Goal: Task Accomplishment & Management: Complete application form

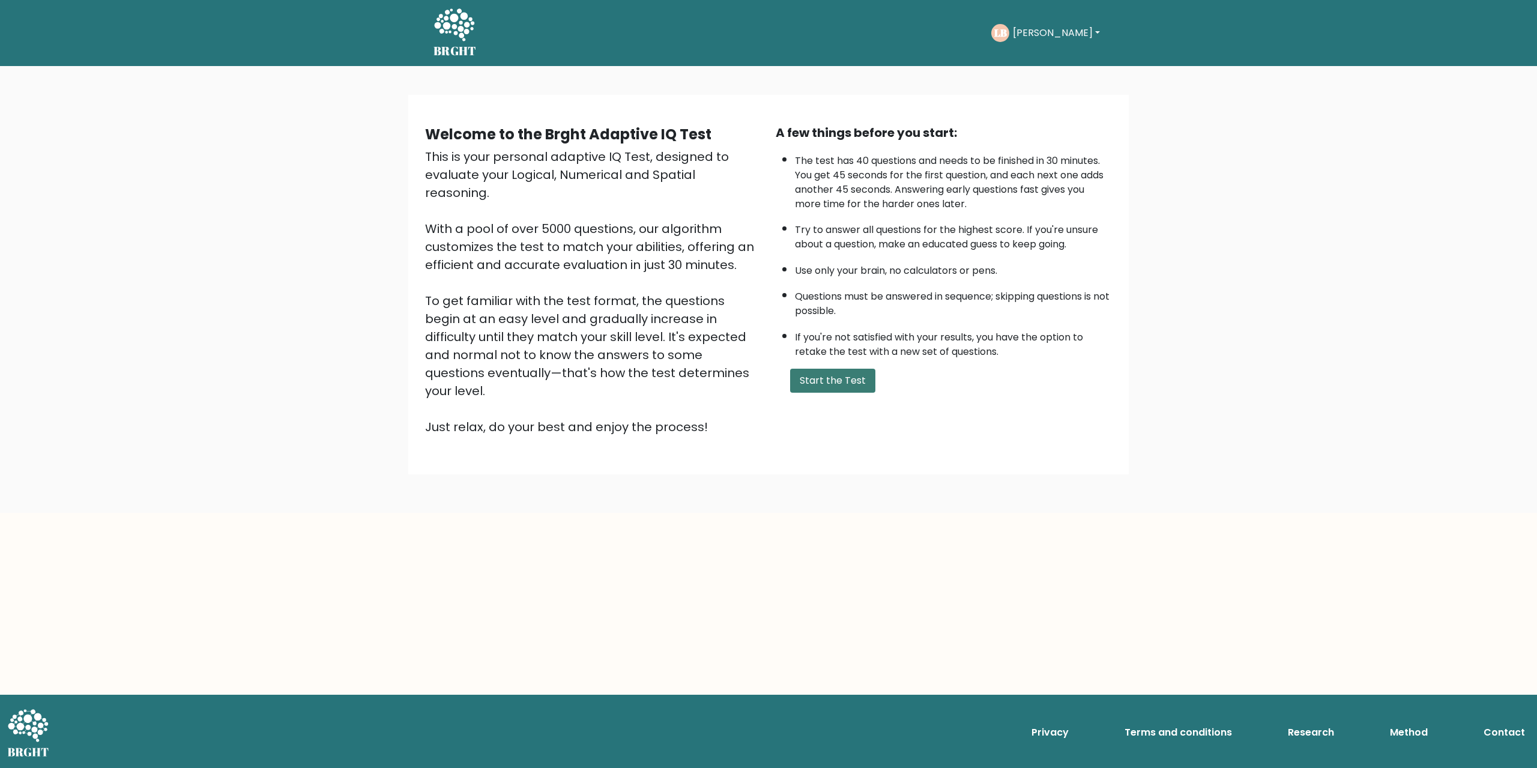
click at [767, 393] on button "Start the Test" at bounding box center [832, 381] width 85 height 24
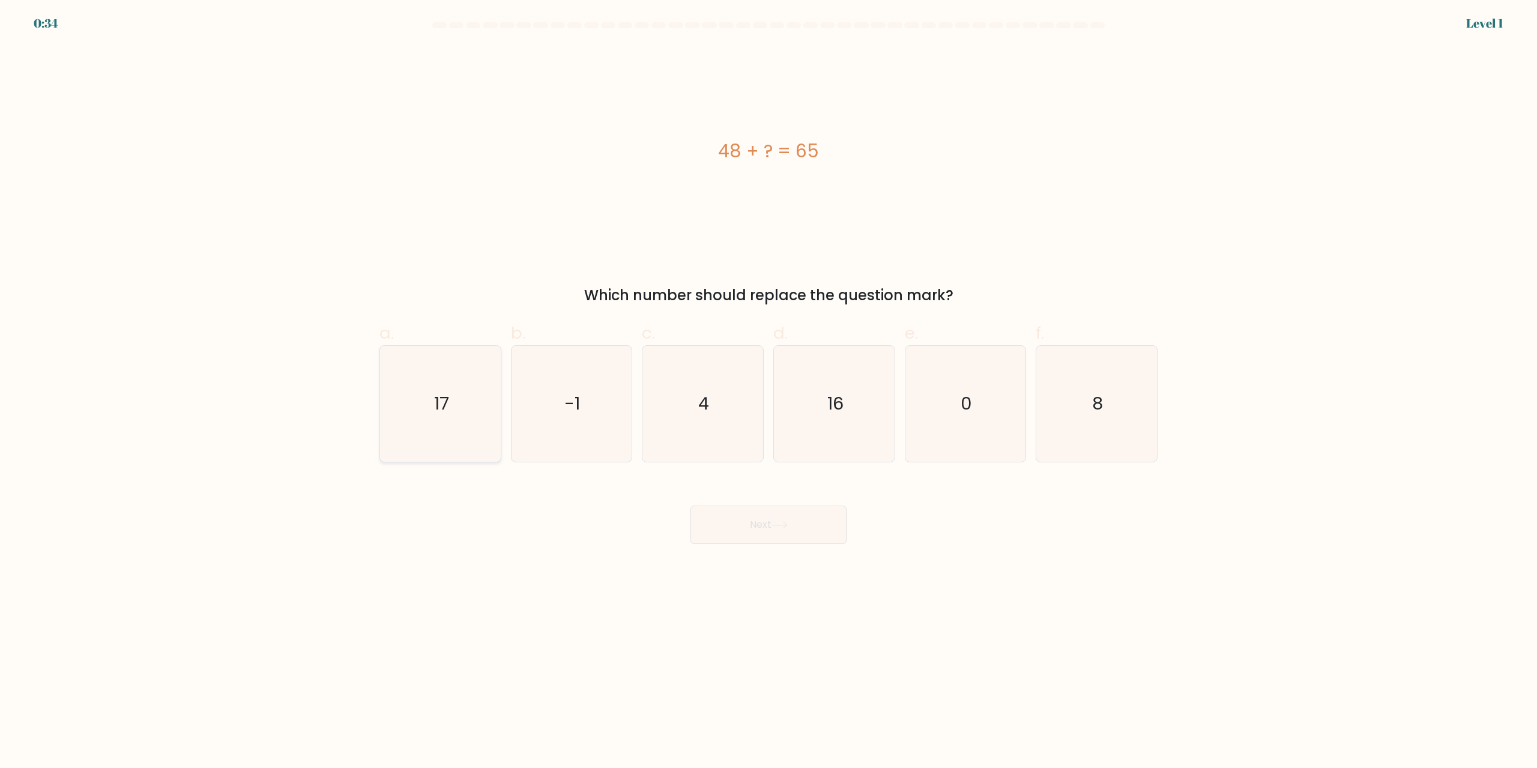
click at [432, 416] on icon "17" at bounding box center [440, 404] width 116 height 116
click at [838, 542] on button "Next" at bounding box center [768, 525] width 156 height 38
drag, startPoint x: 362, startPoint y: 387, endPoint x: 447, endPoint y: 406, distance: 87.3
click at [368, 389] on form "a. 4" at bounding box center [768, 283] width 1537 height 522
drag, startPoint x: 447, startPoint y: 406, endPoint x: 454, endPoint y: 406, distance: 7.2
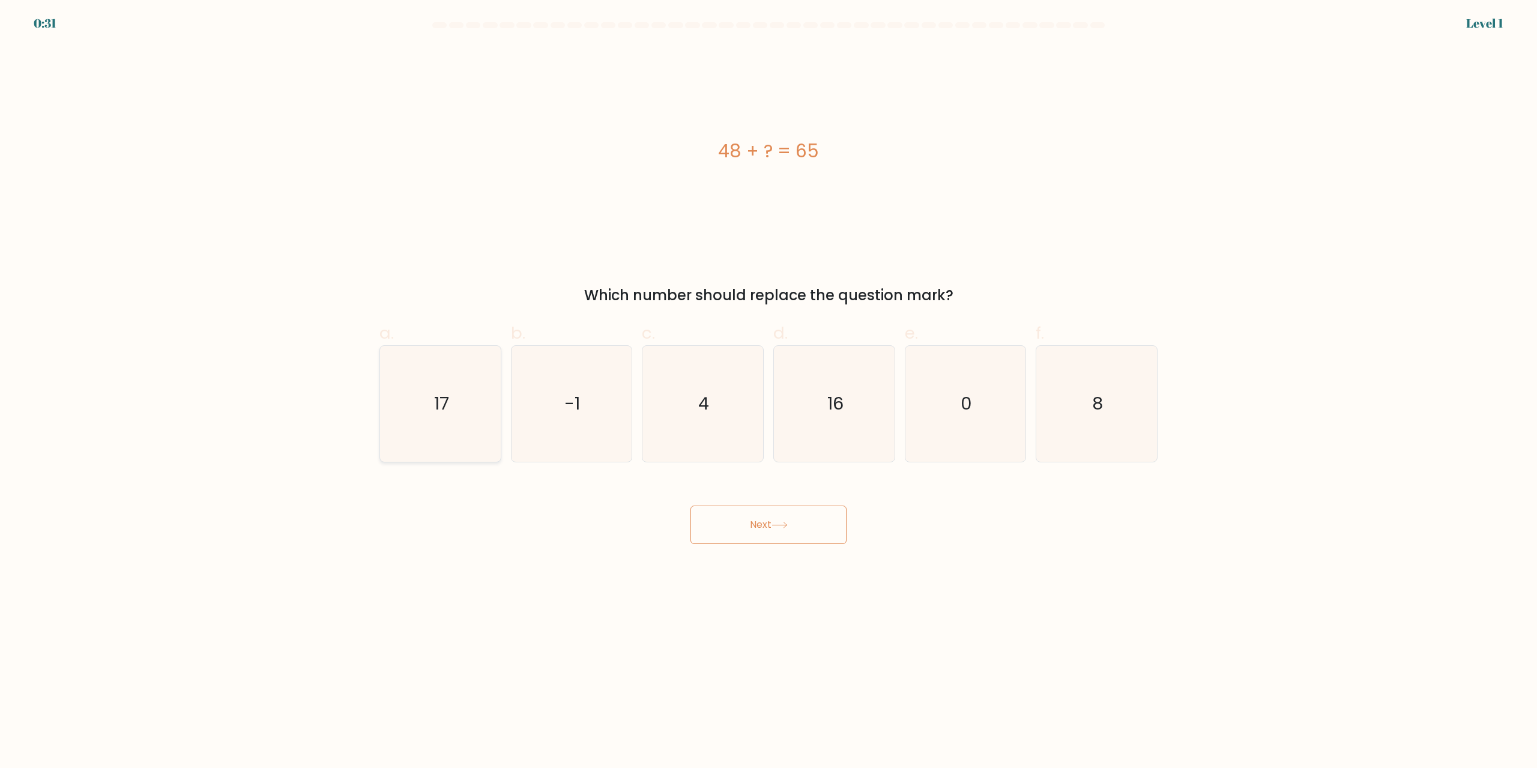
click at [444, 399] on text "17" at bounding box center [441, 404] width 15 height 24
click at [418, 406] on icon "17" at bounding box center [440, 404] width 116 height 116
click at [768, 392] on input "a. 17" at bounding box center [768, 388] width 1 height 8
radio input "true"
click at [801, 507] on button "Next" at bounding box center [768, 525] width 156 height 38
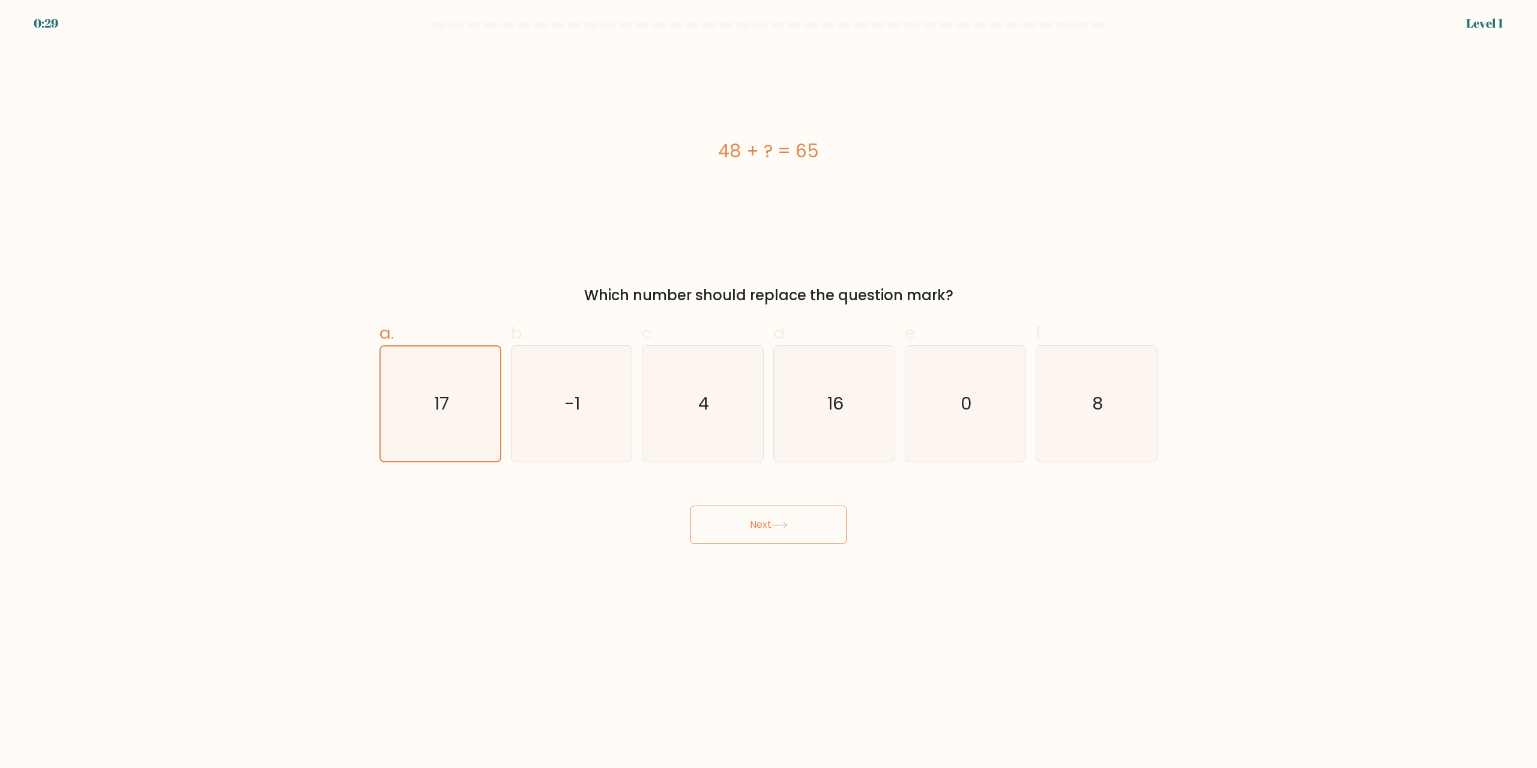
click at [800, 521] on button "Next" at bounding box center [768, 525] width 156 height 38
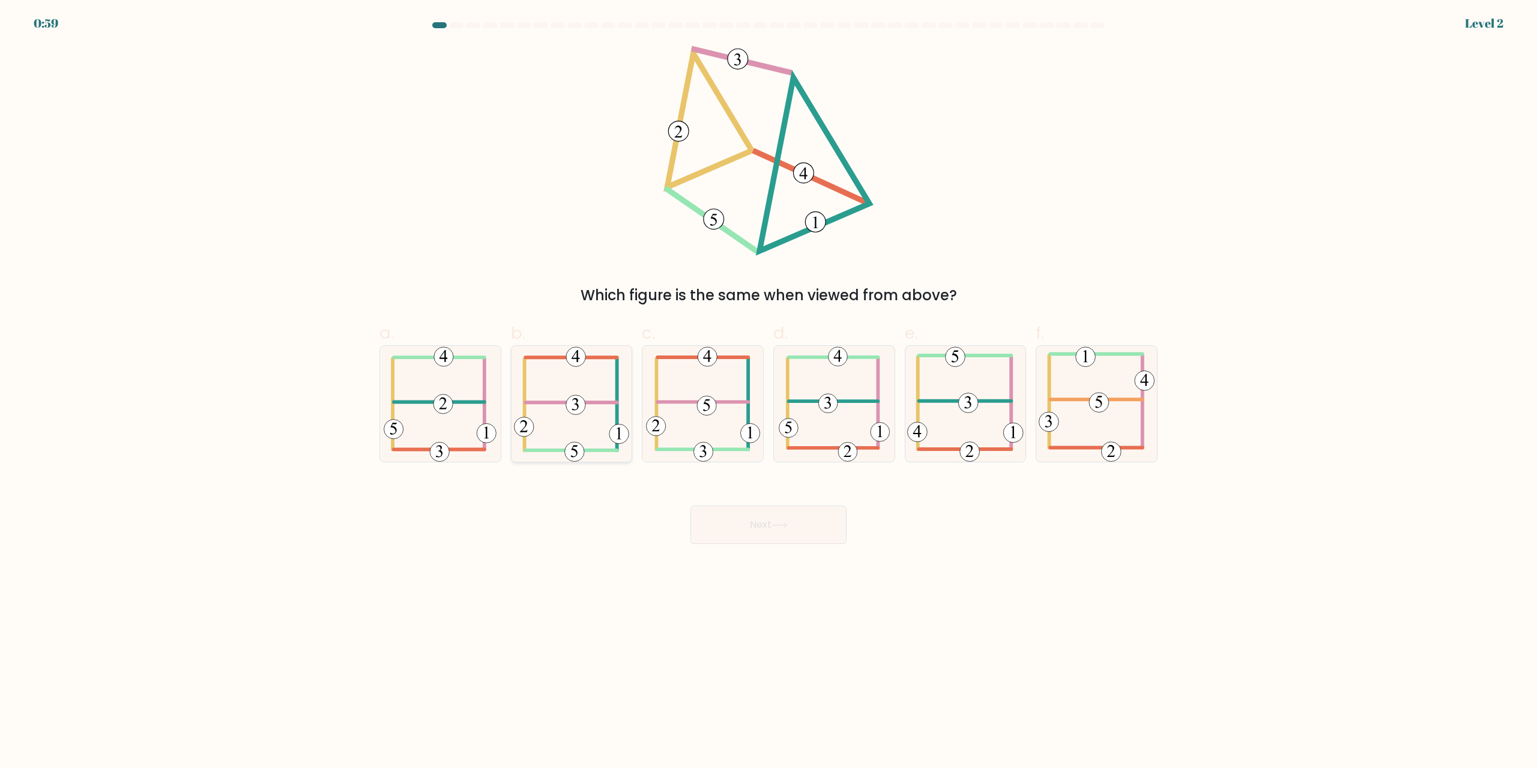
click at [554, 421] on icon at bounding box center [571, 404] width 115 height 116
click at [768, 392] on input "b." at bounding box center [768, 388] width 1 height 8
radio input "true"
click at [760, 530] on button "Next" at bounding box center [768, 525] width 156 height 38
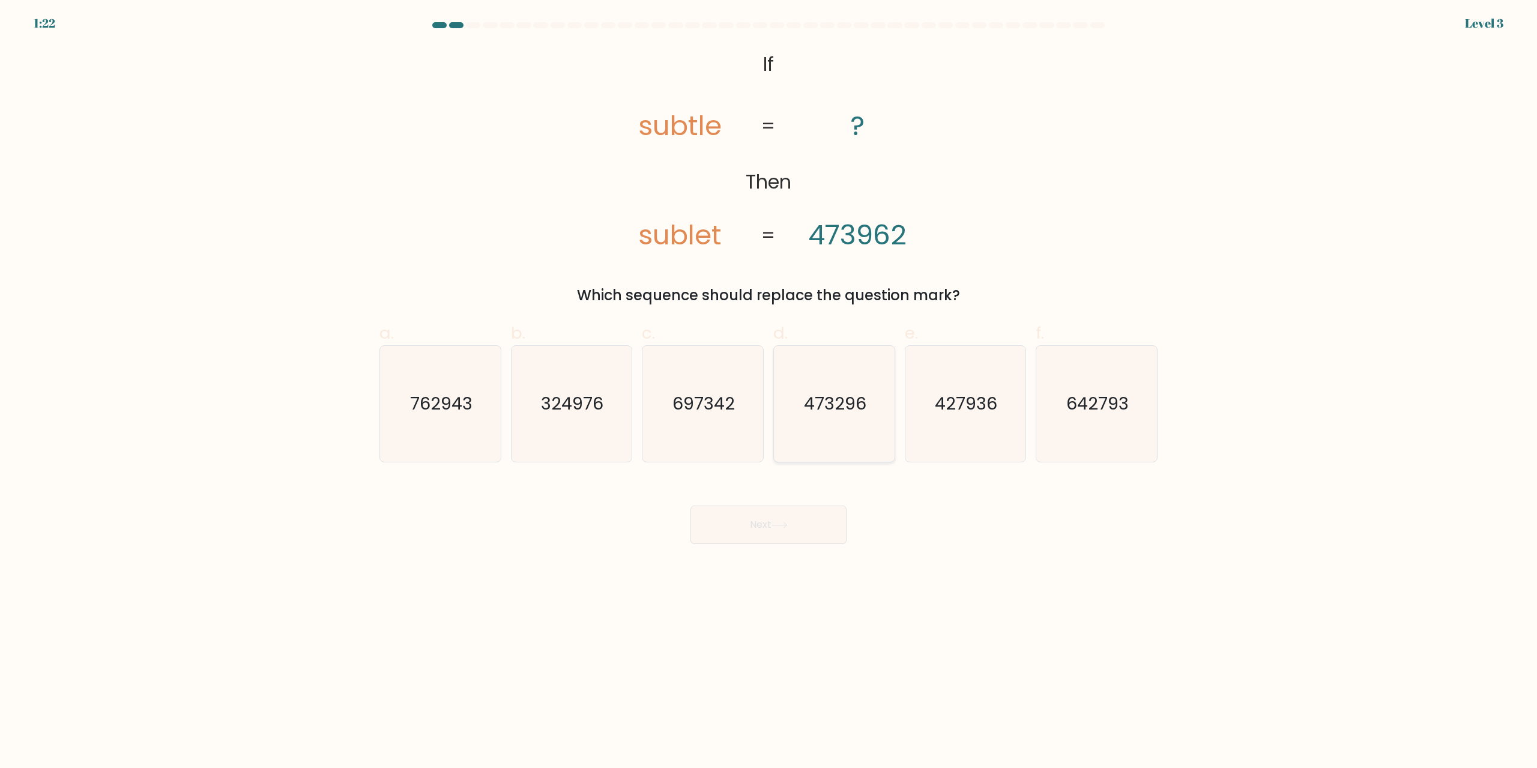
click at [835, 399] on text "473296" at bounding box center [835, 404] width 62 height 24
click at [769, 392] on input "d. 473296" at bounding box center [768, 388] width 1 height 8
radio input "true"
click at [776, 530] on button "Next" at bounding box center [768, 525] width 156 height 38
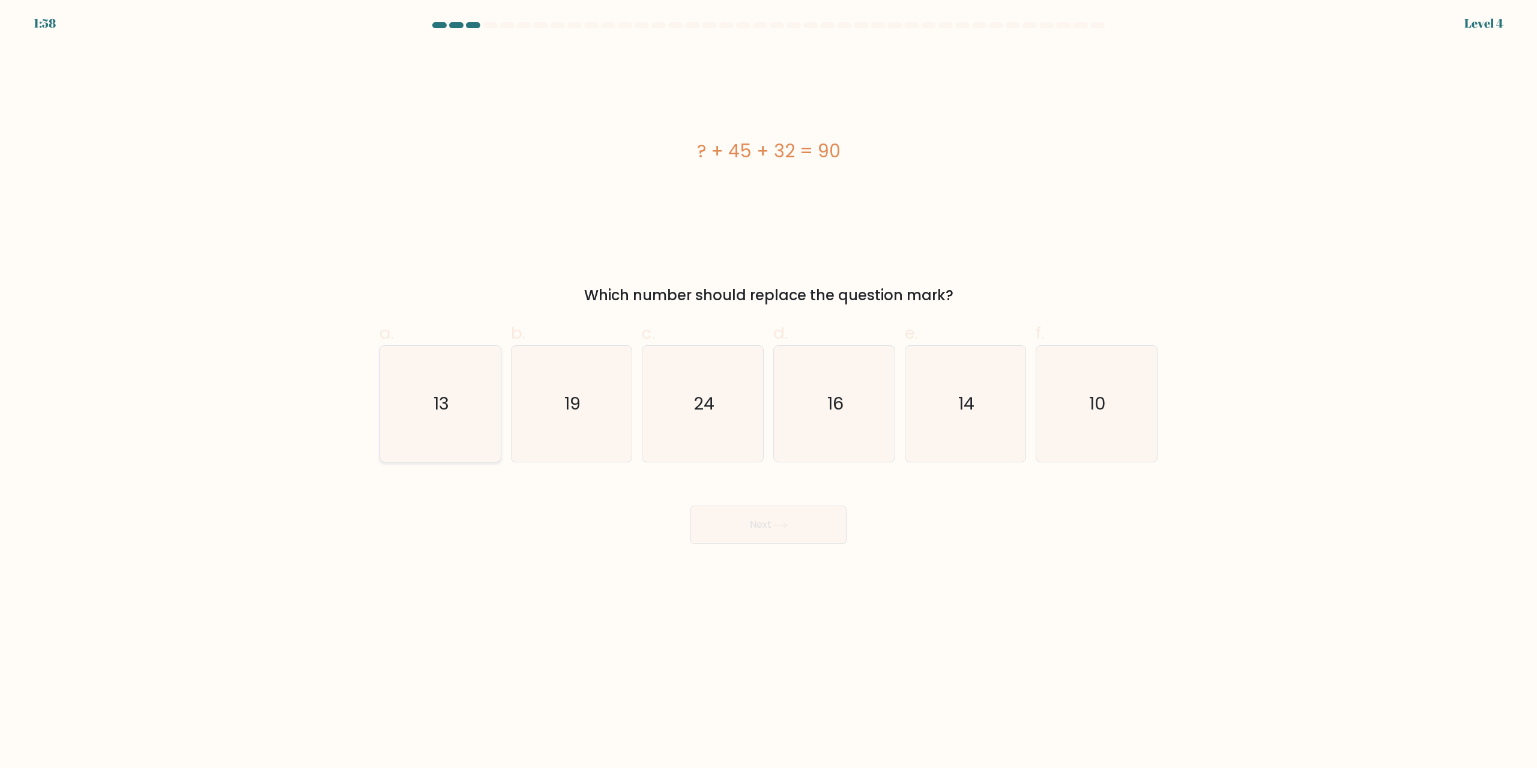
click at [444, 403] on text "13" at bounding box center [441, 404] width 16 height 24
click at [768, 392] on input "a. 13" at bounding box center [768, 388] width 1 height 8
radio input "true"
click at [750, 525] on button "Next" at bounding box center [768, 525] width 156 height 38
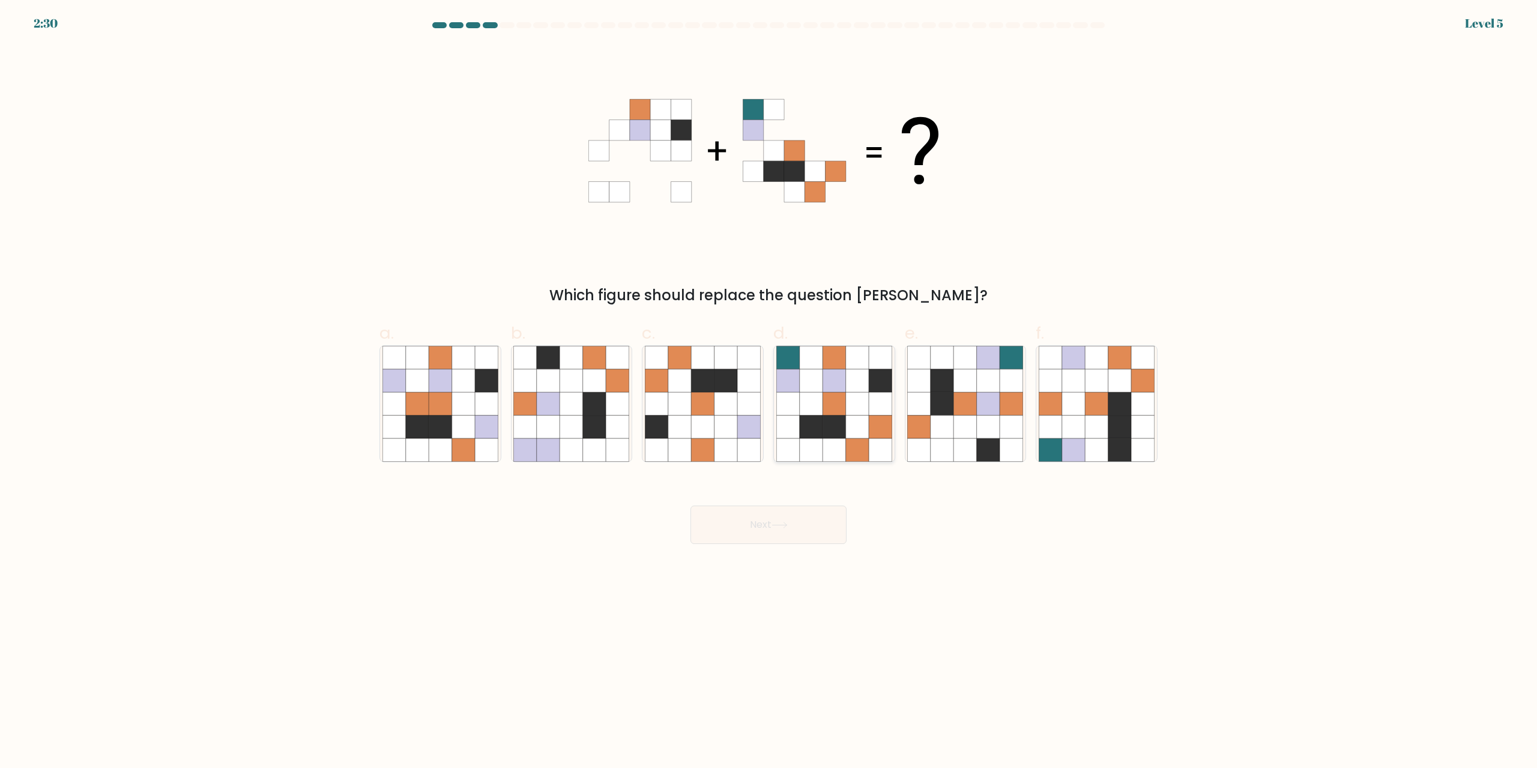
click at [875, 387] on icon at bounding box center [880, 380] width 23 height 23
click at [769, 387] on input "d." at bounding box center [768, 388] width 1 height 8
radio input "true"
click at [788, 528] on icon at bounding box center [779, 525] width 16 height 7
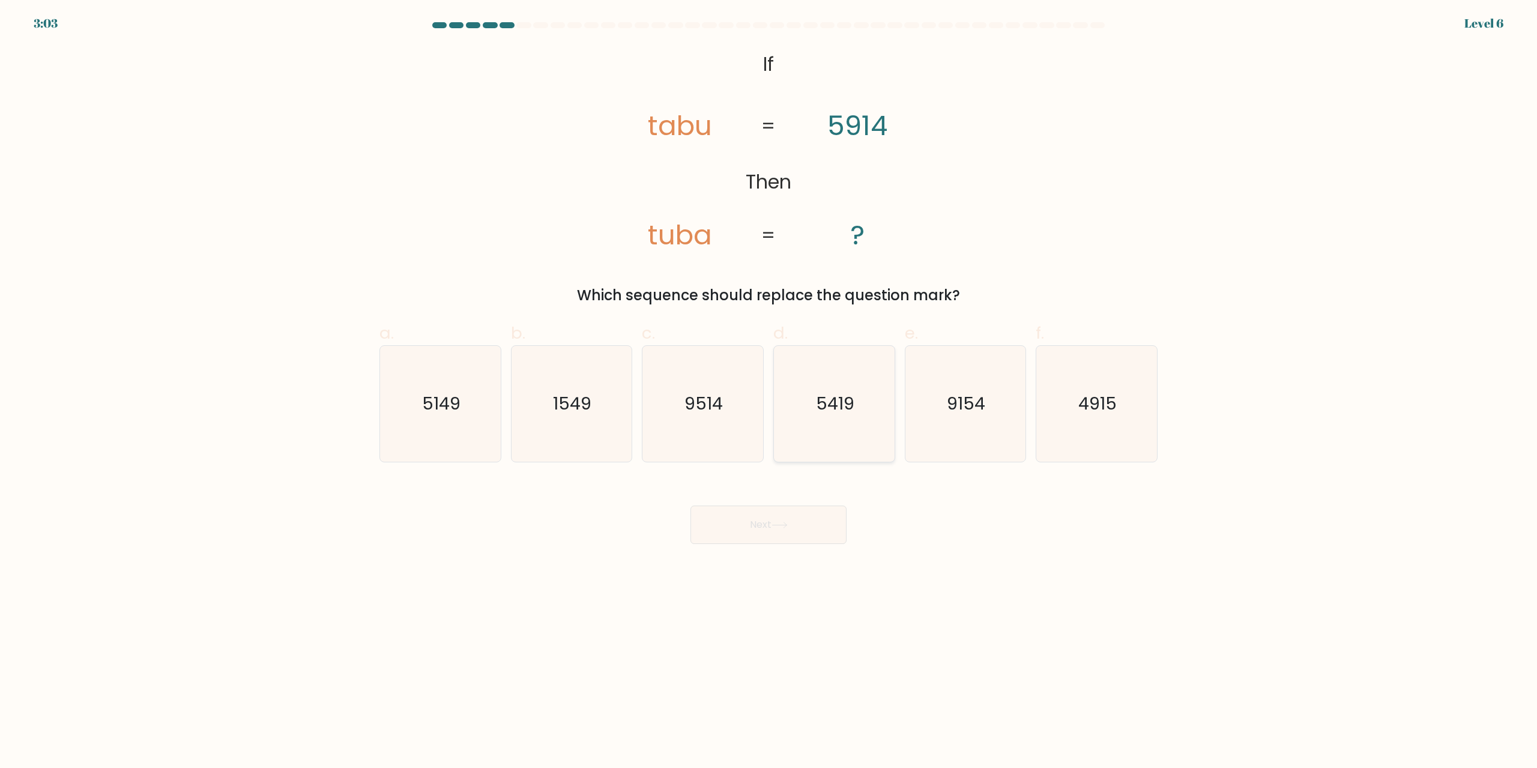
click at [889, 406] on icon "5419" at bounding box center [834, 404] width 116 height 116
click at [769, 392] on input "d. 5419" at bounding box center [768, 388] width 1 height 8
radio input "true"
click at [787, 525] on icon at bounding box center [779, 525] width 16 height 7
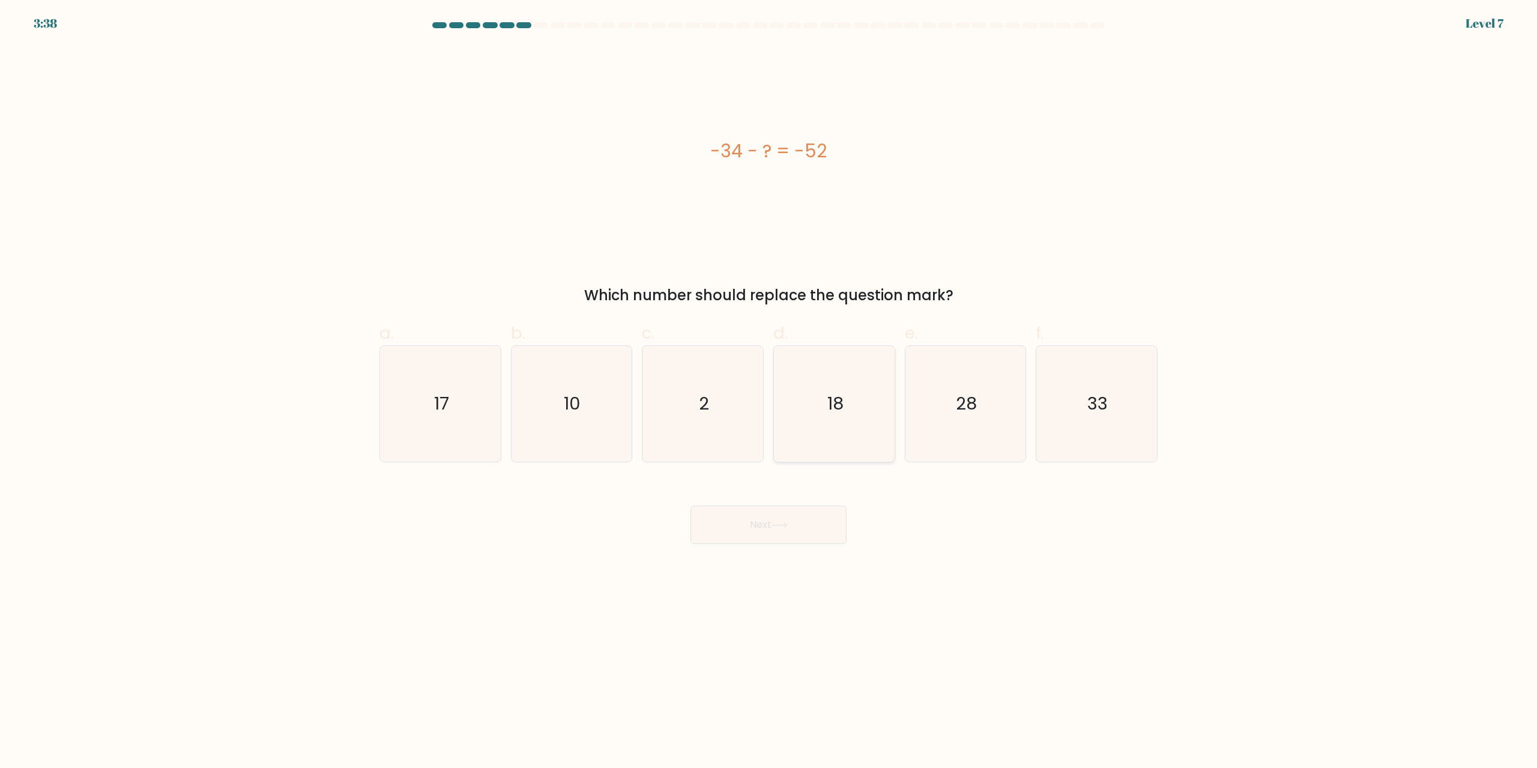
click at [809, 405] on icon "18" at bounding box center [834, 404] width 116 height 116
click at [769, 392] on input "d. 18" at bounding box center [768, 388] width 1 height 8
radio input "true"
click at [767, 504] on div "Next" at bounding box center [768, 510] width 792 height 67
click at [755, 535] on button "Next" at bounding box center [768, 525] width 156 height 38
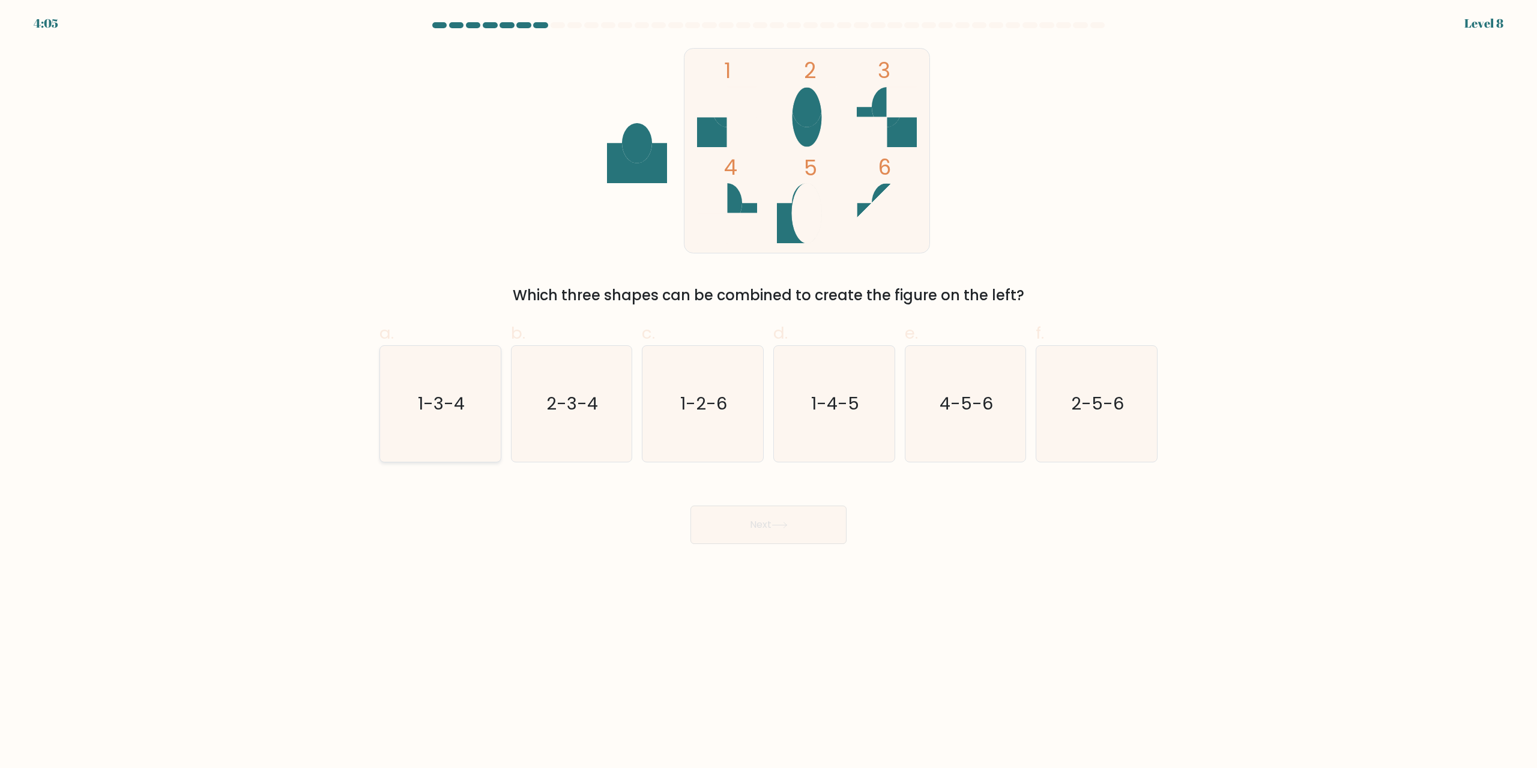
drag, startPoint x: 462, startPoint y: 430, endPoint x: 468, endPoint y: 431, distance: 6.1
click at [463, 430] on icon "1-3-4" at bounding box center [440, 404] width 116 height 116
click at [768, 392] on input "a. 1-3-4" at bounding box center [768, 388] width 1 height 8
radio input "true"
click at [766, 531] on button "Next" at bounding box center [768, 525] width 156 height 38
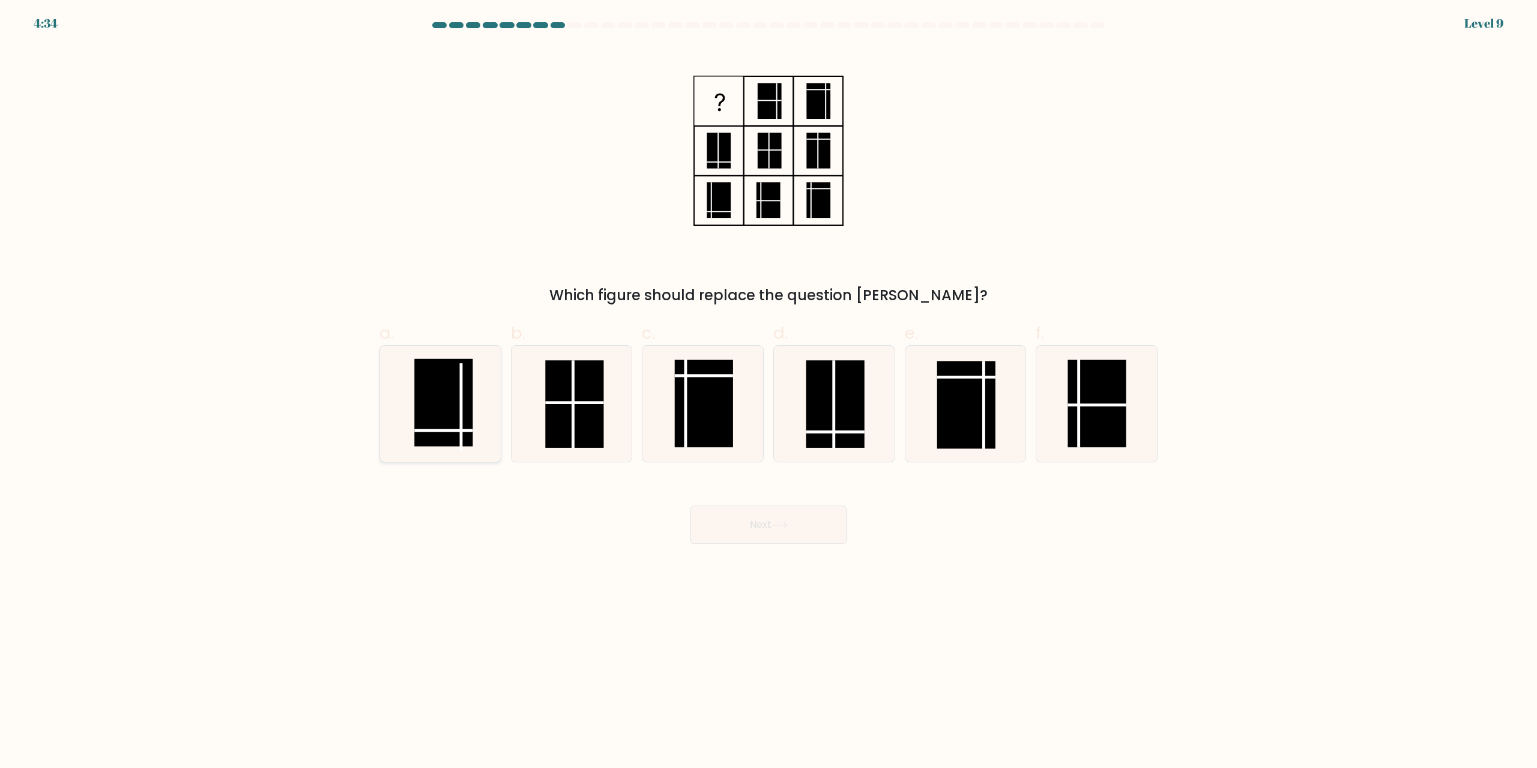
click at [485, 423] on icon at bounding box center [440, 404] width 116 height 116
click at [768, 392] on input "a." at bounding box center [768, 388] width 1 height 8
radio input "true"
click at [719, 512] on button "Next" at bounding box center [768, 525] width 156 height 38
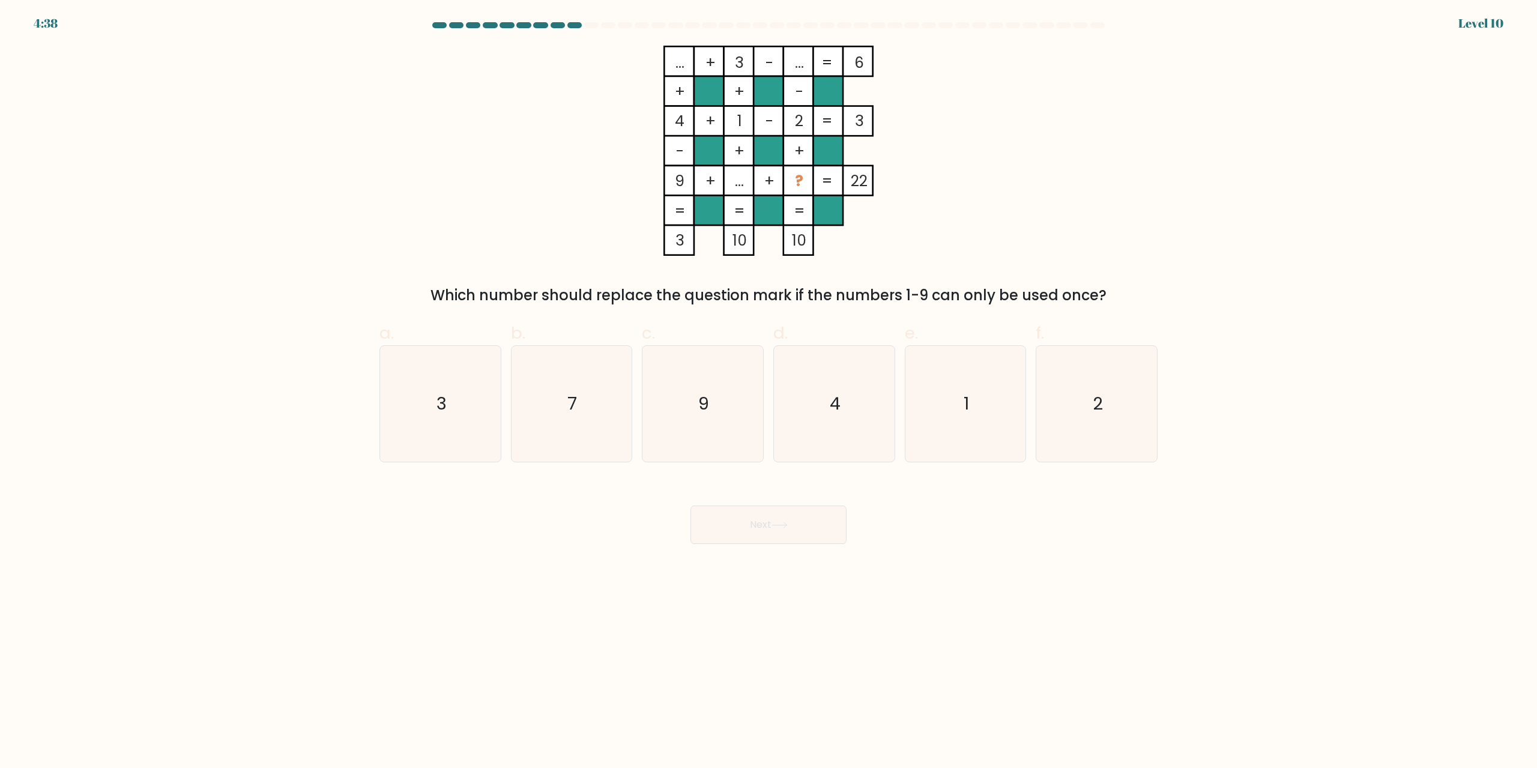
drag, startPoint x: 609, startPoint y: 428, endPoint x: 740, endPoint y: 516, distance: 157.5
click at [611, 428] on icon "7" at bounding box center [571, 404] width 116 height 116
click at [768, 392] on input "b. 7" at bounding box center [768, 388] width 1 height 8
radio input "true"
click at [741, 516] on button "Next" at bounding box center [768, 525] width 156 height 38
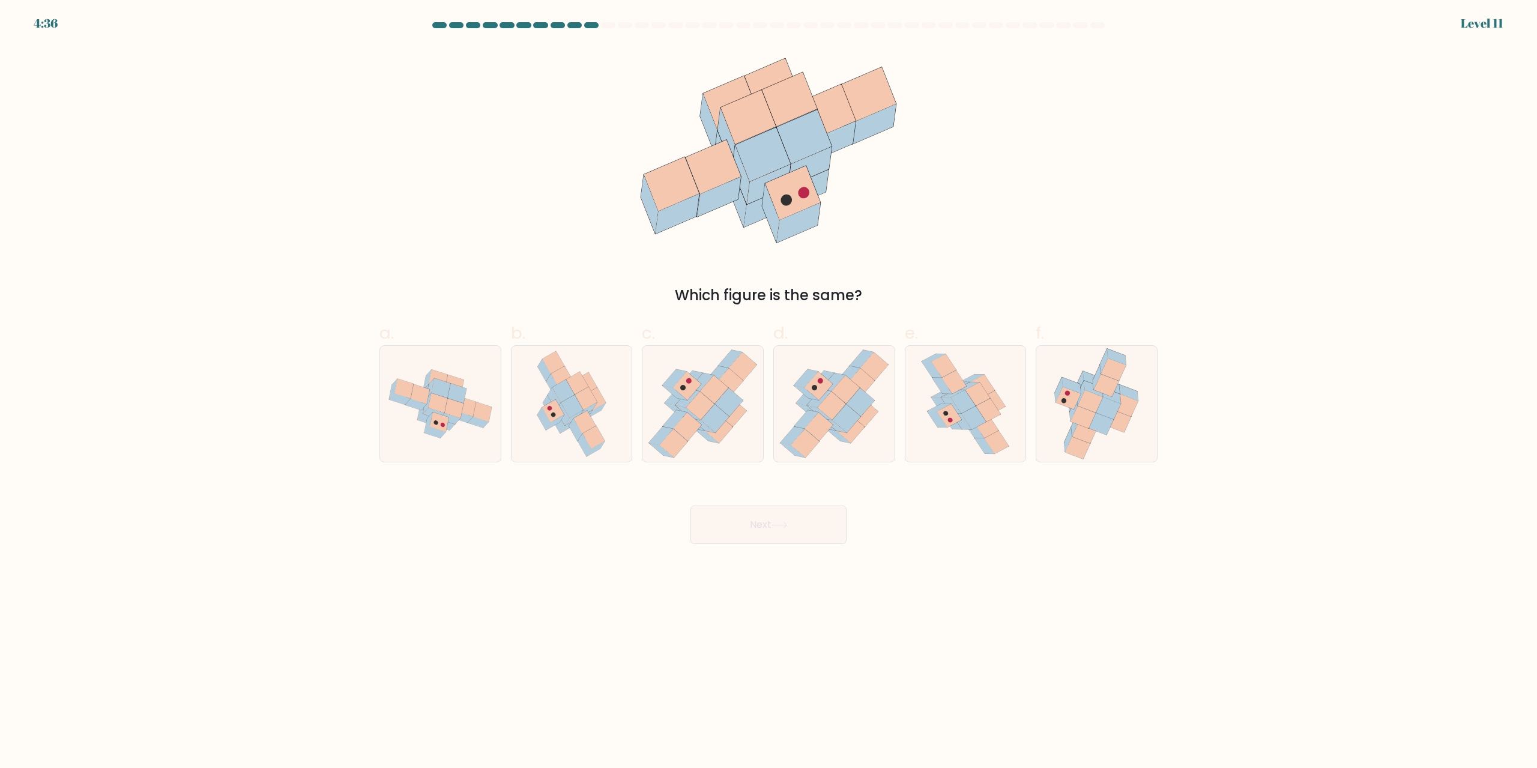
click at [751, 532] on button "Next" at bounding box center [768, 525] width 156 height 38
click at [1000, 396] on icon at bounding box center [965, 404] width 92 height 116
click at [769, 392] on input "e." at bounding box center [768, 388] width 1 height 8
radio input "true"
click at [759, 526] on button "Next" at bounding box center [768, 525] width 156 height 38
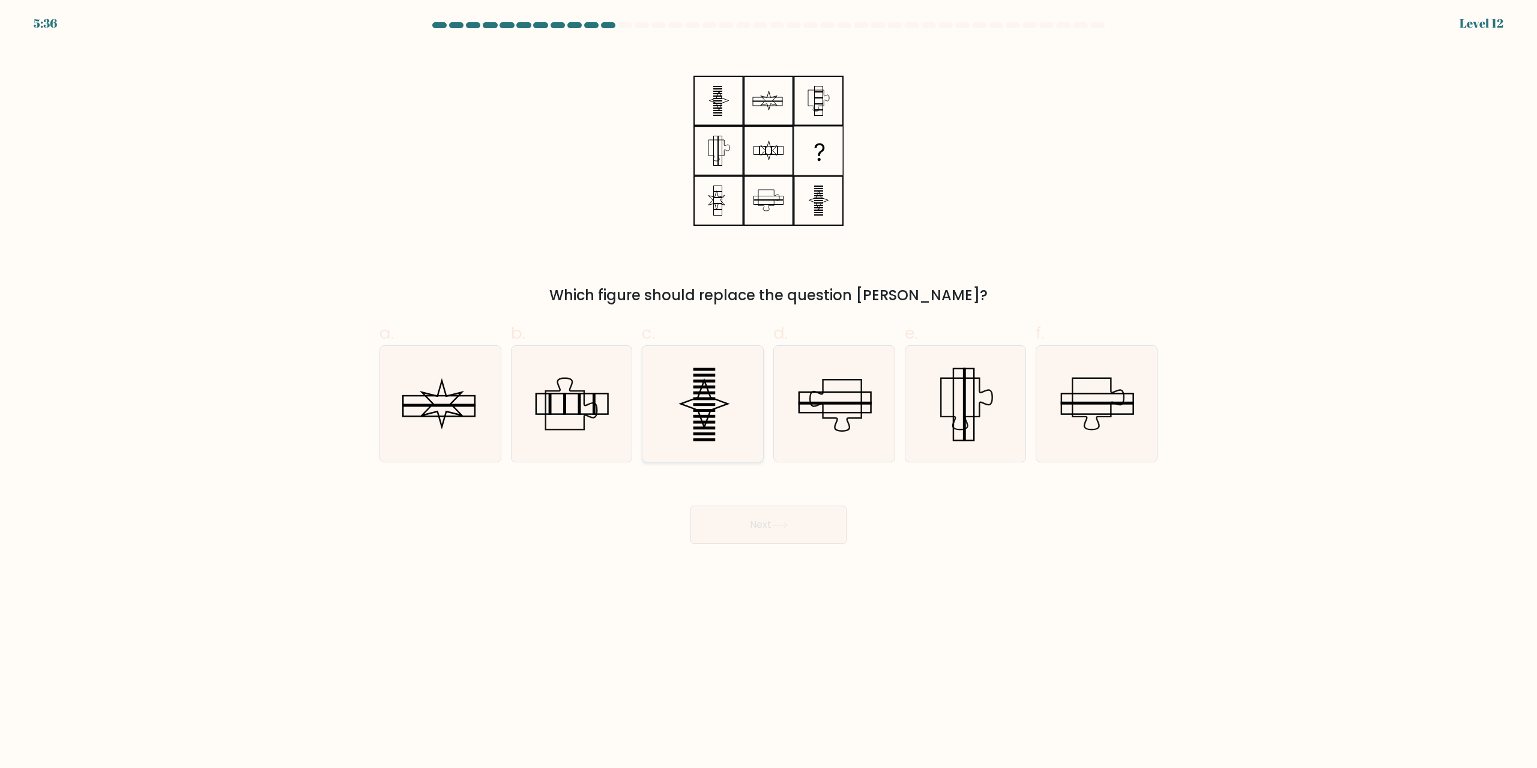
click at [698, 398] on rect at bounding box center [704, 398] width 22 height 3
click at [768, 392] on input "c." at bounding box center [768, 388] width 1 height 8
radio input "true"
click at [780, 522] on icon at bounding box center [779, 525] width 16 height 7
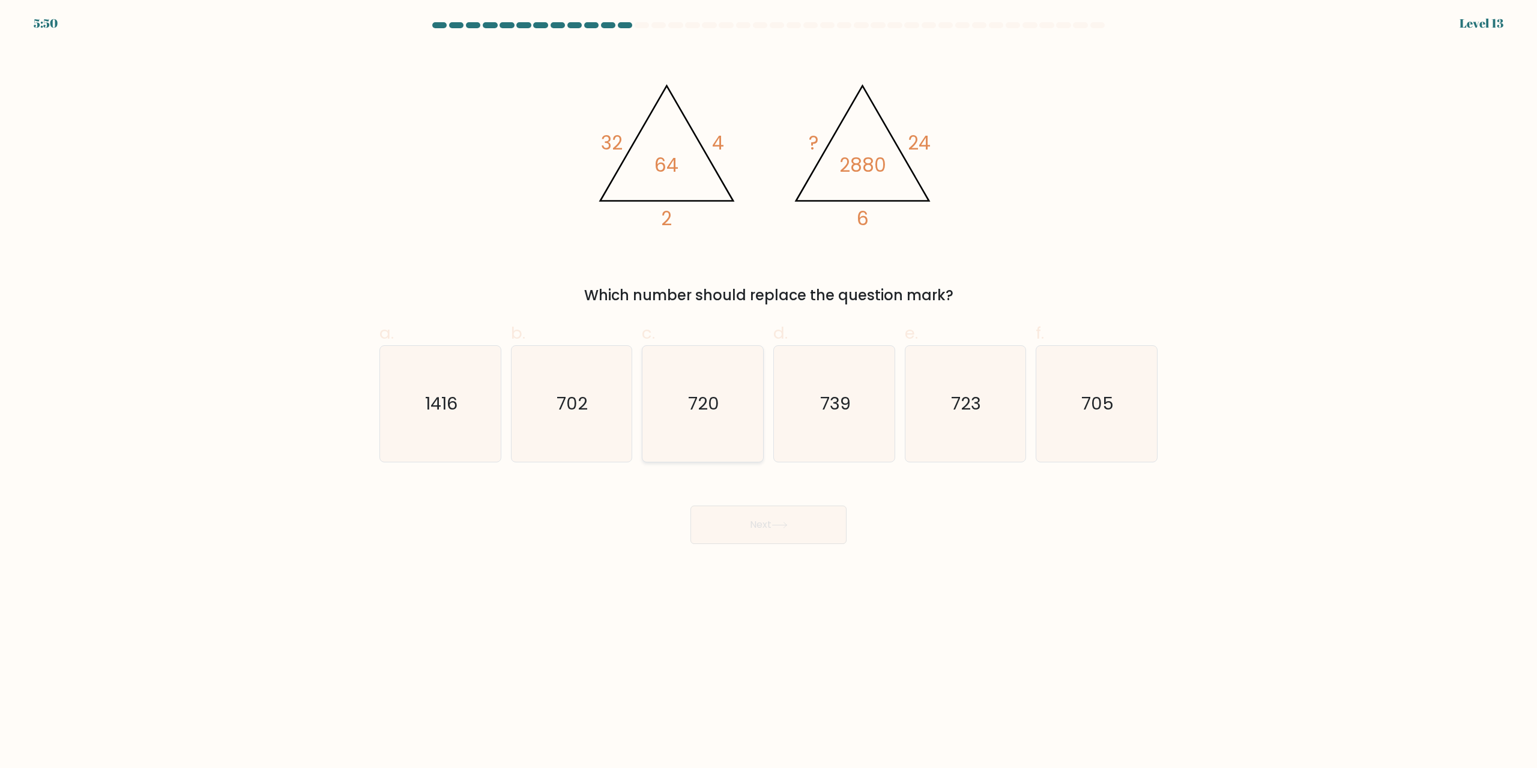
click at [650, 429] on icon "720" at bounding box center [703, 404] width 116 height 116
click at [768, 392] on input "c. 720" at bounding box center [768, 388] width 1 height 8
radio input "true"
click at [764, 509] on button "Next" at bounding box center [768, 525] width 156 height 38
click at [763, 517] on button "Next" at bounding box center [768, 525] width 156 height 38
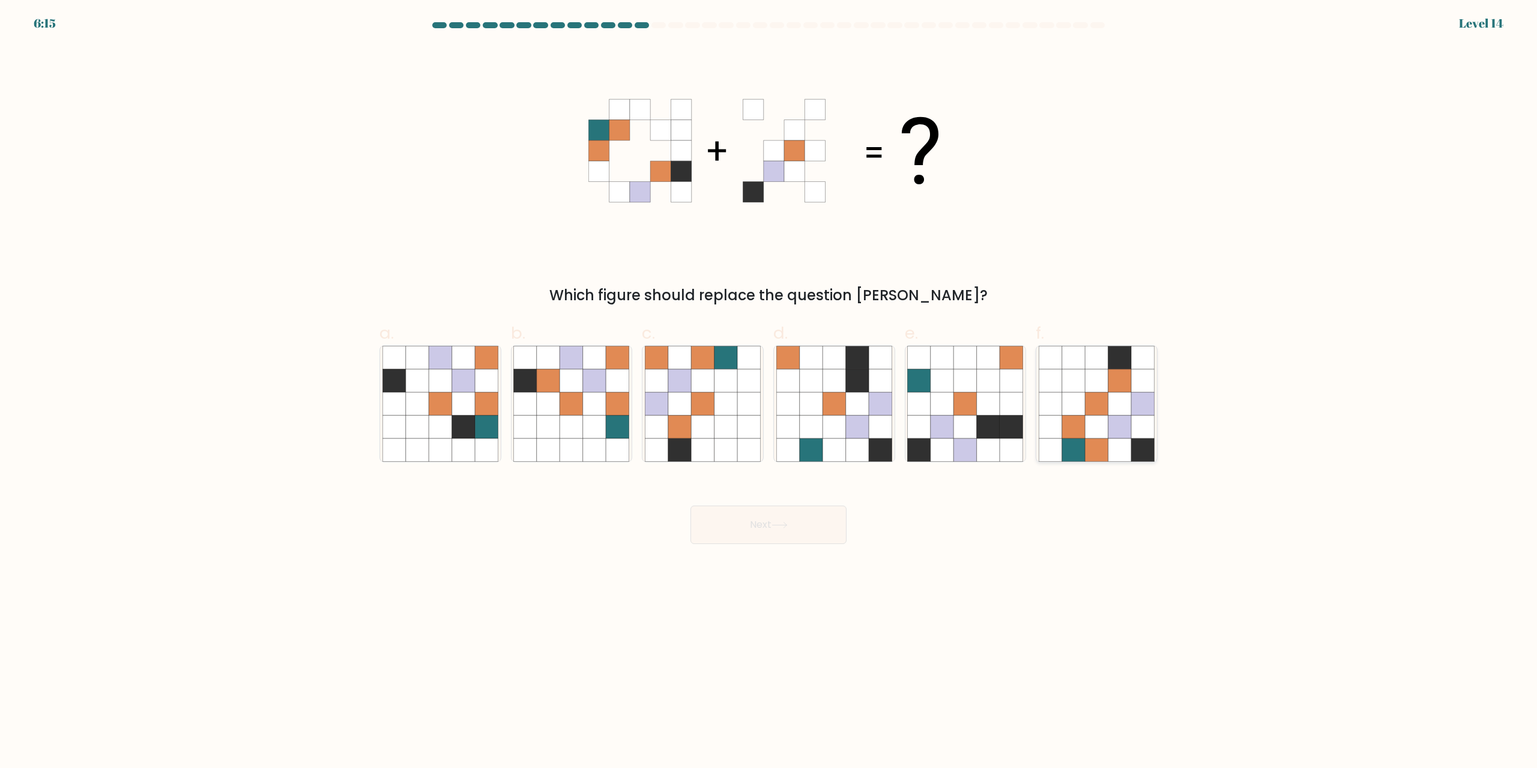
click at [1090, 402] on icon at bounding box center [1096, 404] width 23 height 23
click at [769, 392] on input "f." at bounding box center [768, 388] width 1 height 8
radio input "true"
click at [781, 527] on icon at bounding box center [779, 525] width 16 height 7
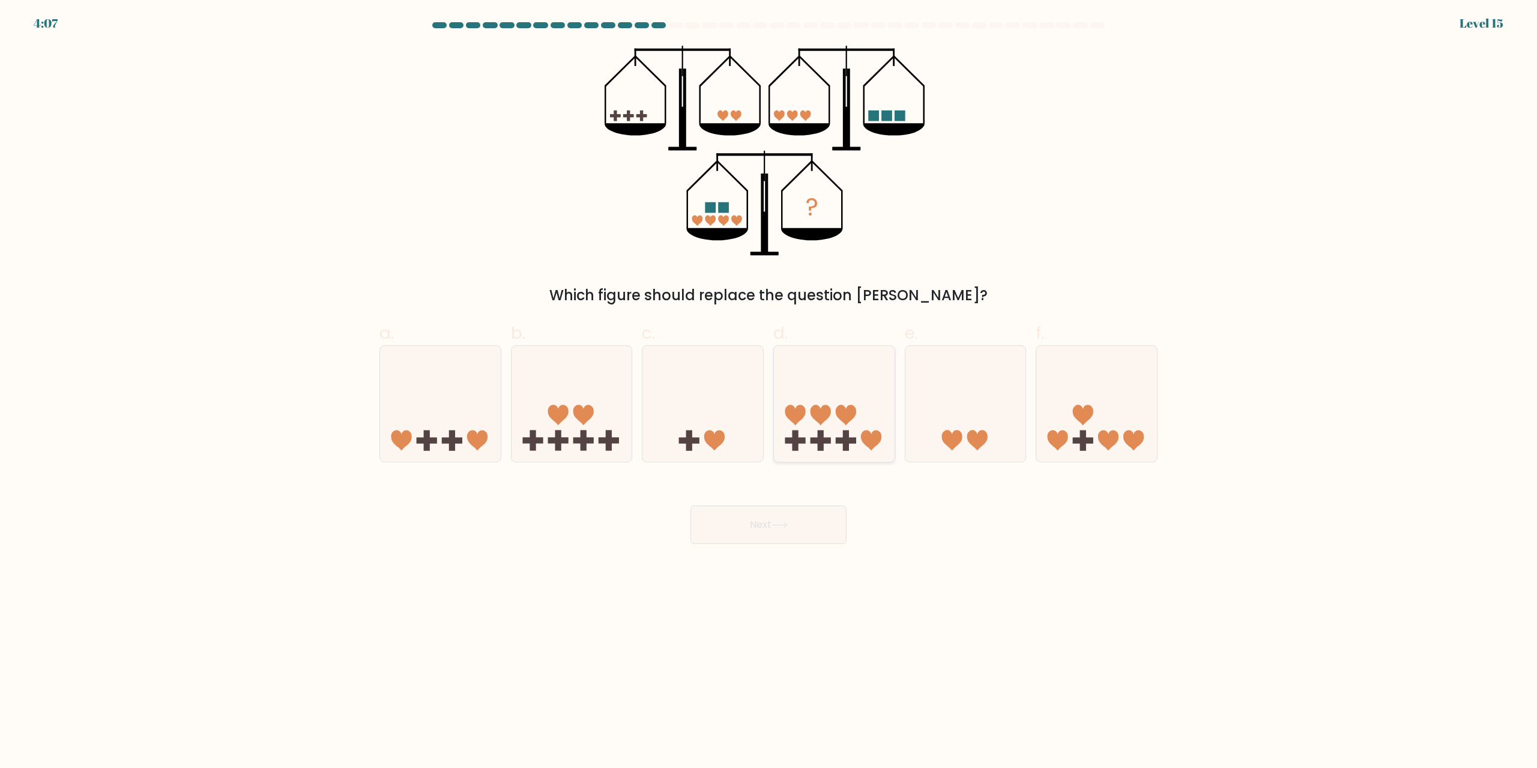
click at [844, 405] on icon at bounding box center [834, 404] width 121 height 100
click at [769, 392] on input "d." at bounding box center [768, 388] width 1 height 8
radio input "true"
click at [801, 527] on button "Next" at bounding box center [768, 525] width 156 height 38
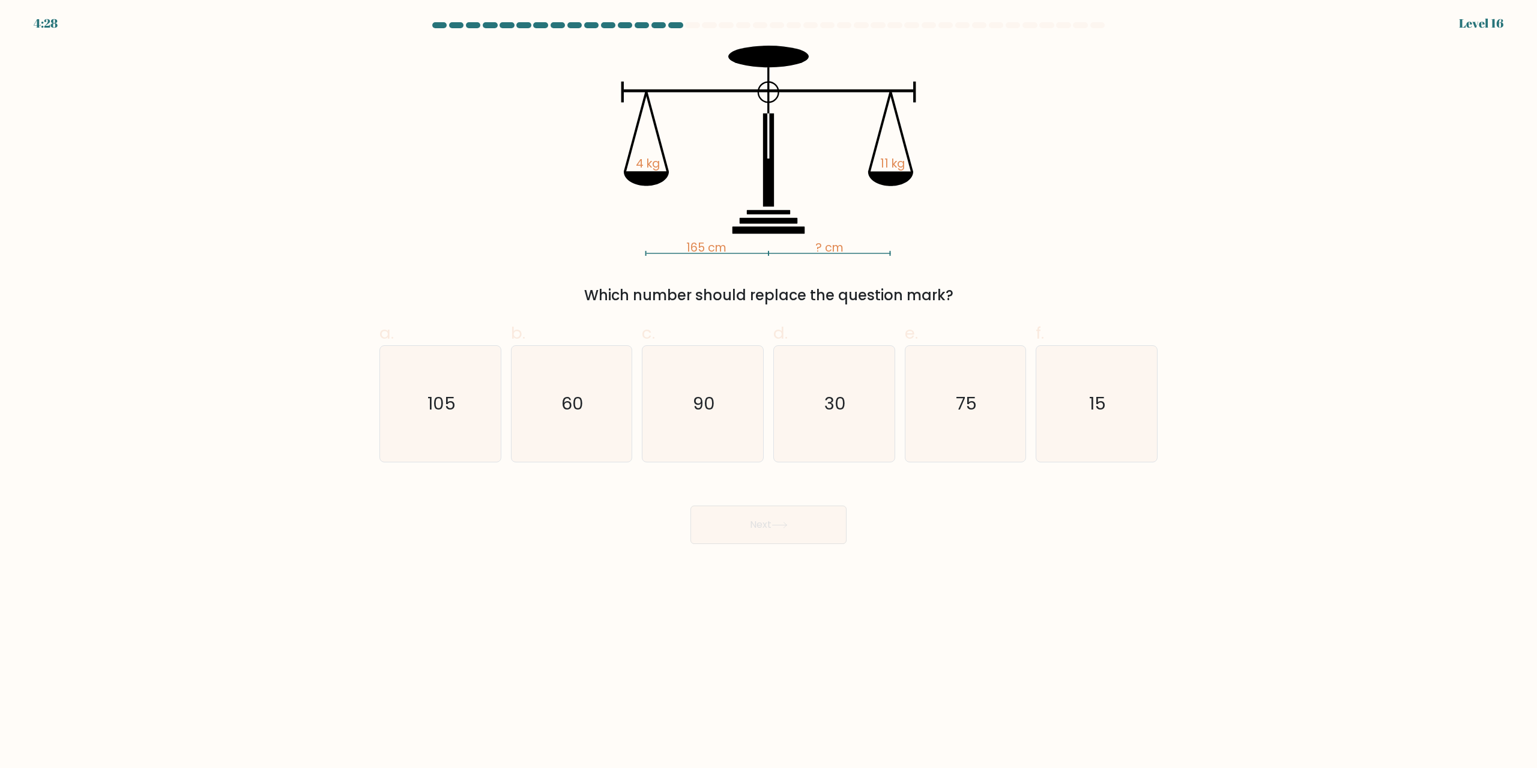
click at [509, 385] on div "b. 60" at bounding box center [571, 392] width 131 height 142
click at [584, 399] on text "60" at bounding box center [572, 404] width 22 height 24
click at [768, 392] on input "b. 60" at bounding box center [768, 388] width 1 height 8
radio input "true"
click at [824, 530] on button "Next" at bounding box center [768, 525] width 156 height 38
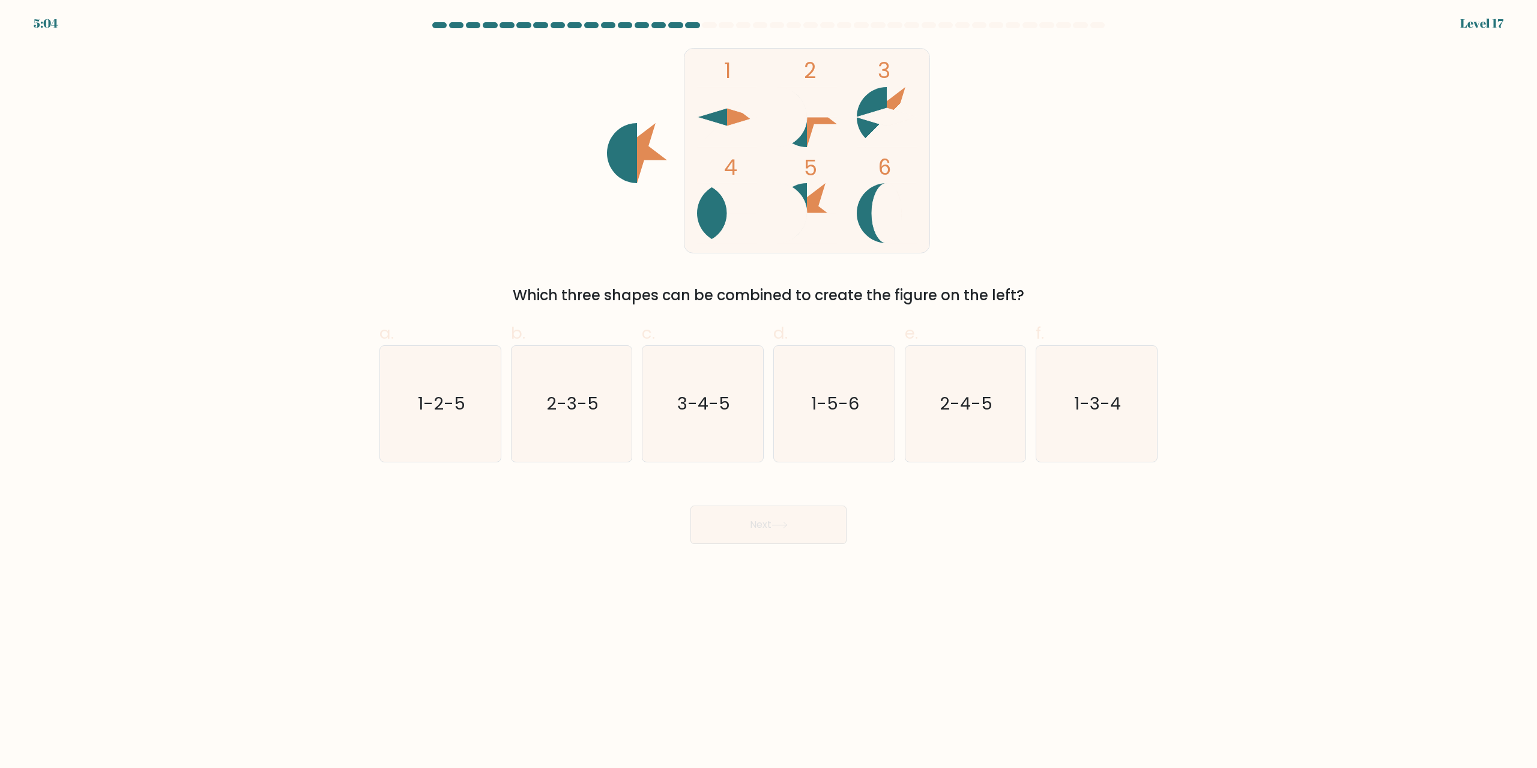
click at [820, 136] on rect at bounding box center [807, 151] width 246 height 205
click at [990, 406] on text "2-4-5" at bounding box center [966, 404] width 53 height 24
click at [769, 392] on input "e. 2-4-5" at bounding box center [768, 388] width 1 height 8
radio input "true"
click at [824, 534] on button "Next" at bounding box center [768, 525] width 156 height 38
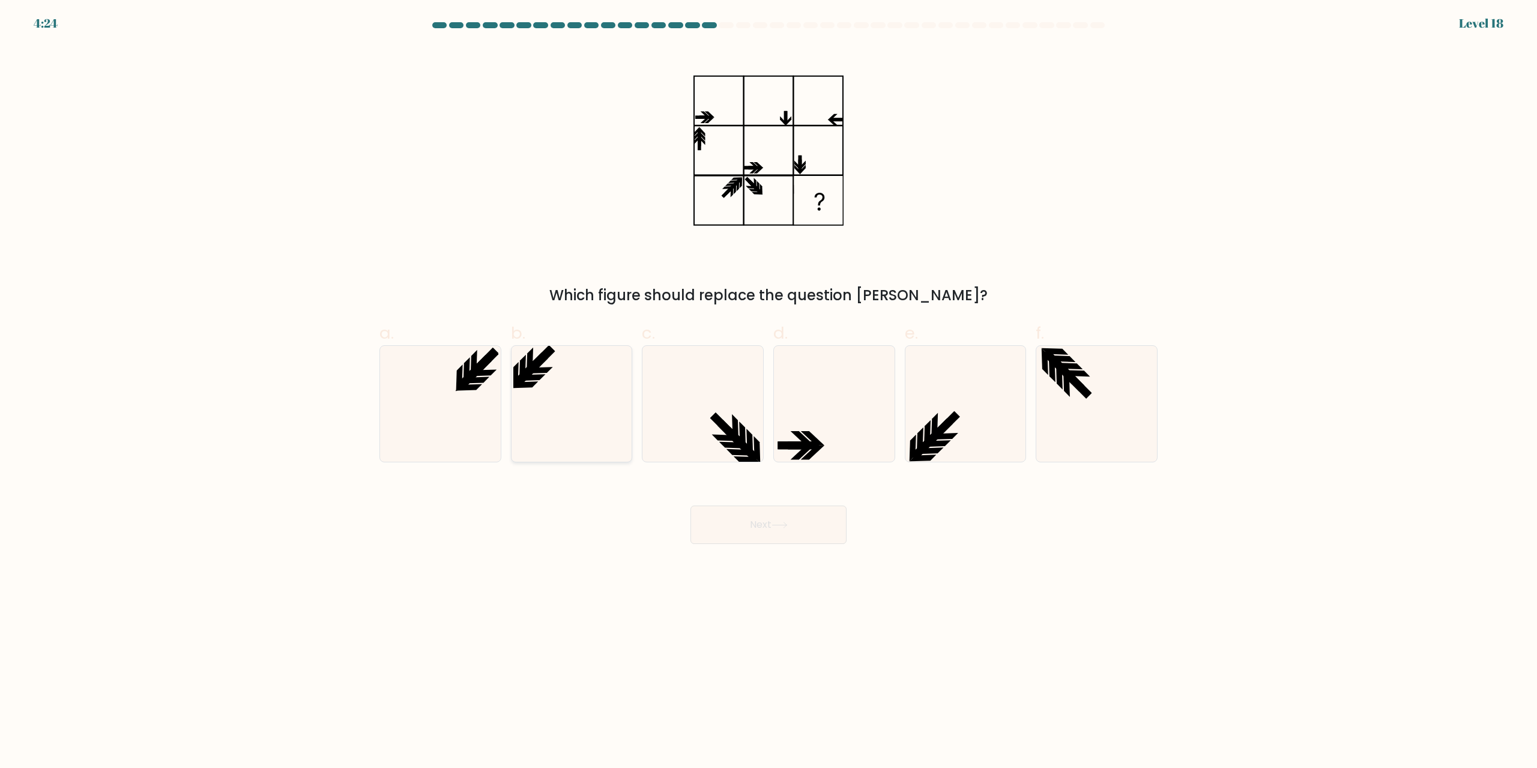
click at [563, 411] on icon at bounding box center [571, 404] width 116 height 116
click at [768, 392] on input "b." at bounding box center [768, 388] width 1 height 8
radio input "true"
click at [772, 528] on button "Next" at bounding box center [768, 525] width 156 height 38
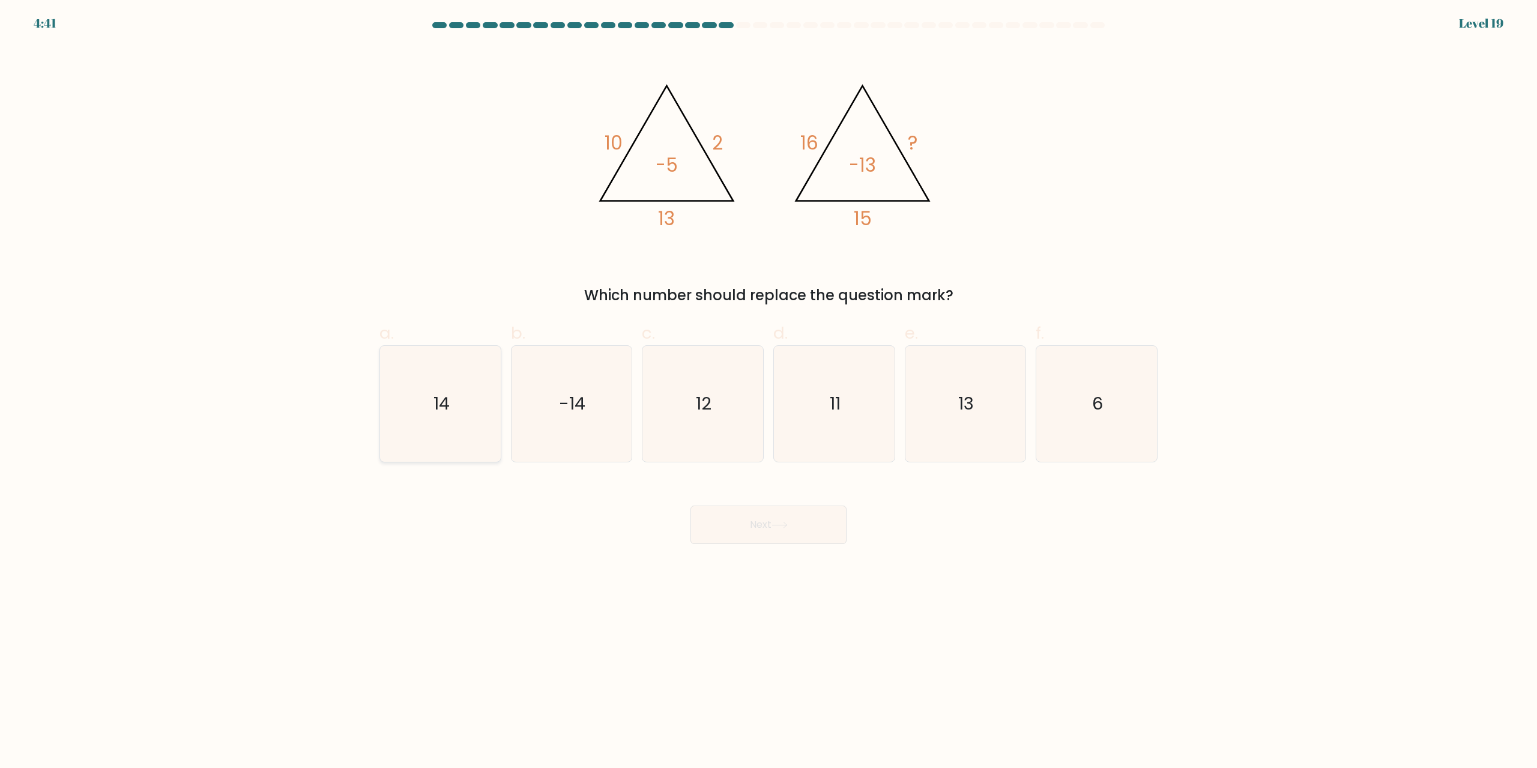
click at [455, 395] on icon "14" at bounding box center [440, 404] width 116 height 116
click at [768, 392] on input "a. 14" at bounding box center [768, 388] width 1 height 8
radio input "true"
click at [781, 513] on button "Next" at bounding box center [768, 525] width 156 height 38
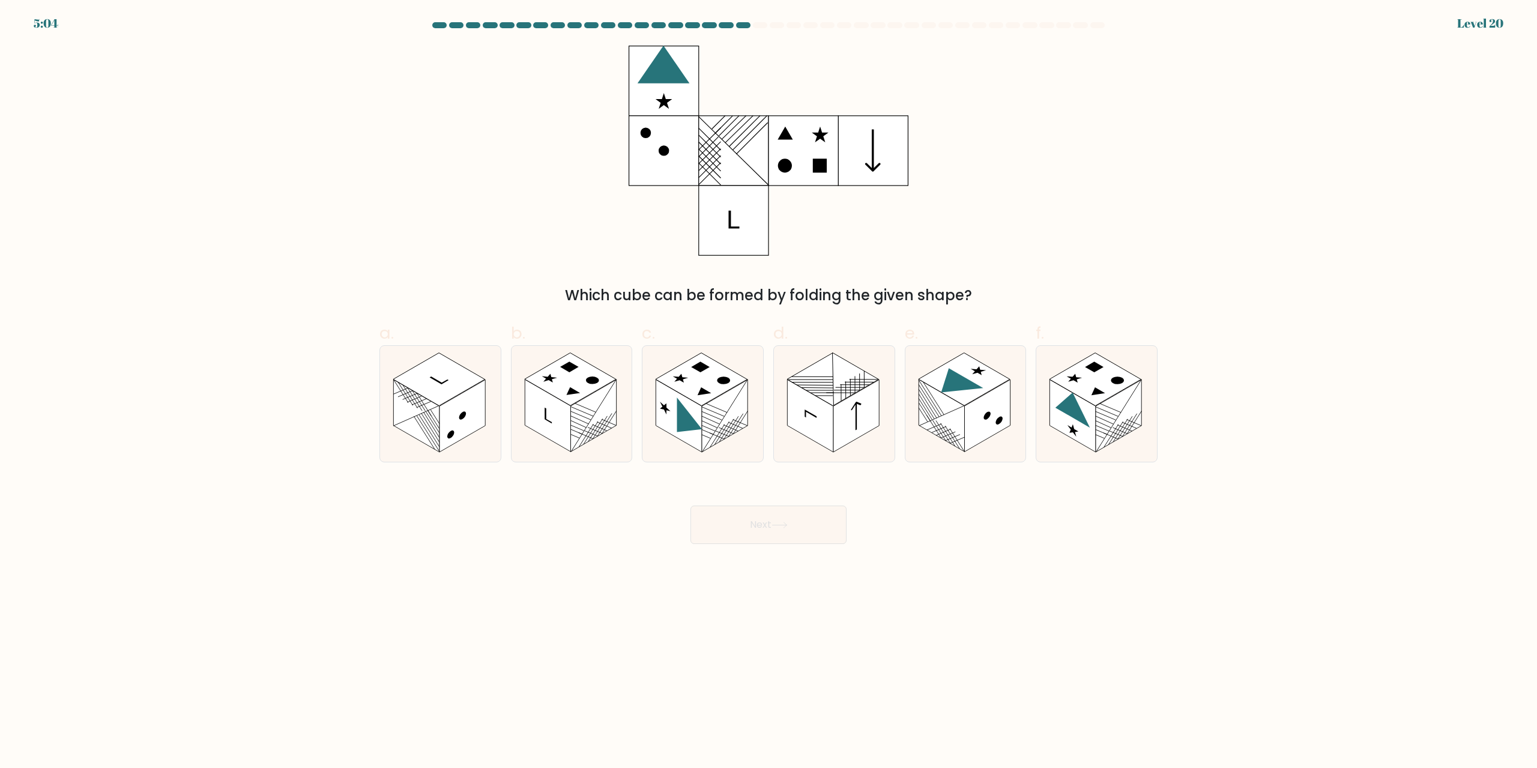
click at [560, 585] on body "5:04 Level 20" at bounding box center [768, 384] width 1537 height 768
click at [551, 399] on rect at bounding box center [548, 416] width 46 height 73
click at [768, 392] on input "b." at bounding box center [768, 388] width 1 height 8
radio input "true"
click at [739, 513] on button "Next" at bounding box center [768, 525] width 156 height 38
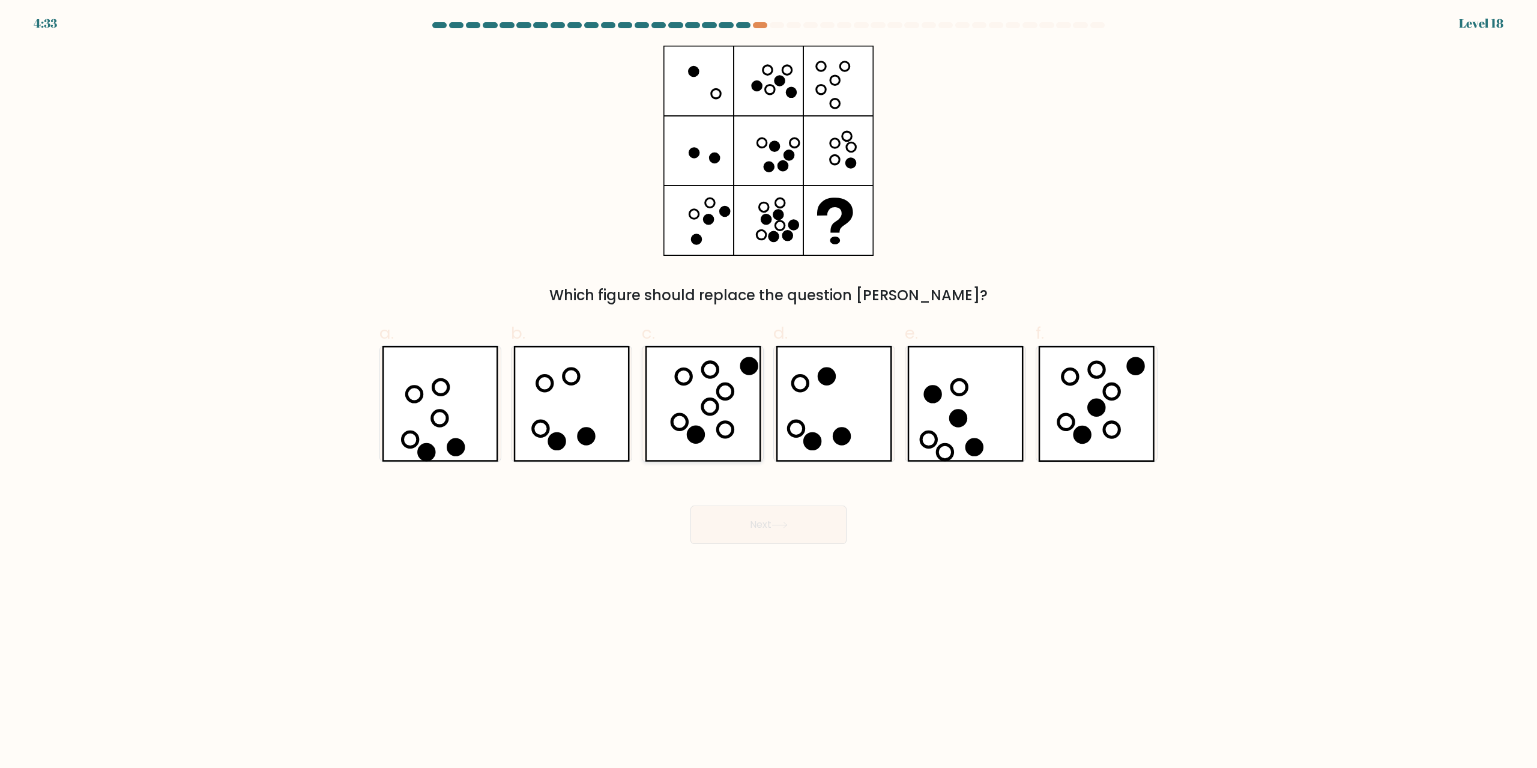
click at [716, 408] on icon at bounding box center [703, 404] width 116 height 116
click at [768, 392] on input "c." at bounding box center [768, 388] width 1 height 8
radio input "true"
click at [752, 522] on button "Next" at bounding box center [768, 525] width 156 height 38
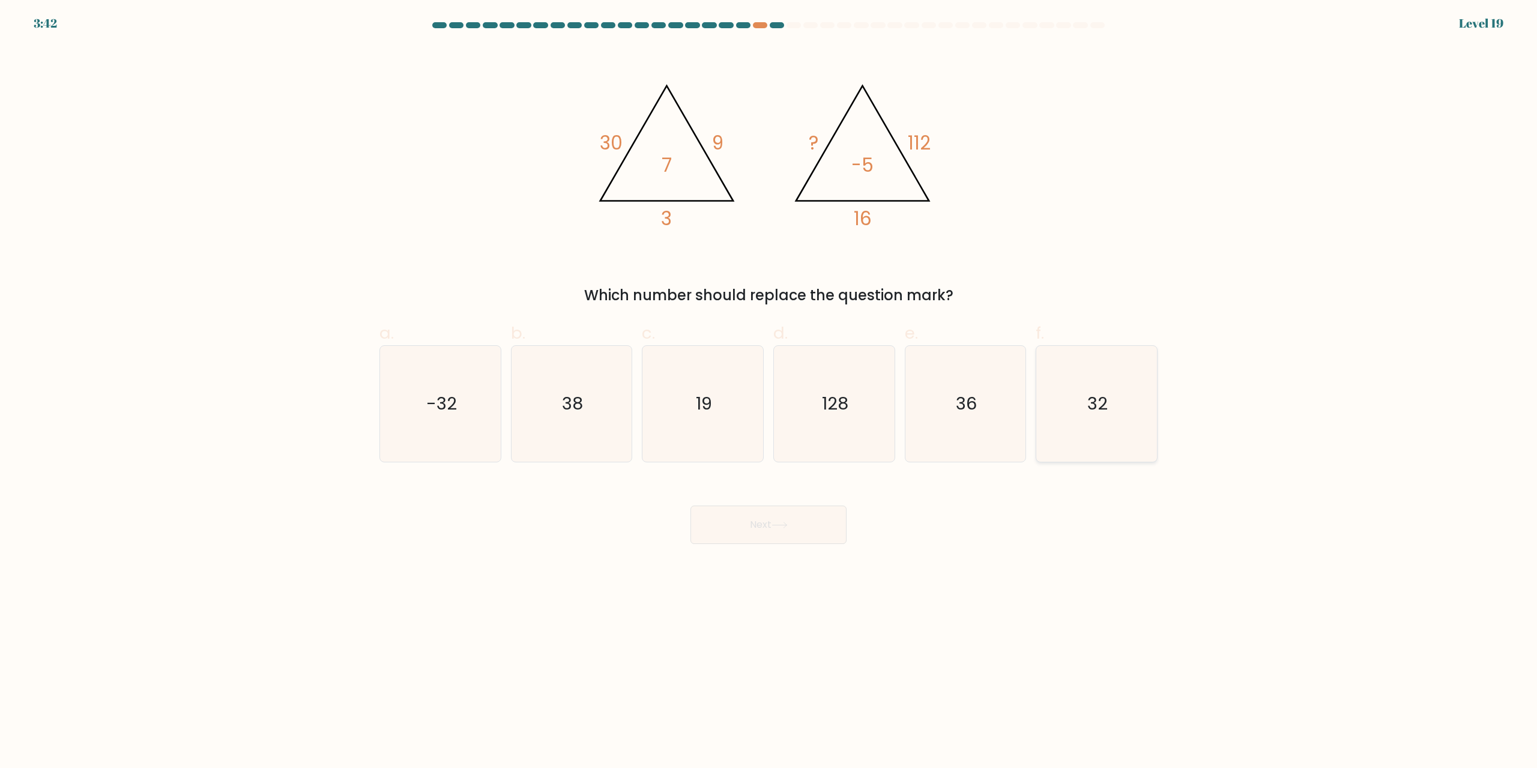
click at [1079, 411] on icon "32" at bounding box center [1097, 404] width 116 height 116
click at [769, 392] on input "f. 32" at bounding box center [768, 388] width 1 height 8
radio input "true"
click at [761, 527] on button "Next" at bounding box center [768, 525] width 156 height 38
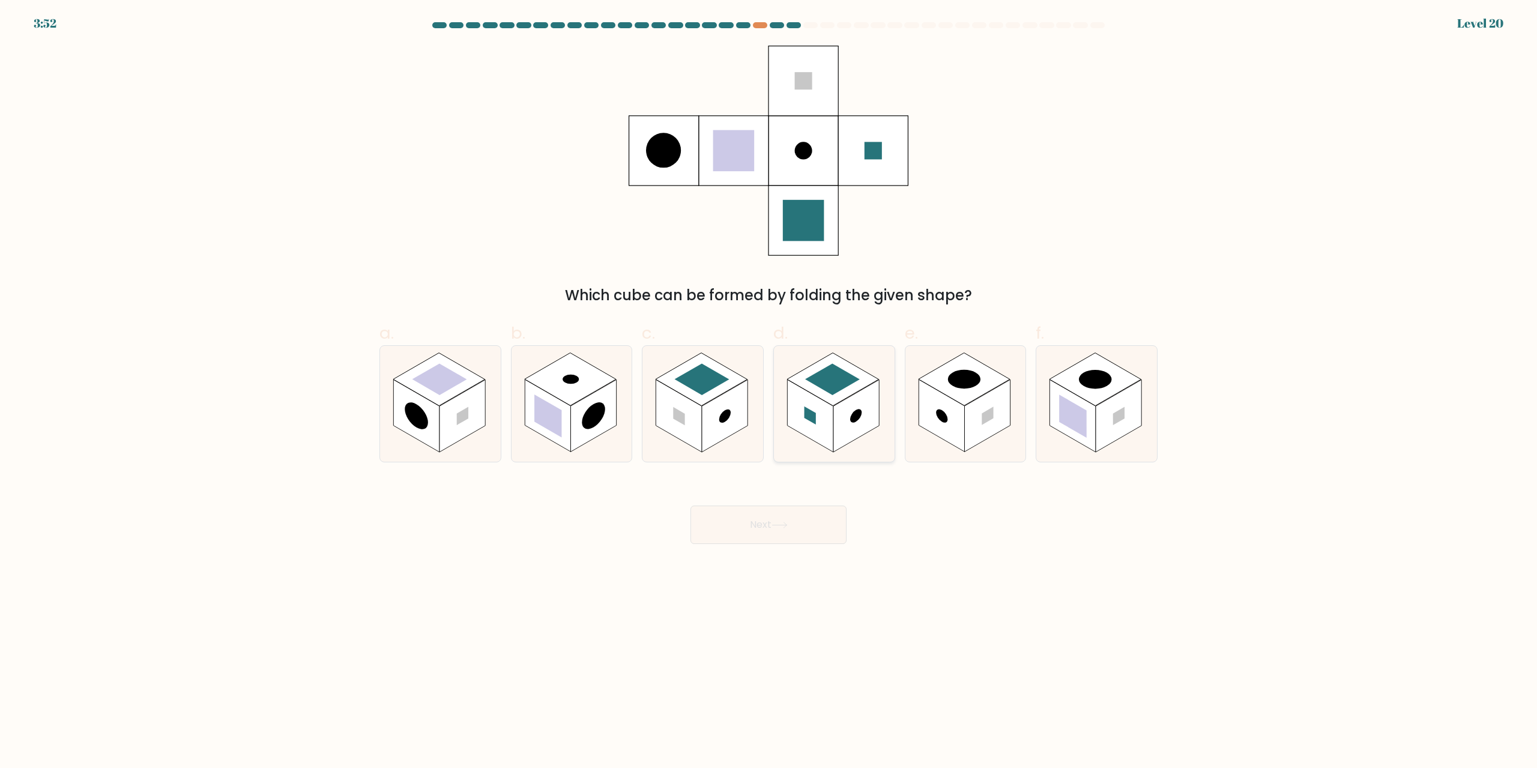
click at [857, 427] on rect at bounding box center [856, 416] width 46 height 73
click at [769, 392] on input "d." at bounding box center [768, 388] width 1 height 8
radio input "true"
click at [817, 509] on button "Next" at bounding box center [768, 525] width 156 height 38
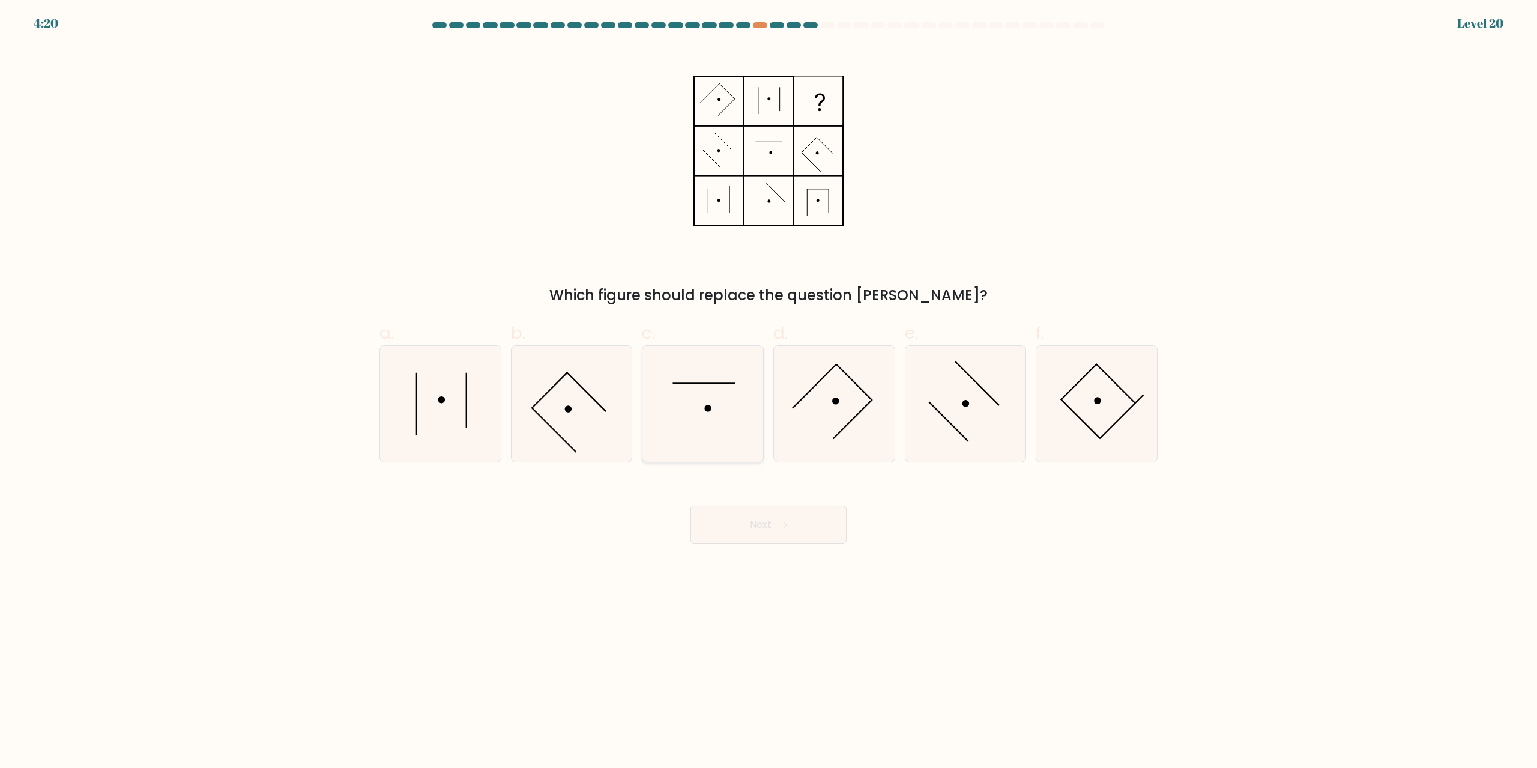
drag, startPoint x: 733, startPoint y: 408, endPoint x: 741, endPoint y: 427, distance: 21.3
click at [731, 403] on icon at bounding box center [703, 404] width 116 height 116
click at [764, 544] on button "Next" at bounding box center [768, 525] width 156 height 38
click at [705, 394] on icon at bounding box center [703, 404] width 116 height 116
click at [768, 392] on input "c." at bounding box center [768, 388] width 1 height 8
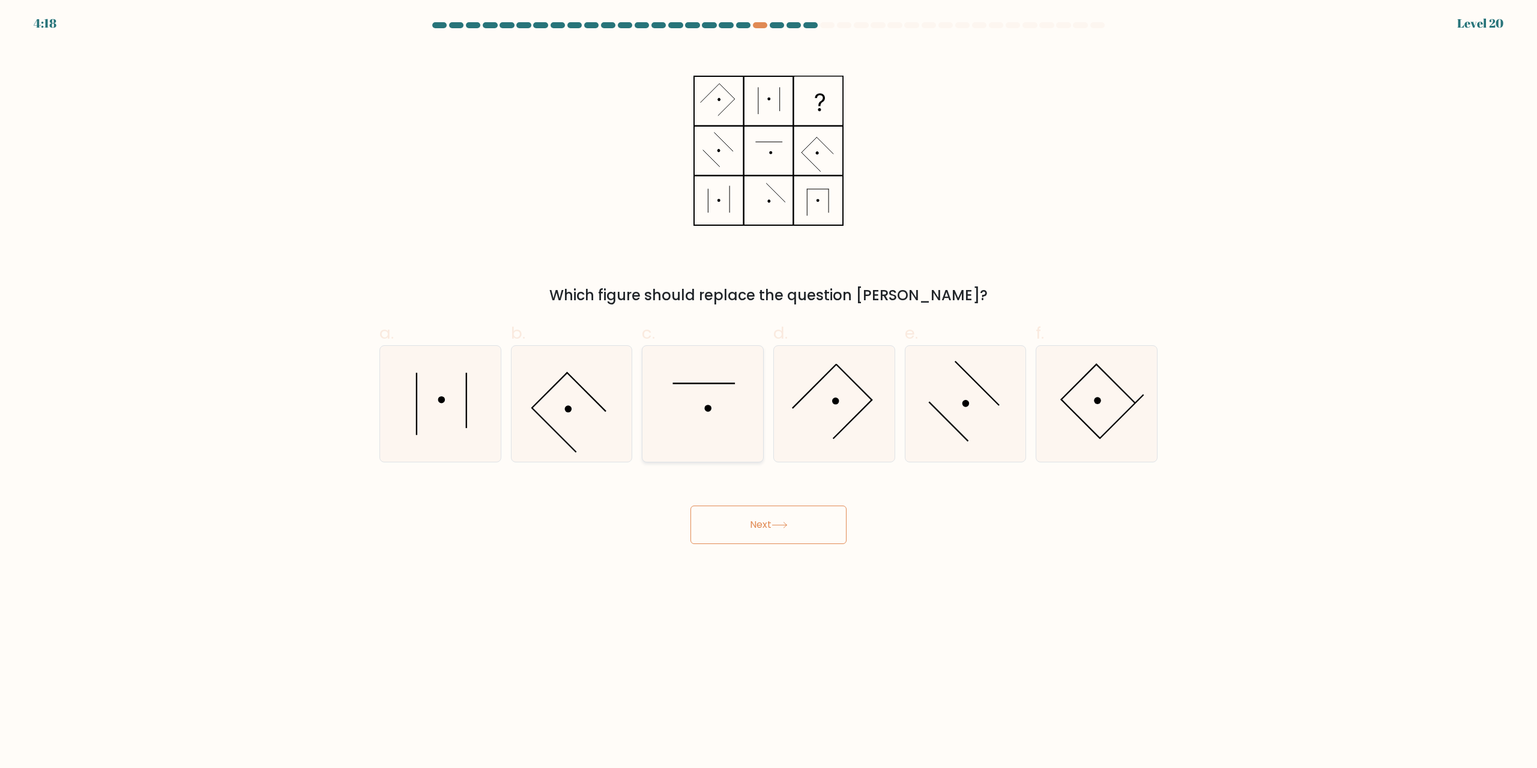
radio input "true"
click at [776, 530] on button "Next" at bounding box center [768, 525] width 156 height 38
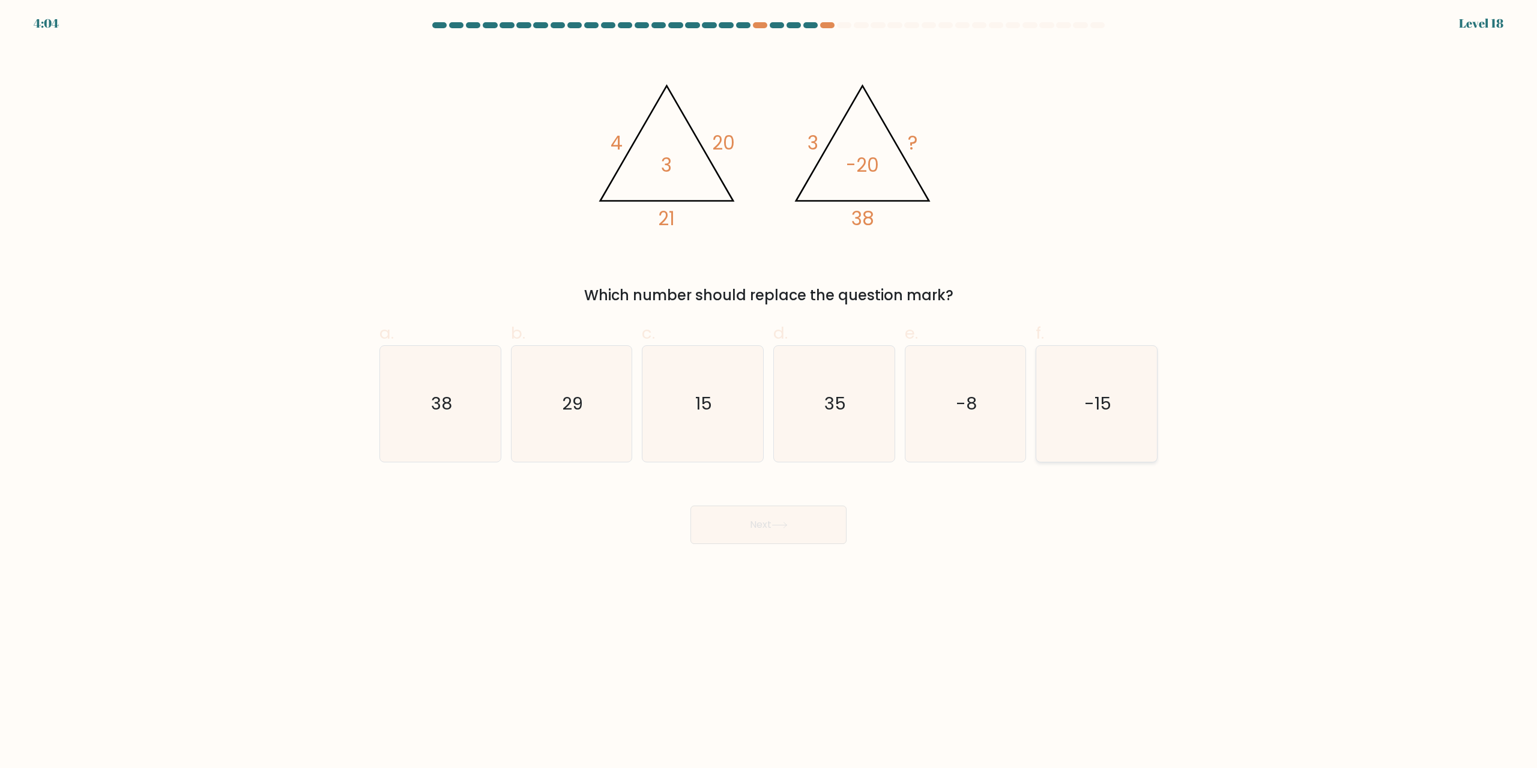
click at [1123, 426] on icon "-15" at bounding box center [1097, 404] width 116 height 116
click at [769, 392] on input "f. -15" at bounding box center [768, 388] width 1 height 8
radio input "true"
click at [817, 531] on button "Next" at bounding box center [768, 525] width 156 height 38
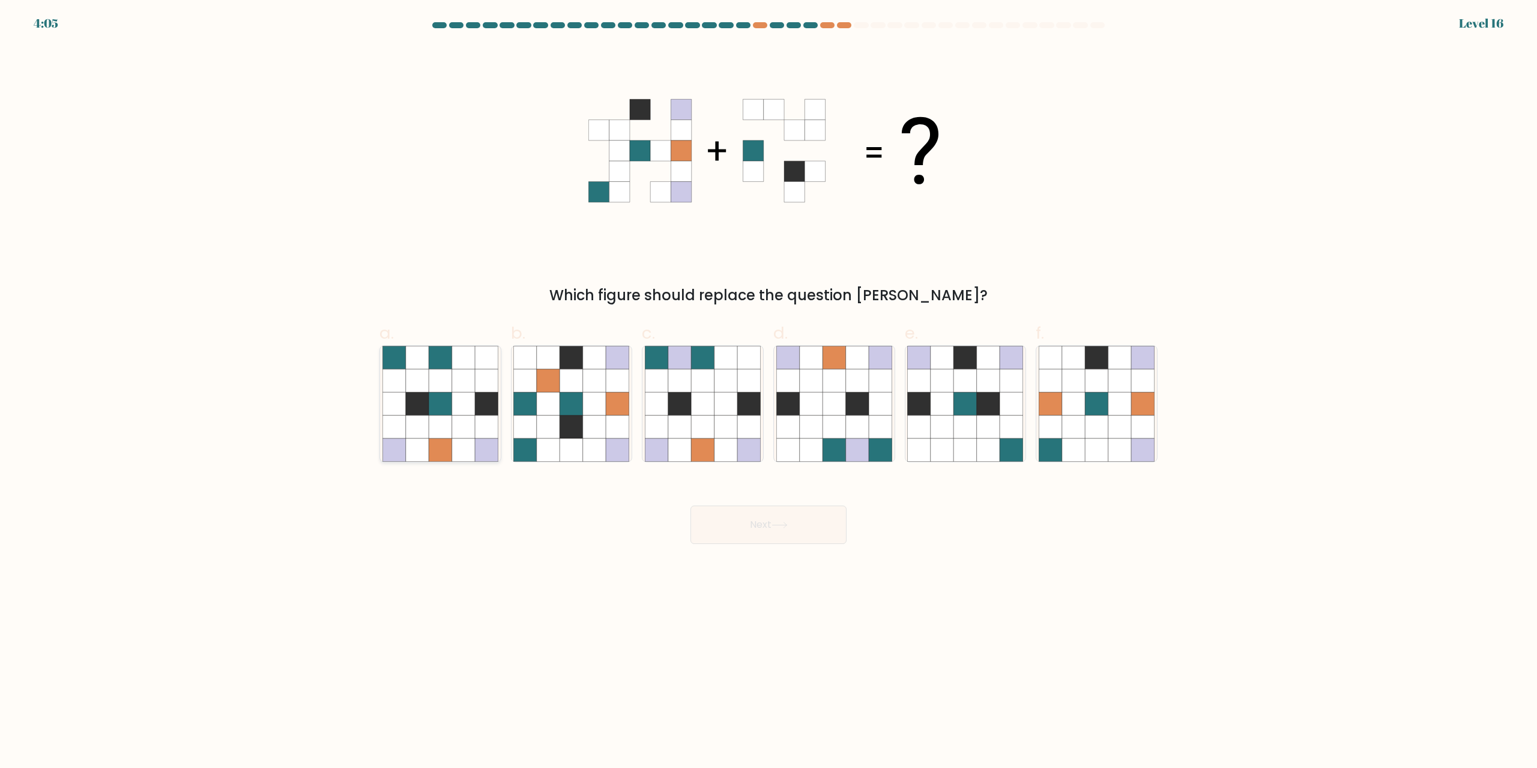
click at [441, 402] on icon at bounding box center [440, 404] width 23 height 23
click at [768, 392] on input "a." at bounding box center [768, 388] width 1 height 8
radio input "true"
click at [719, 527] on button "Next" at bounding box center [768, 525] width 156 height 38
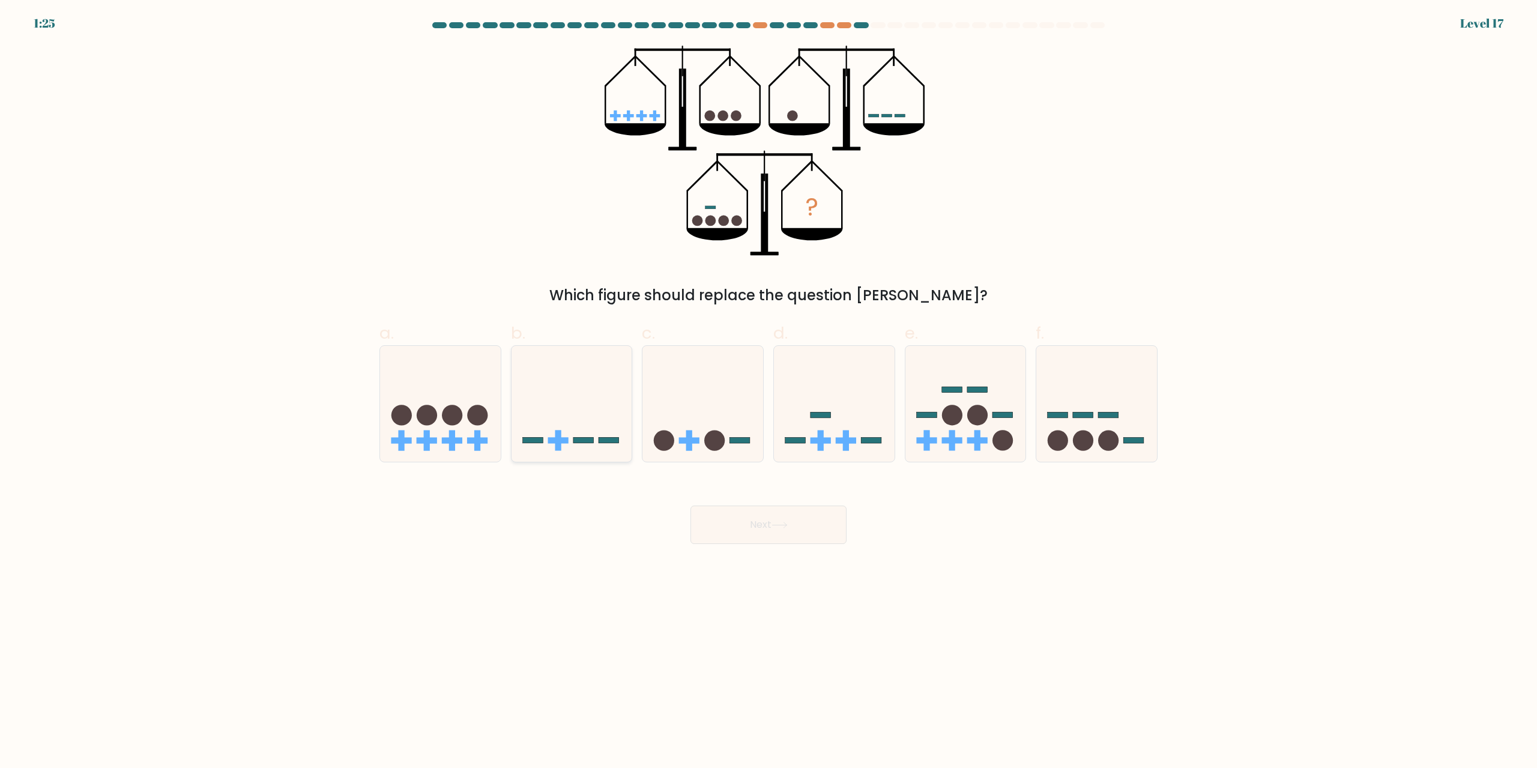
click at [582, 411] on icon at bounding box center [572, 404] width 121 height 100
click at [733, 529] on button "Next" at bounding box center [768, 525] width 156 height 38
click at [552, 430] on icon at bounding box center [572, 404] width 121 height 100
click at [768, 392] on input "b." at bounding box center [768, 388] width 1 height 8
radio input "true"
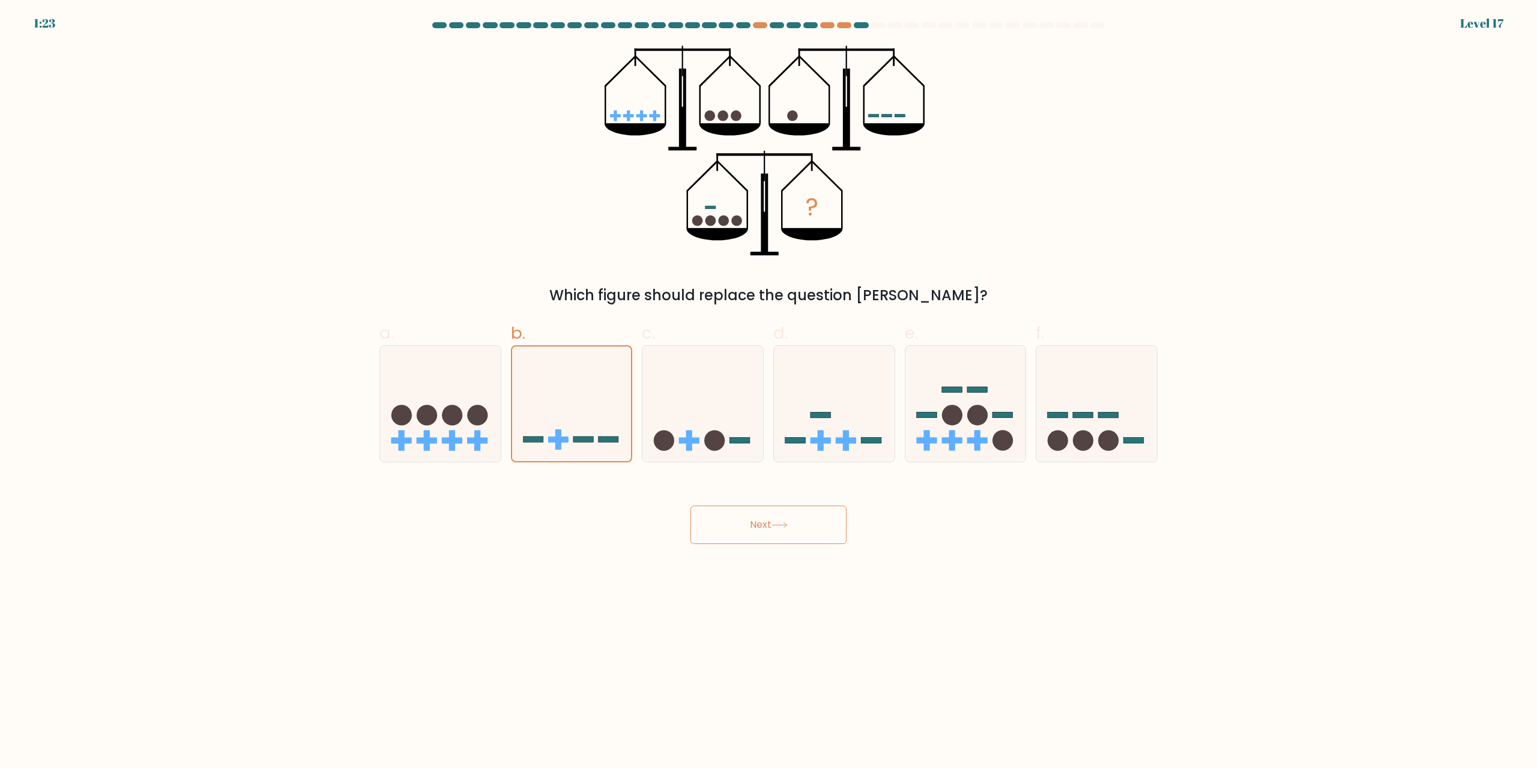
click at [778, 519] on button "Next" at bounding box center [768, 525] width 156 height 38
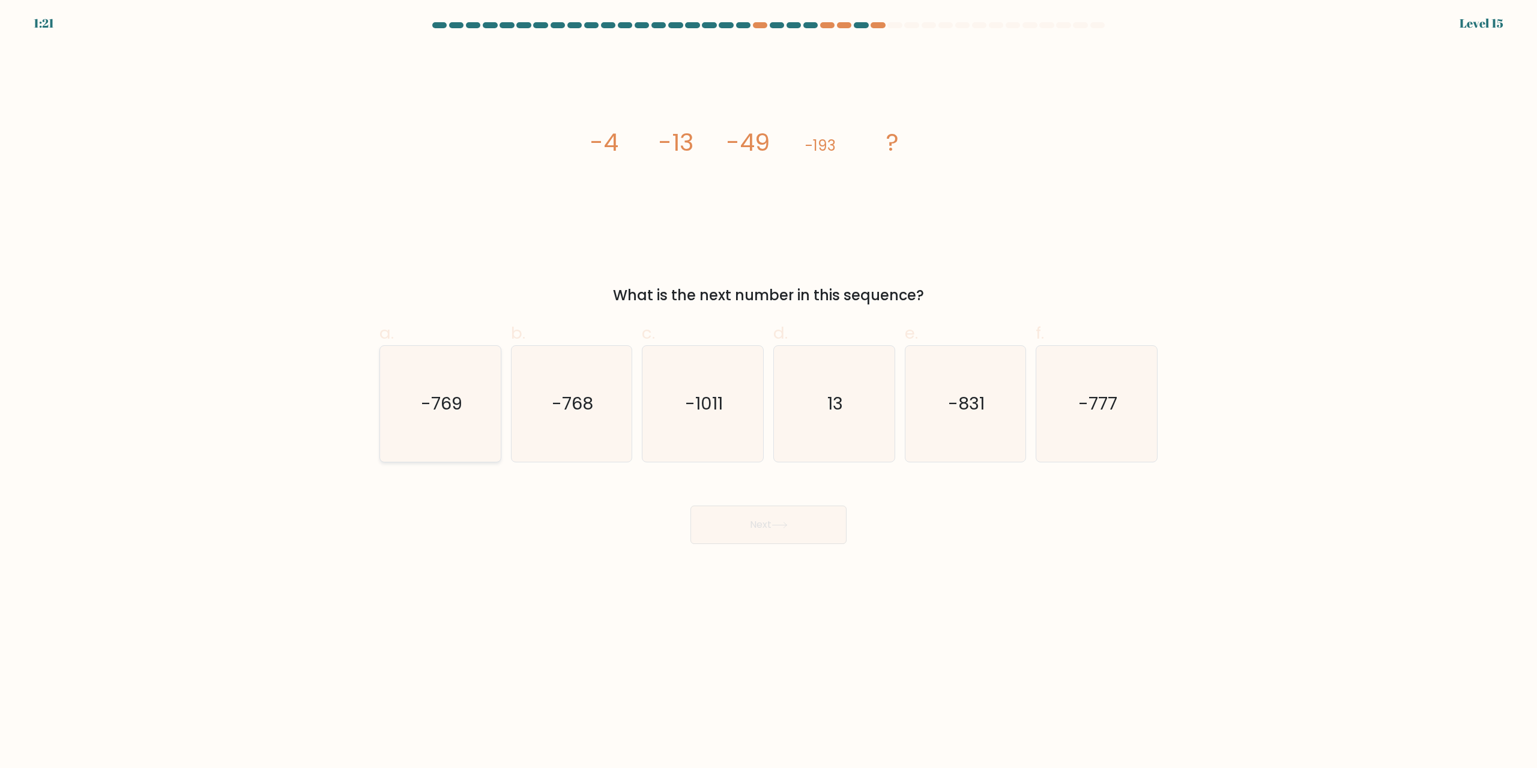
click at [392, 380] on icon "-769" at bounding box center [440, 404] width 116 height 116
click at [768, 384] on input "a. -769" at bounding box center [768, 388] width 1 height 8
radio input "true"
click at [738, 515] on button "Next" at bounding box center [768, 525] width 156 height 38
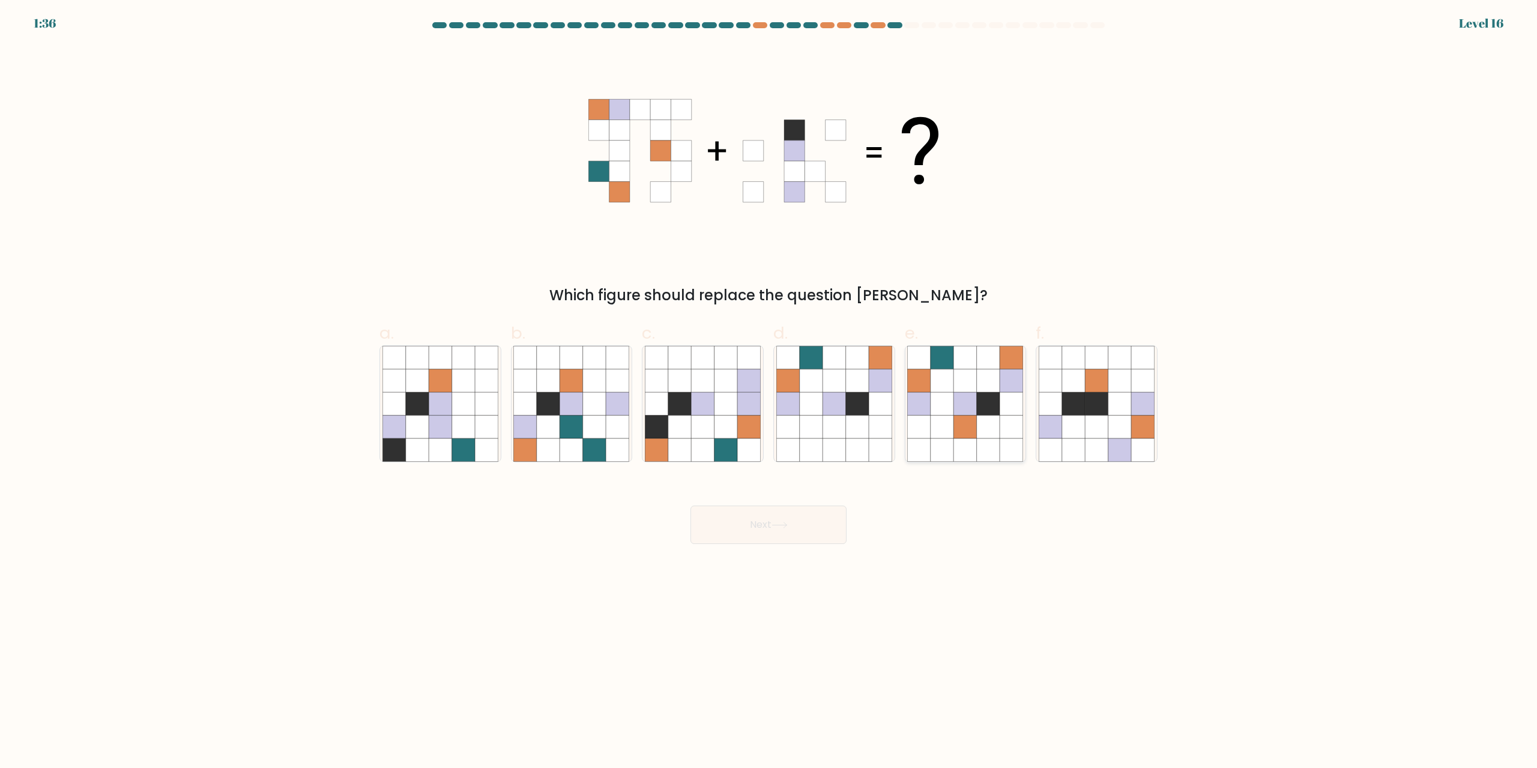
click at [961, 403] on icon at bounding box center [965, 404] width 23 height 23
click at [769, 392] on input "e." at bounding box center [768, 388] width 1 height 8
radio input "true"
click at [788, 517] on button "Next" at bounding box center [768, 525] width 156 height 38
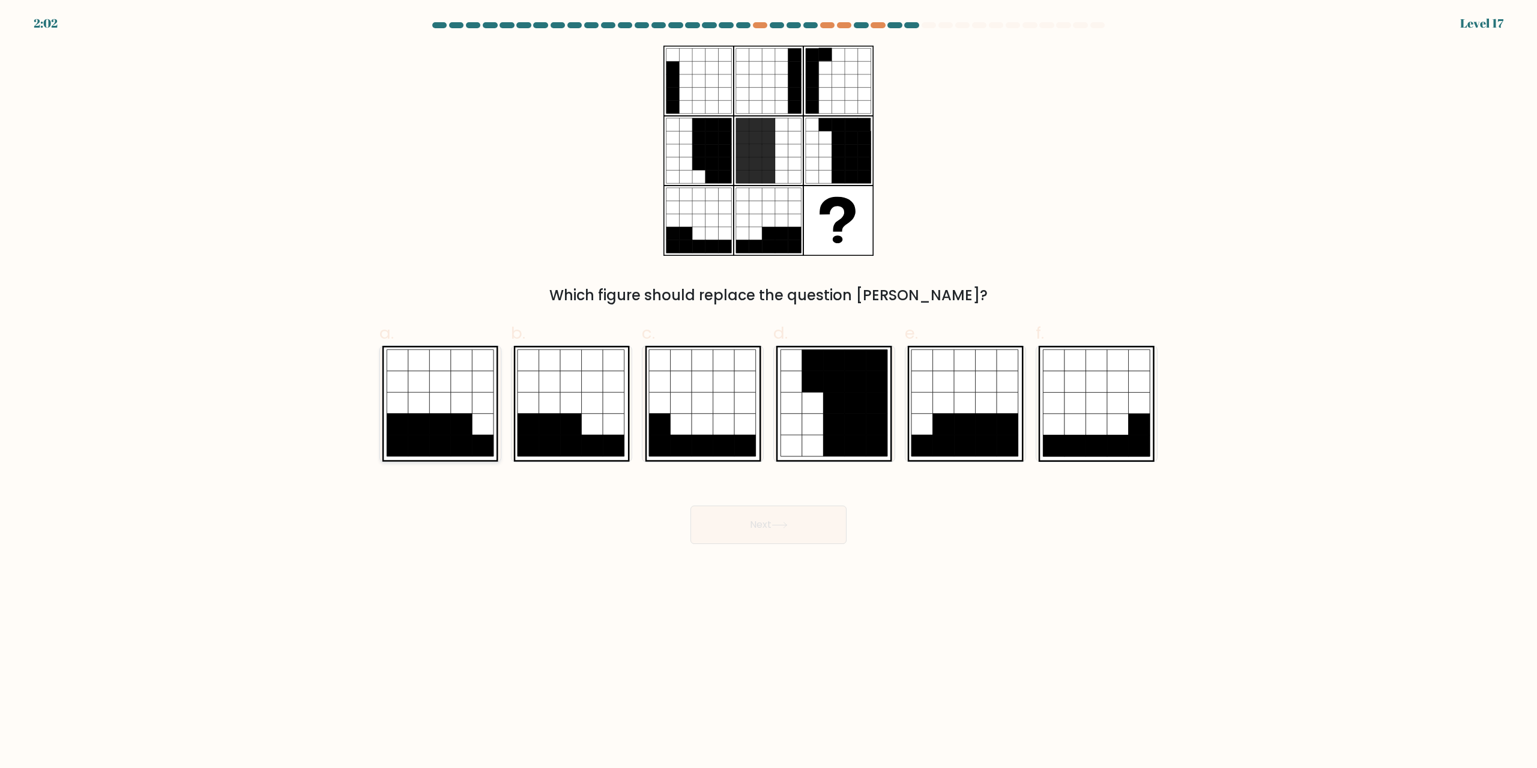
click at [424, 432] on icon at bounding box center [419, 425] width 22 height 22
click at [768, 392] on input "a." at bounding box center [768, 388] width 1 height 8
radio input "true"
click at [771, 525] on button "Next" at bounding box center [768, 525] width 156 height 38
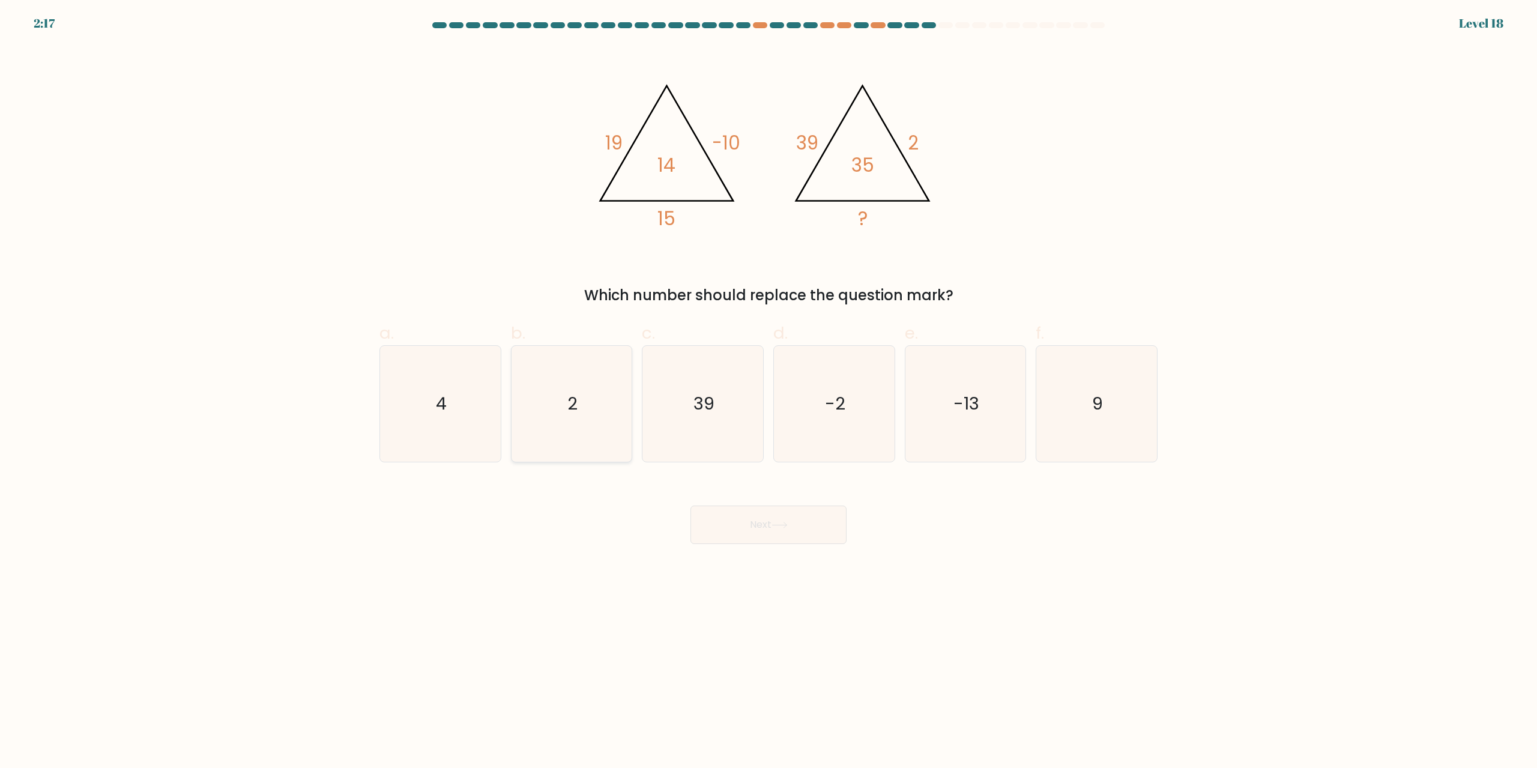
click at [543, 433] on icon "2" at bounding box center [571, 404] width 116 height 116
click at [768, 392] on input "b. 2" at bounding box center [768, 388] width 1 height 8
radio input "true"
click at [748, 520] on button "Next" at bounding box center [768, 525] width 156 height 38
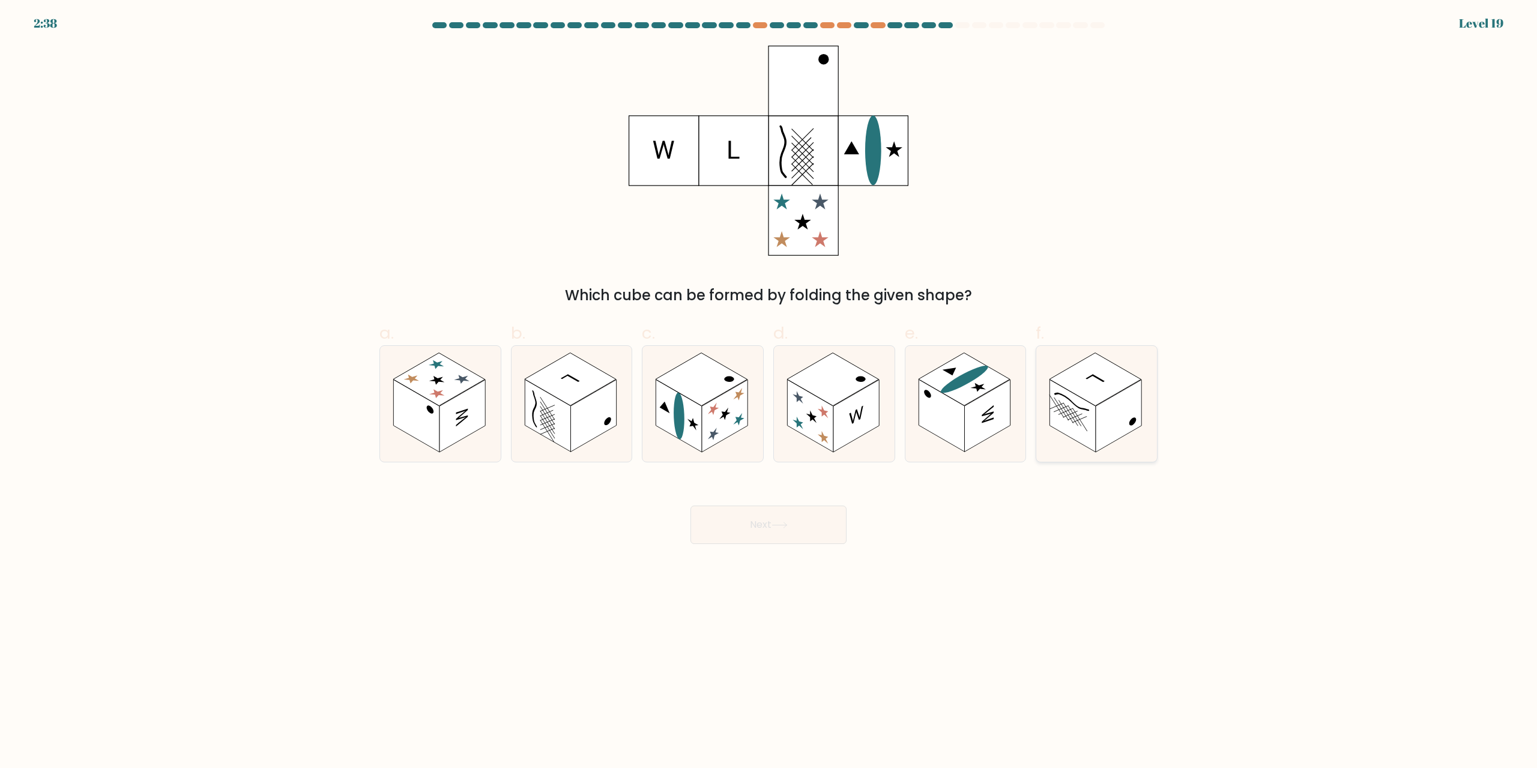
click at [1109, 383] on rect at bounding box center [1095, 379] width 92 height 53
click at [736, 531] on button "Next" at bounding box center [768, 525] width 156 height 38
click at [1056, 438] on icon at bounding box center [1096, 404] width 121 height 116
click at [769, 392] on input "f." at bounding box center [768, 388] width 1 height 8
radio input "true"
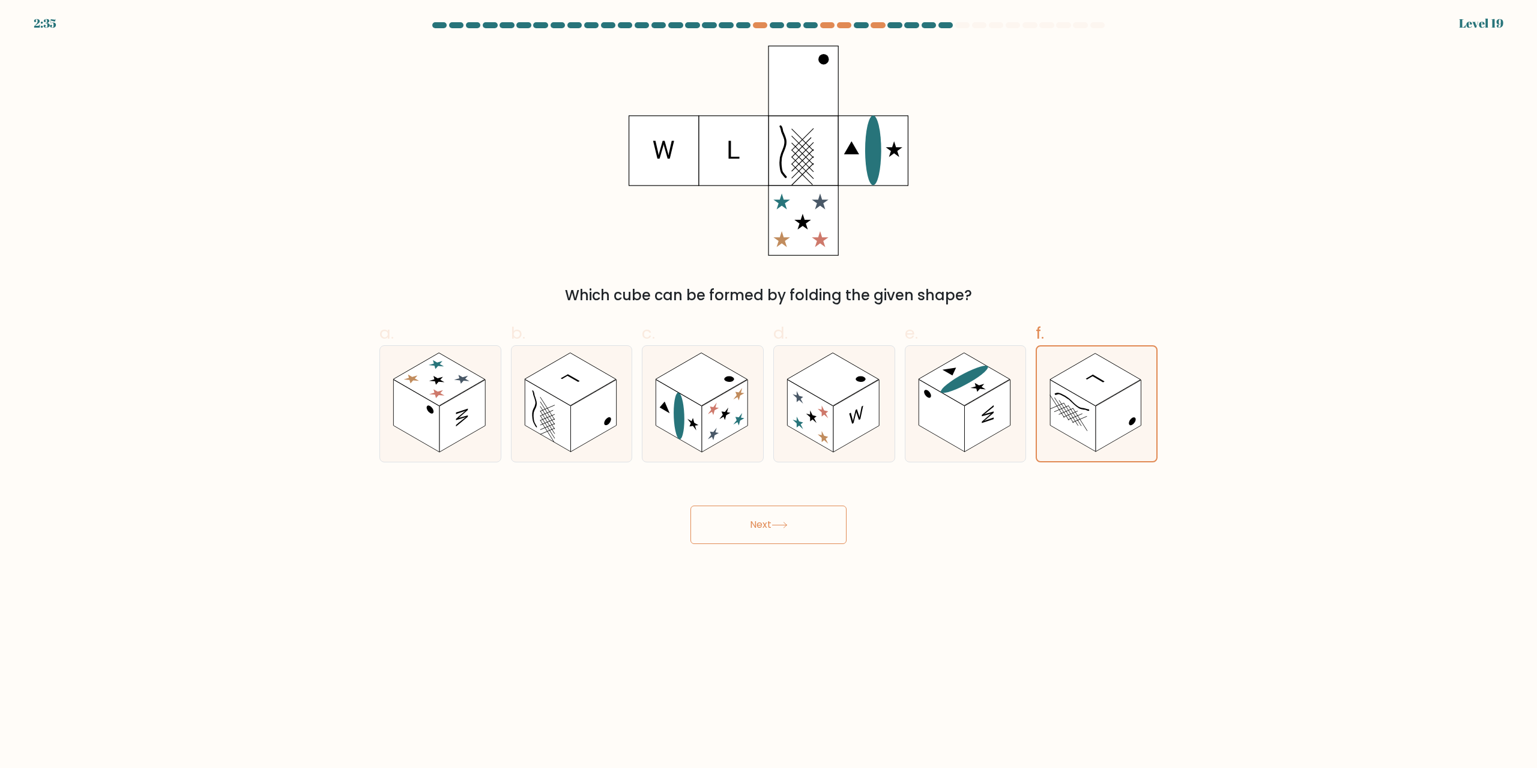
click at [833, 515] on button "Next" at bounding box center [768, 525] width 156 height 38
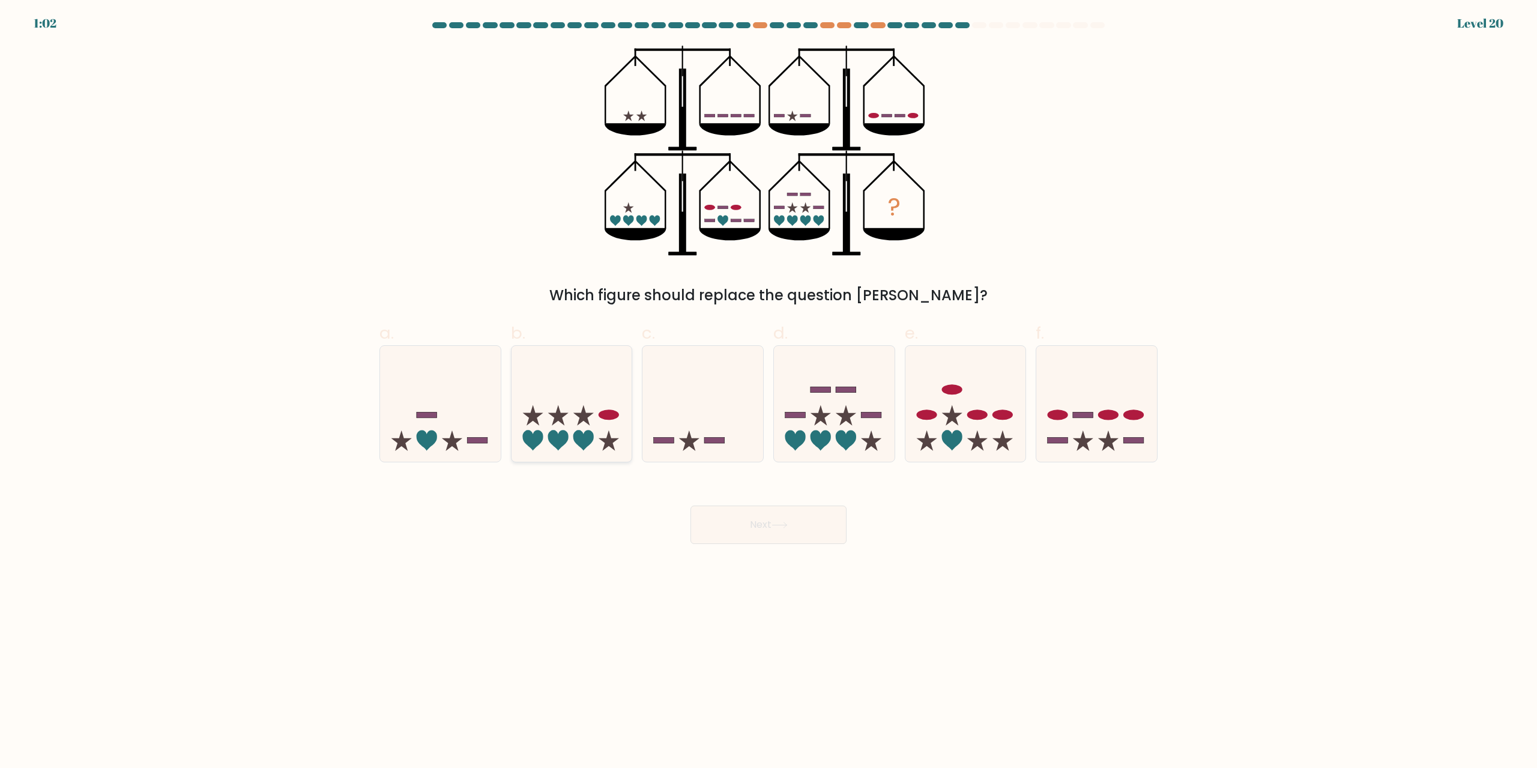
click at [563, 430] on icon at bounding box center [558, 440] width 20 height 20
click at [768, 392] on input "b." at bounding box center [768, 388] width 1 height 8
radio input "true"
click at [836, 536] on button "Next" at bounding box center [768, 525] width 156 height 38
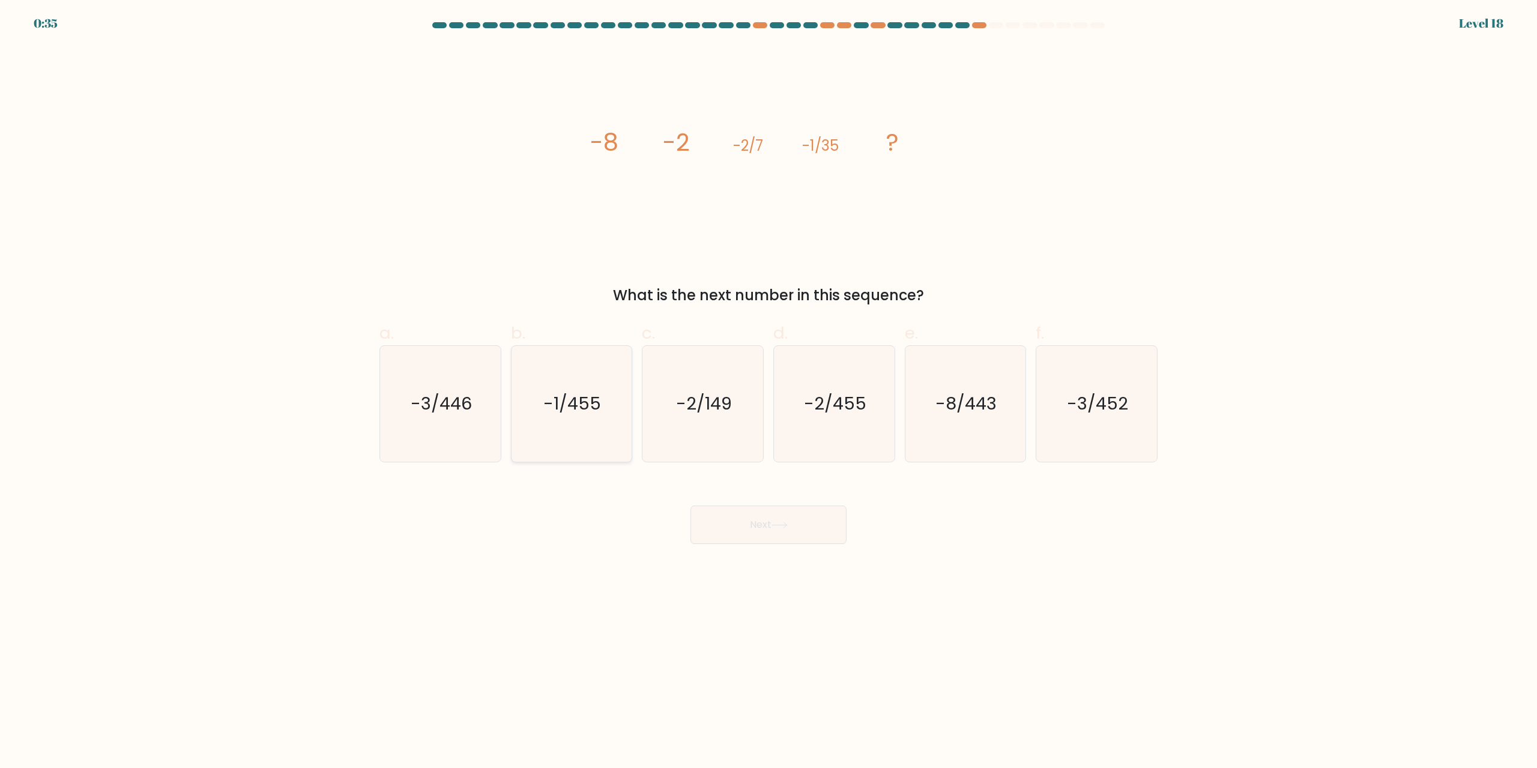
click at [588, 379] on icon "-1/455" at bounding box center [571, 404] width 116 height 116
click at [768, 384] on input "b. -1/455" at bounding box center [768, 388] width 1 height 8
radio input "true"
click at [761, 505] on div "Next" at bounding box center [768, 510] width 792 height 67
click at [762, 515] on button "Next" at bounding box center [768, 525] width 156 height 38
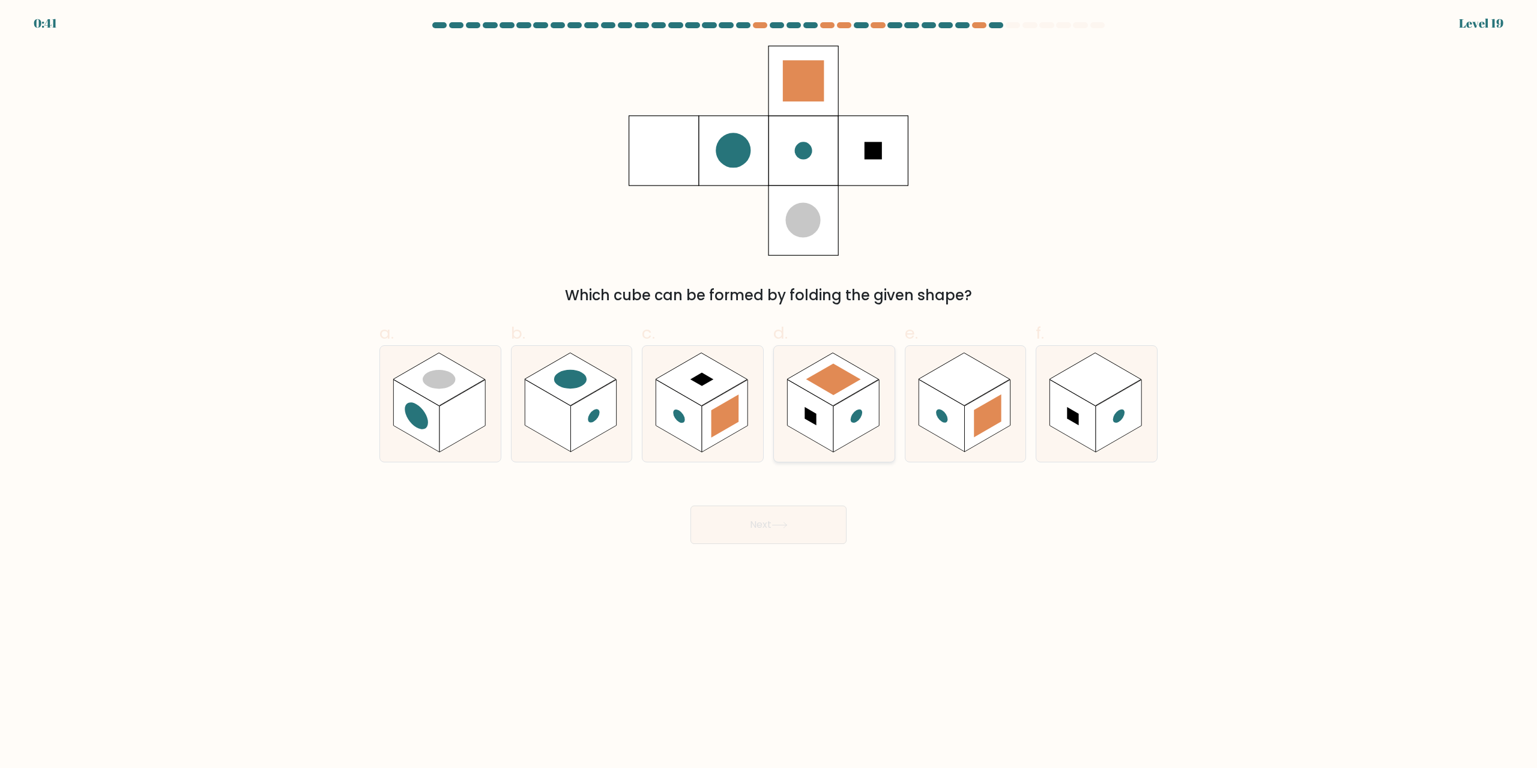
click at [848, 407] on rect at bounding box center [856, 416] width 46 height 73
click at [769, 392] on input "d." at bounding box center [768, 388] width 1 height 8
radio input "true"
click at [797, 521] on button "Next" at bounding box center [768, 525] width 156 height 38
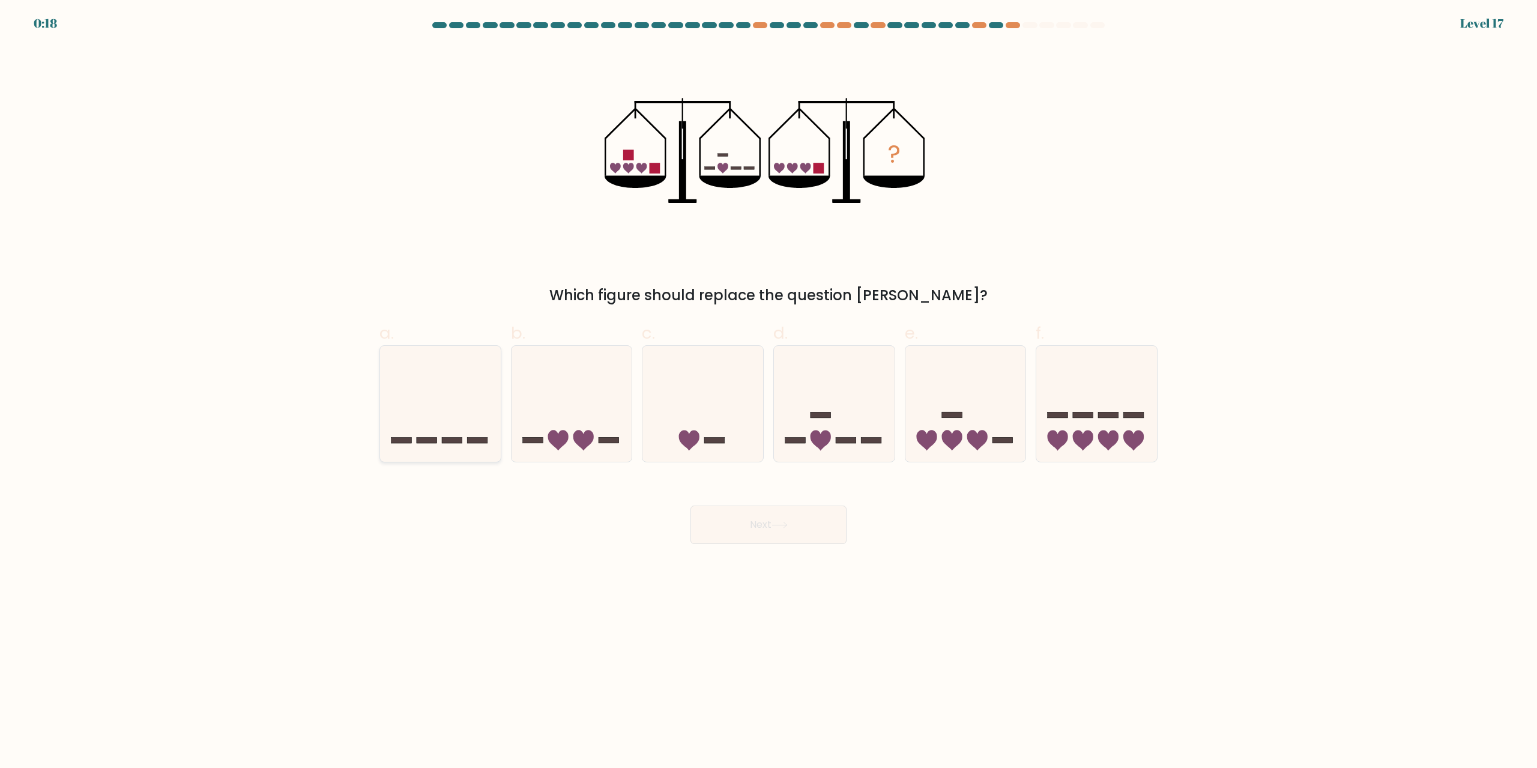
click at [435, 438] on rect at bounding box center [427, 440] width 20 height 6
click at [768, 392] on input "a." at bounding box center [768, 388] width 1 height 8
radio input "true"
click at [706, 493] on div "Next" at bounding box center [768, 510] width 792 height 67
click at [746, 515] on button "Next" at bounding box center [768, 525] width 156 height 38
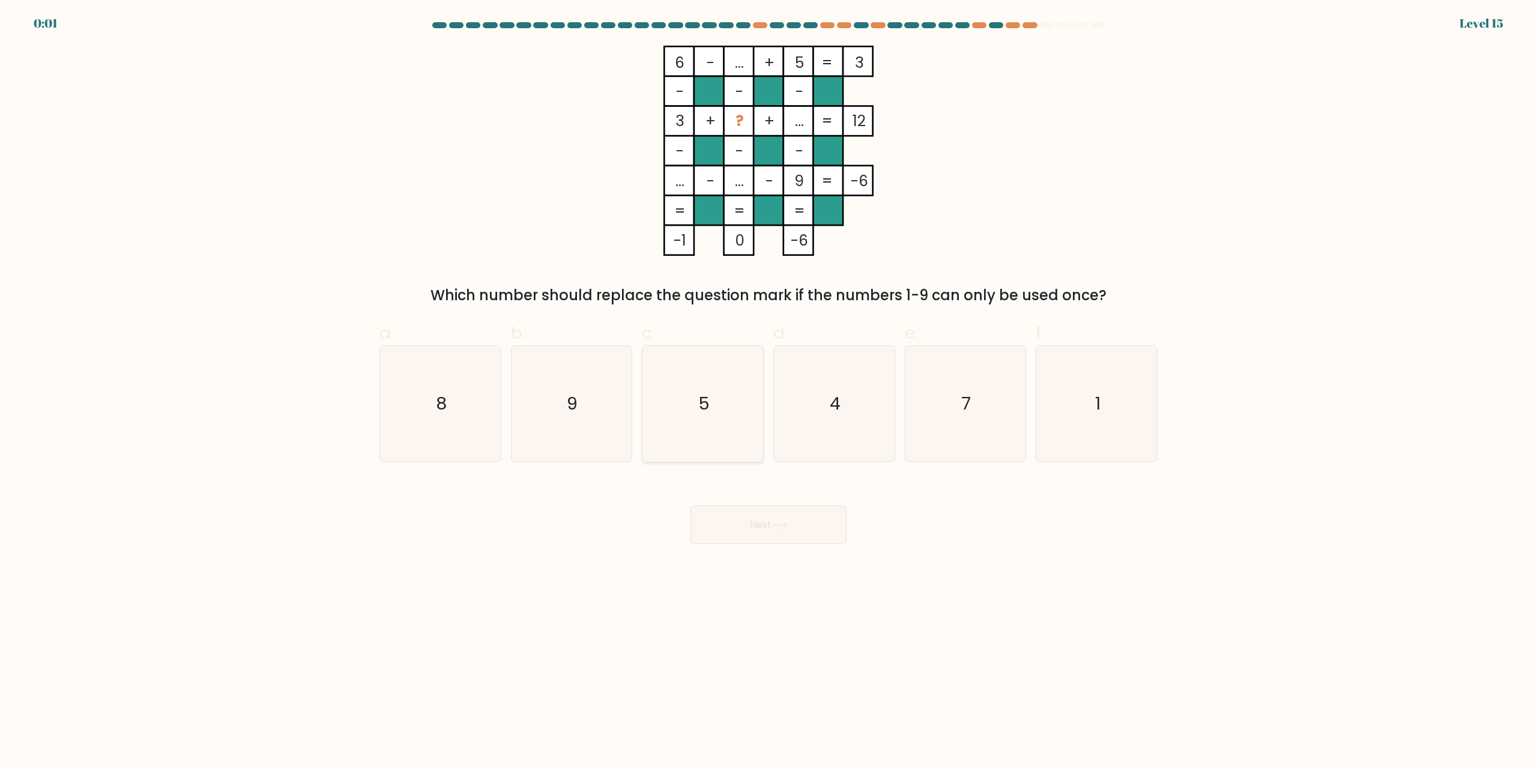
click at [680, 392] on icon "5" at bounding box center [703, 404] width 116 height 116
click at [768, 392] on input "c. 5" at bounding box center [768, 388] width 1 height 8
radio input "true"
click at [776, 515] on button "Next" at bounding box center [768, 525] width 156 height 38
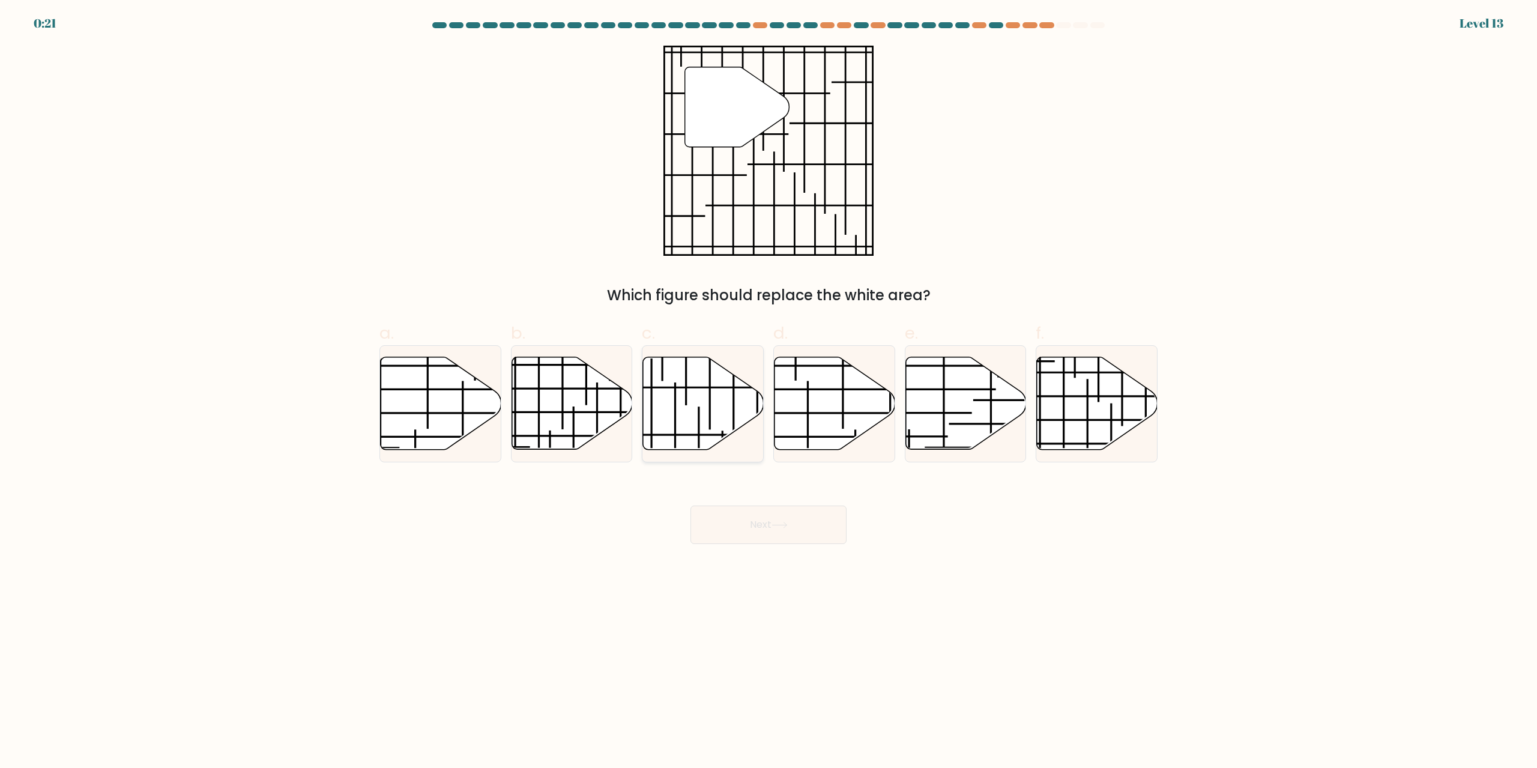
click at [710, 399] on line at bounding box center [710, 381] width 0 height 97
click at [768, 392] on input "c." at bounding box center [768, 388] width 1 height 8
radio input "true"
drag, startPoint x: 769, startPoint y: 512, endPoint x: 771, endPoint y: 535, distance: 22.9
click at [771, 535] on button "Next" at bounding box center [768, 525] width 156 height 38
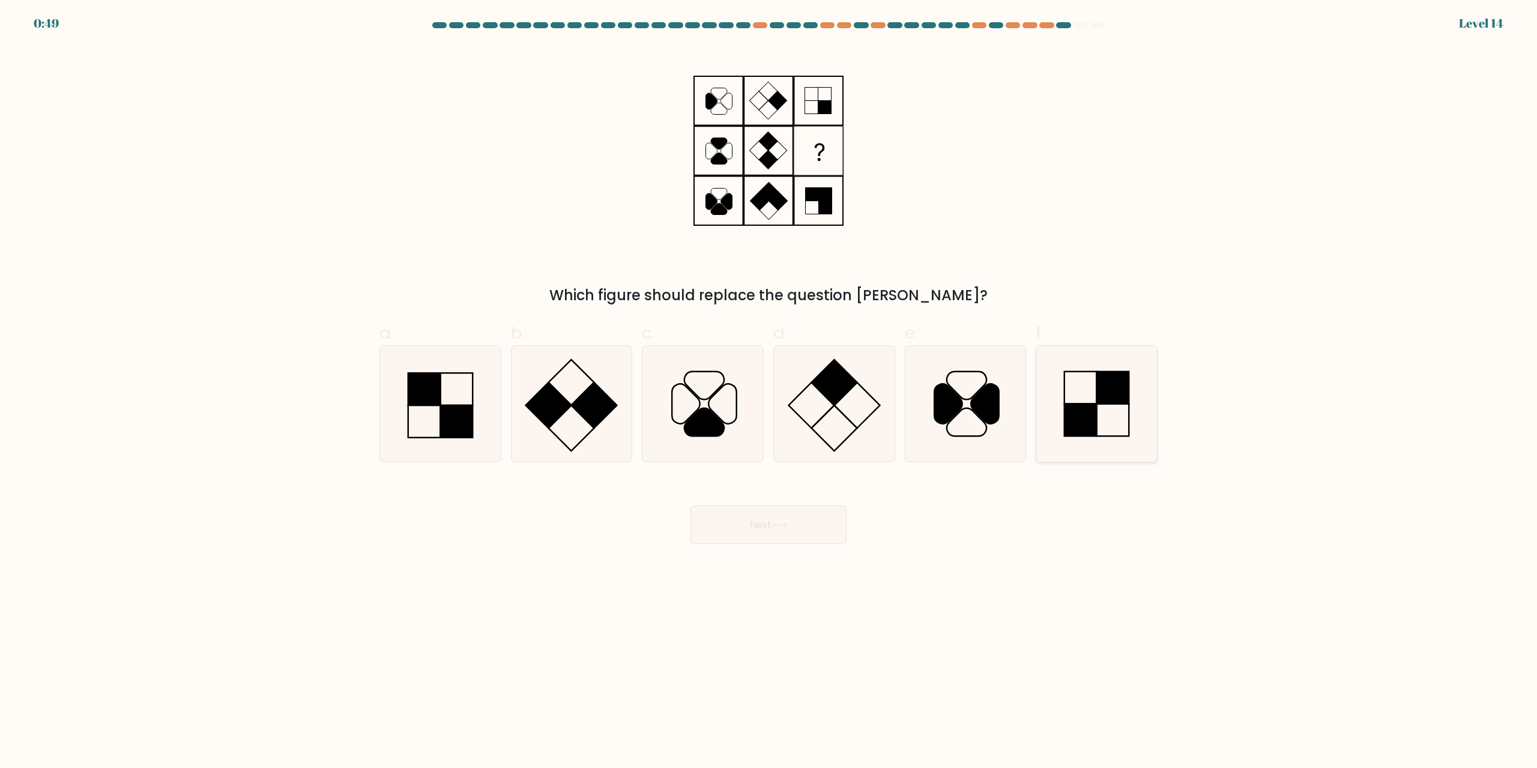
click at [1110, 397] on rect at bounding box center [1113, 388] width 32 height 32
click at [769, 392] on input "f." at bounding box center [768, 388] width 1 height 8
radio input "true"
click at [813, 527] on button "Next" at bounding box center [768, 525] width 156 height 38
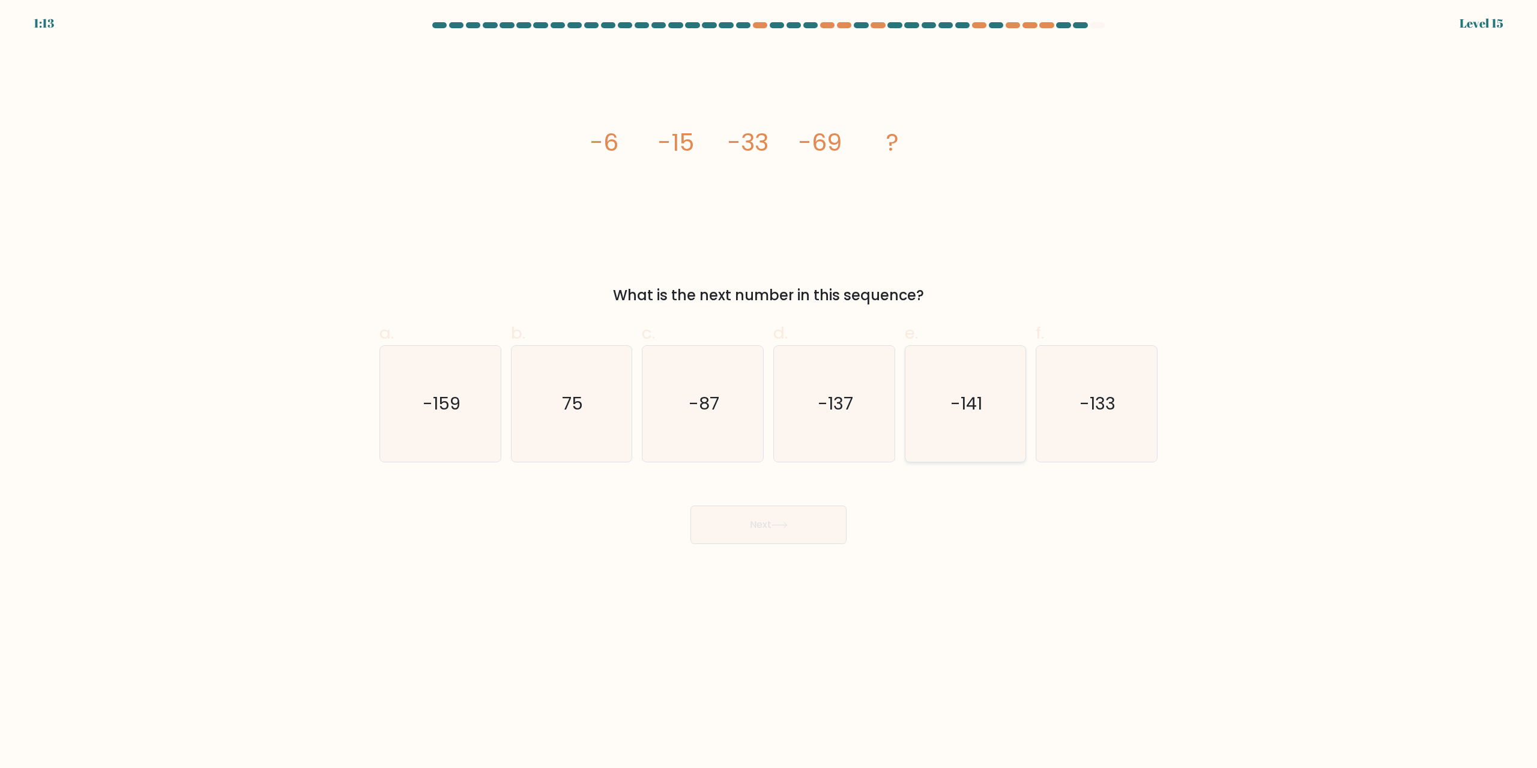
click at [954, 447] on icon "-141" at bounding box center [965, 404] width 116 height 116
click at [769, 392] on input "e. -141" at bounding box center [768, 388] width 1 height 8
radio input "true"
click at [782, 539] on button "Next" at bounding box center [768, 525] width 156 height 38
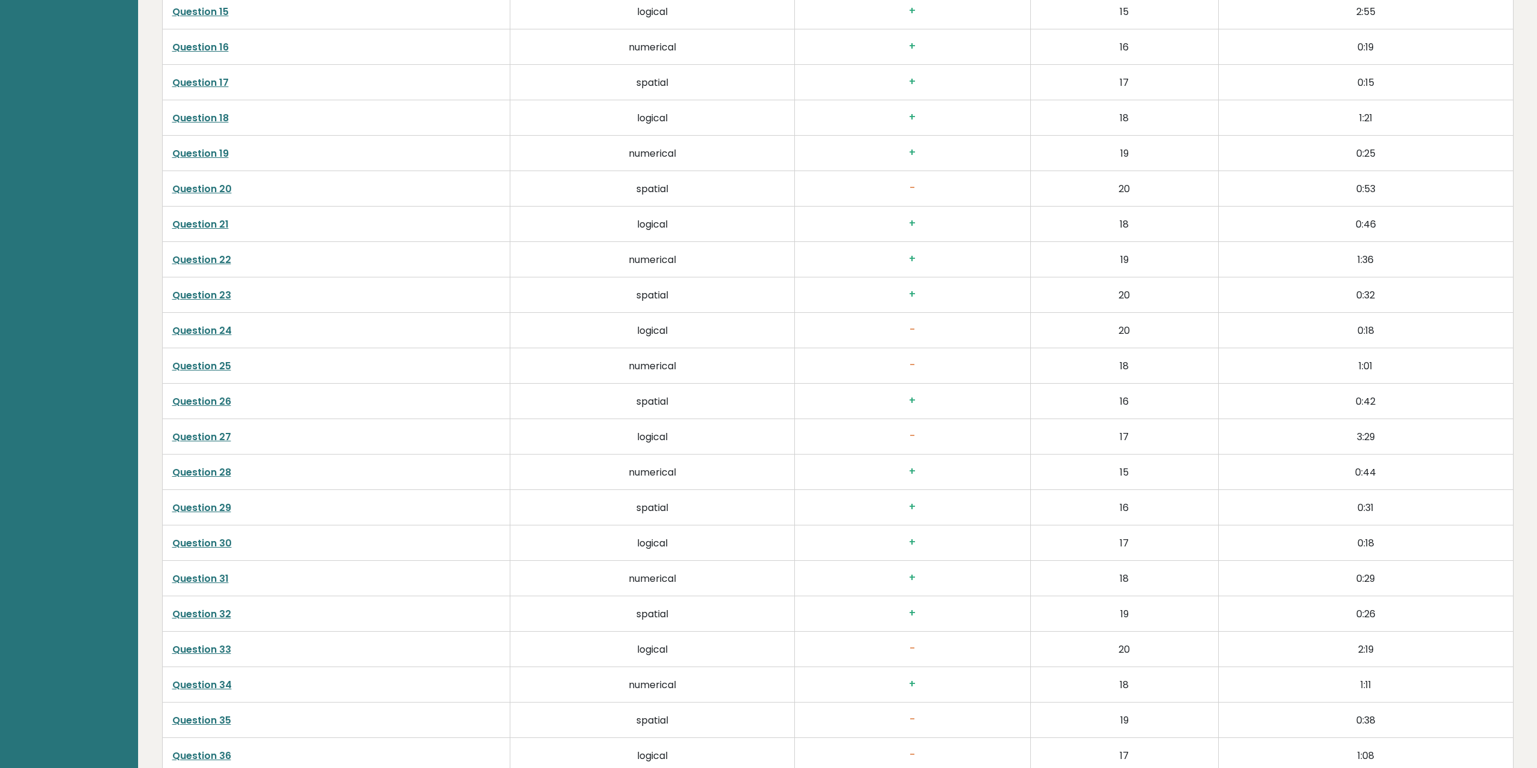
scroll to position [2878, 0]
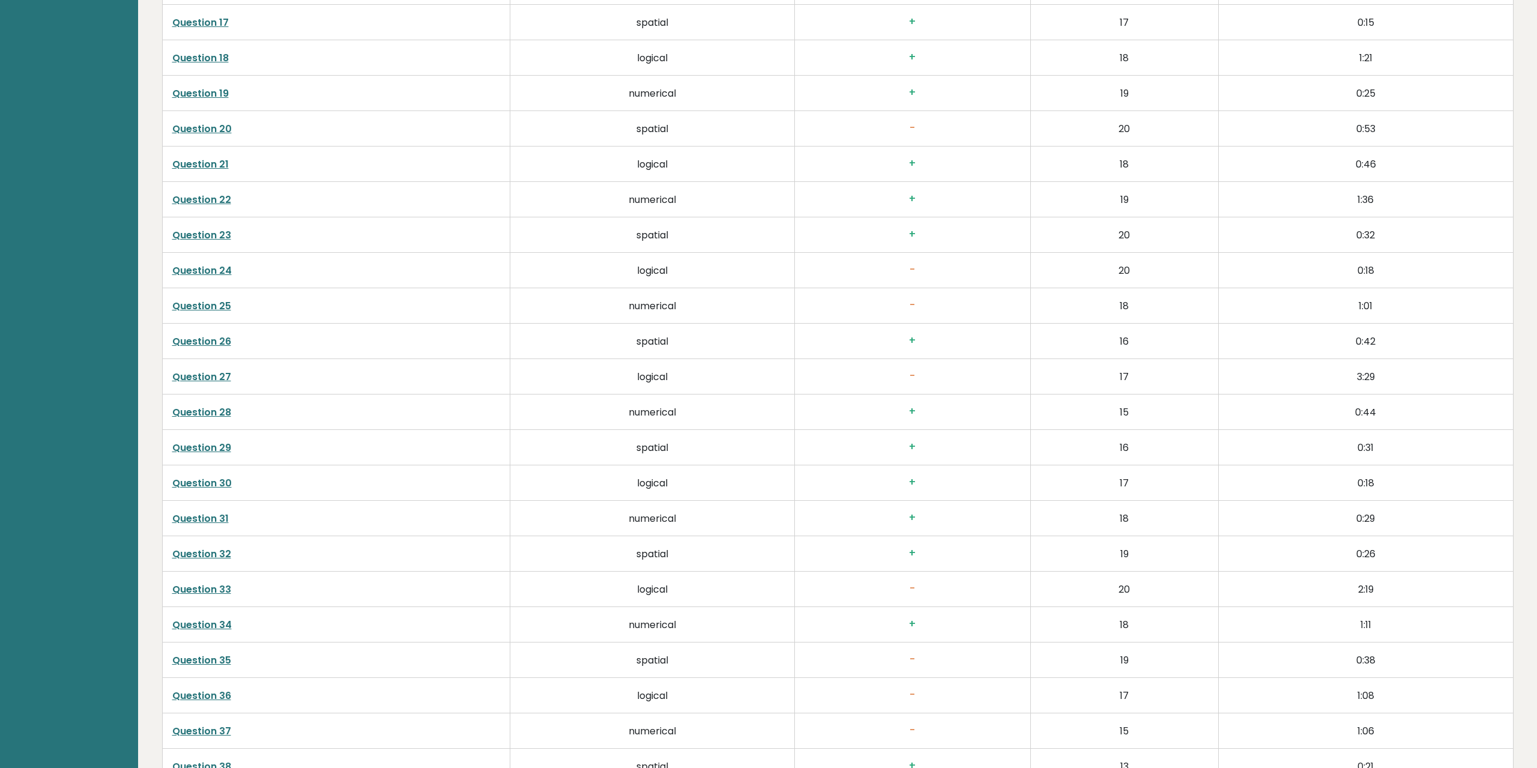
click at [229, 272] on link "Question 24" at bounding box center [201, 271] width 59 height 14
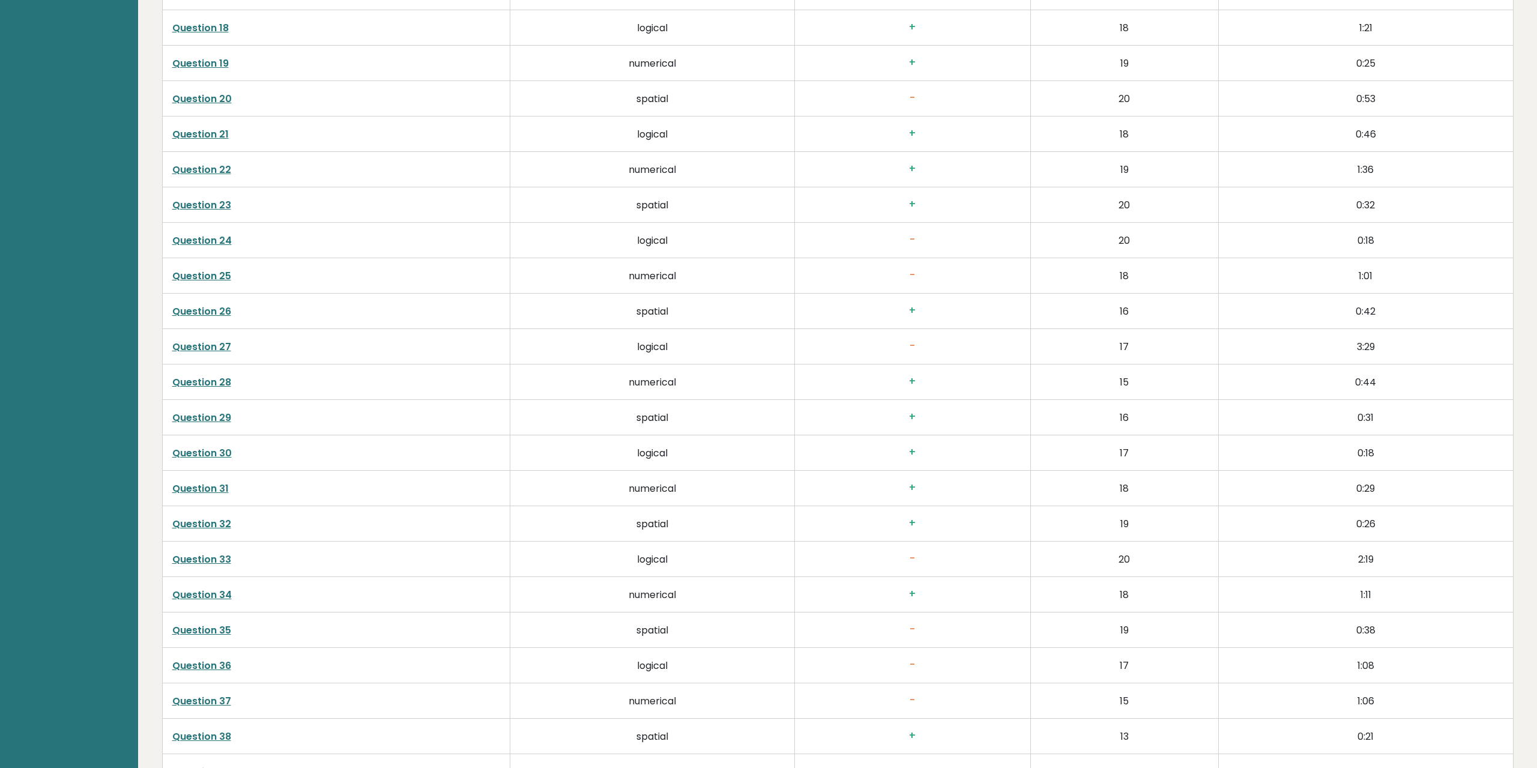
scroll to position [3001, 0]
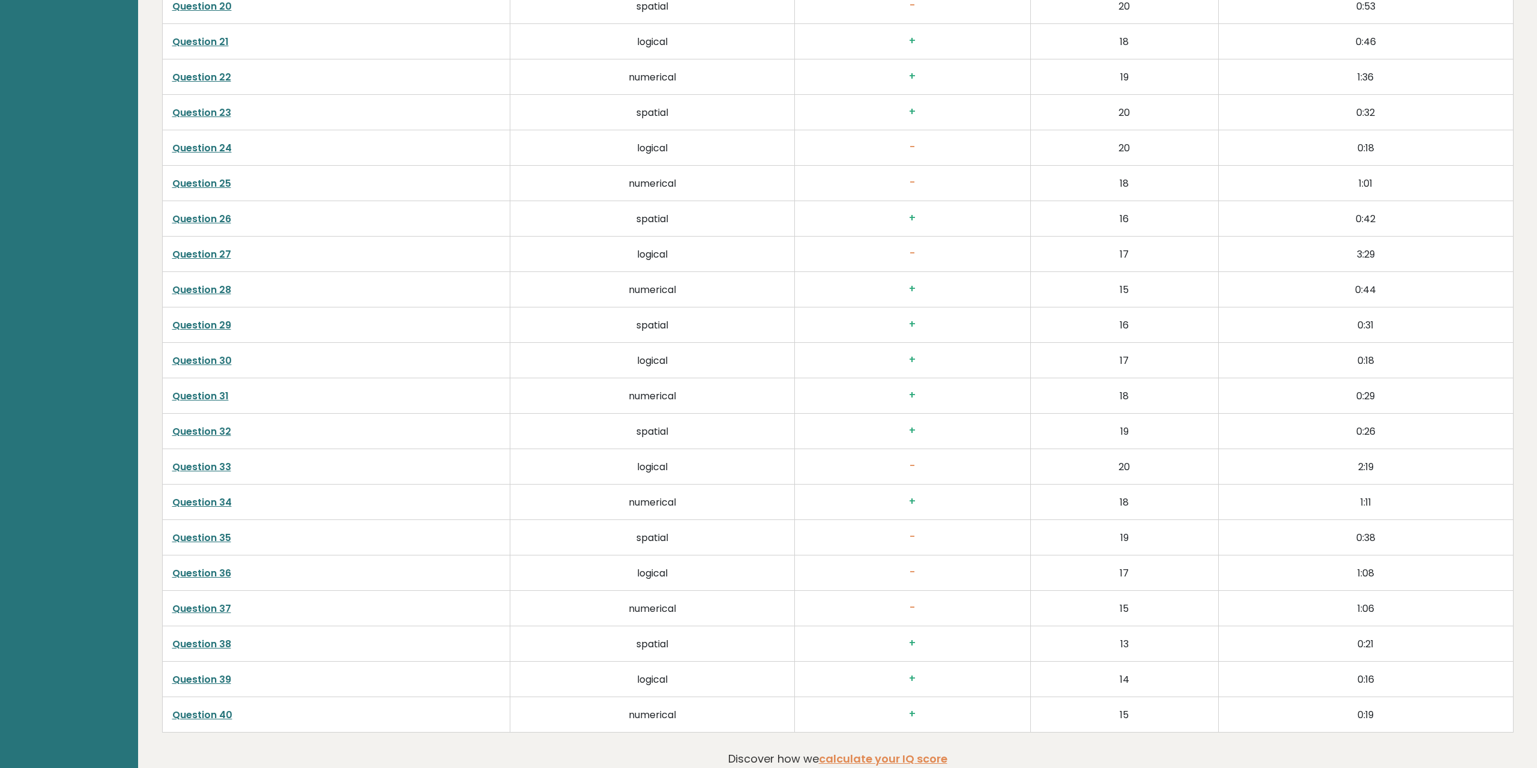
click at [208, 464] on link "Question 33" at bounding box center [201, 467] width 59 height 14
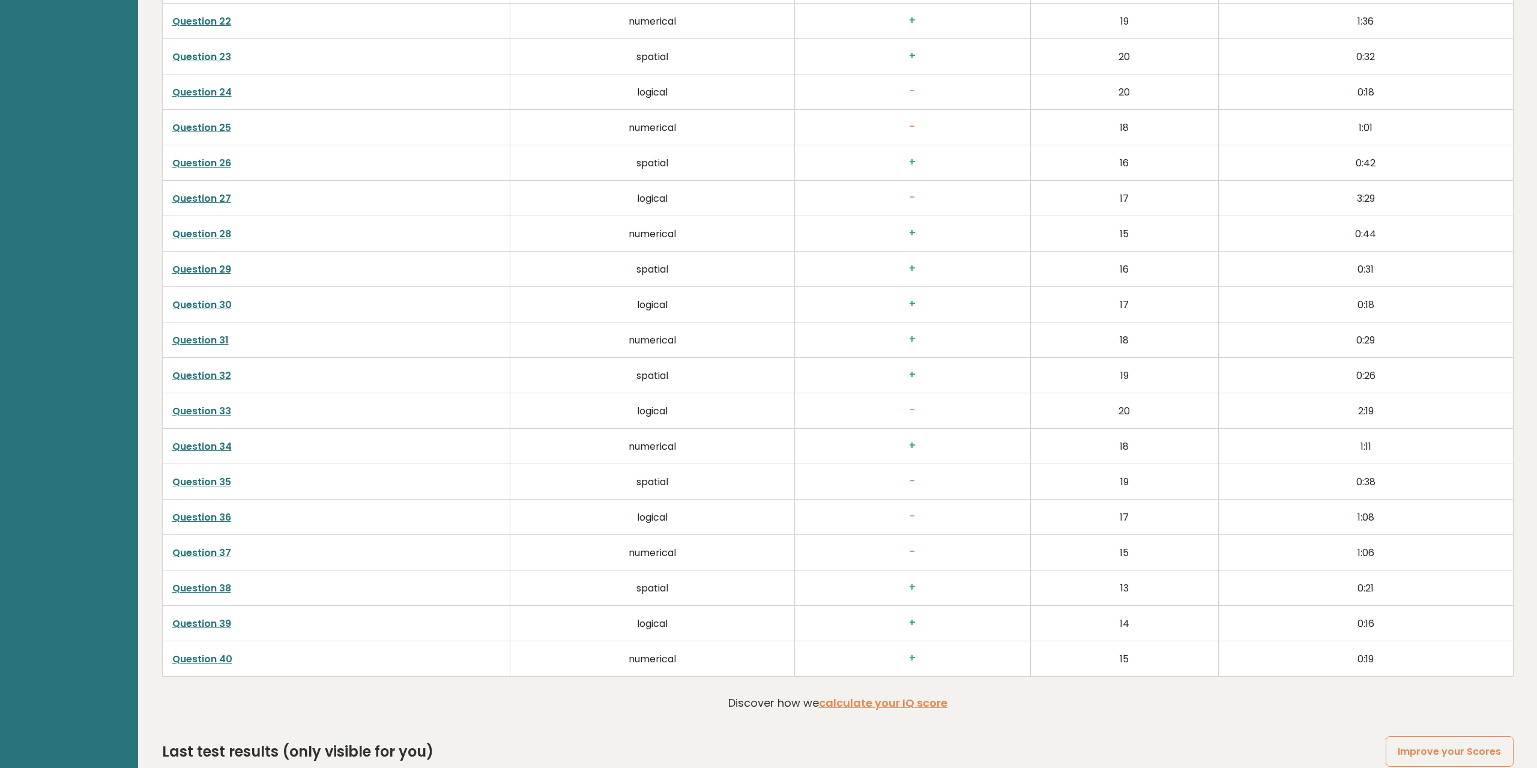
scroll to position [3062, 0]
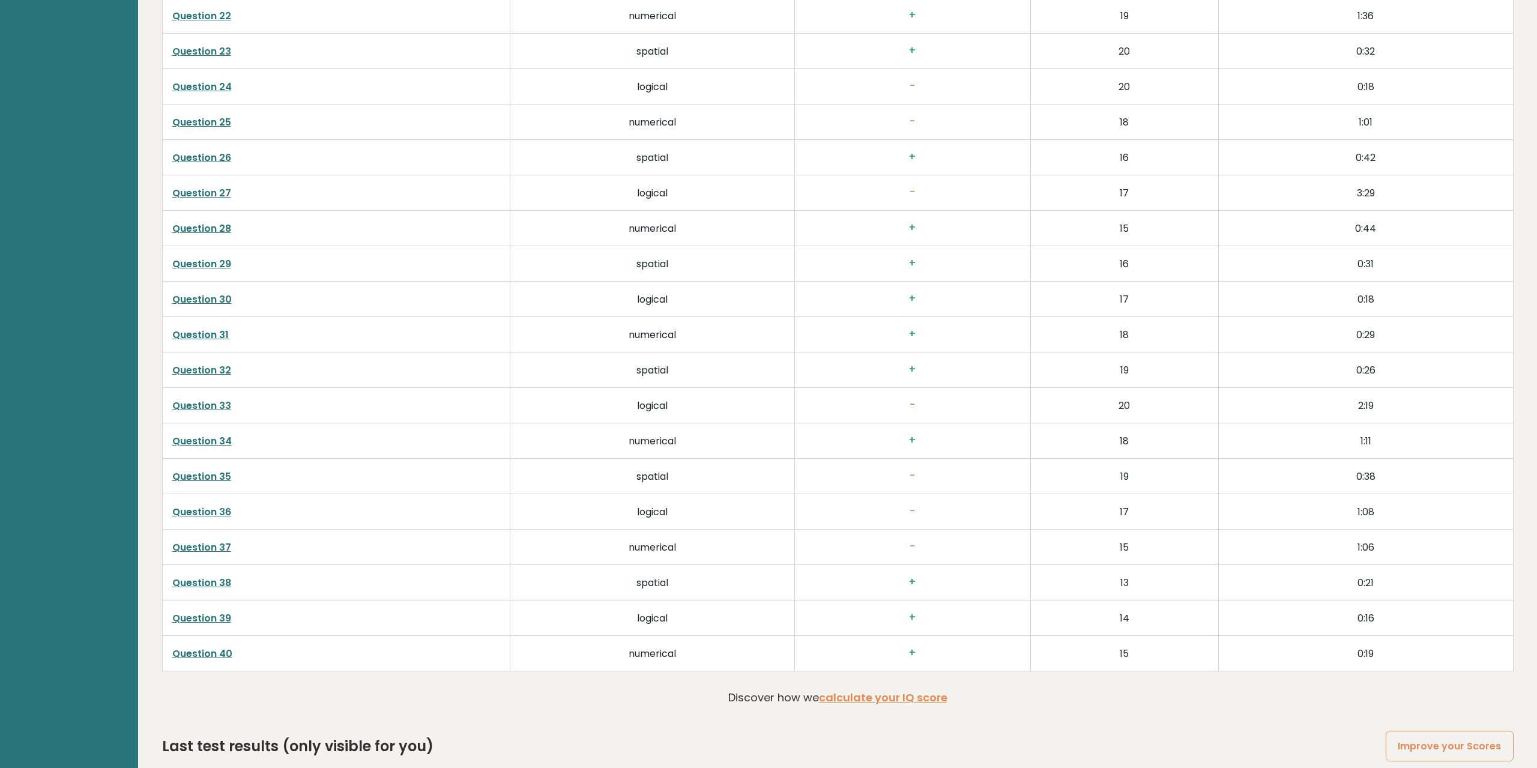
click at [219, 477] on link "Question 35" at bounding box center [201, 476] width 59 height 14
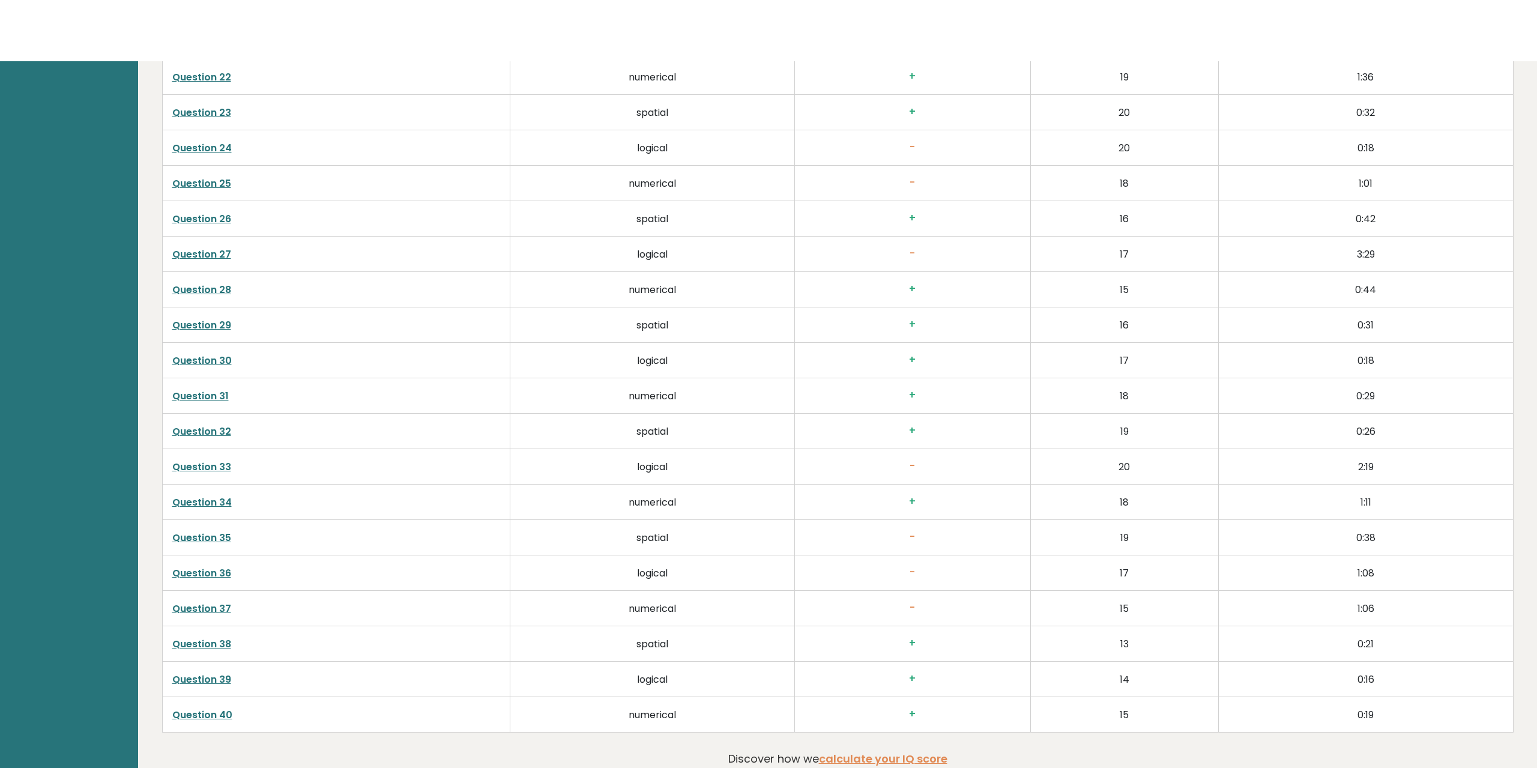
scroll to position [3001, 0]
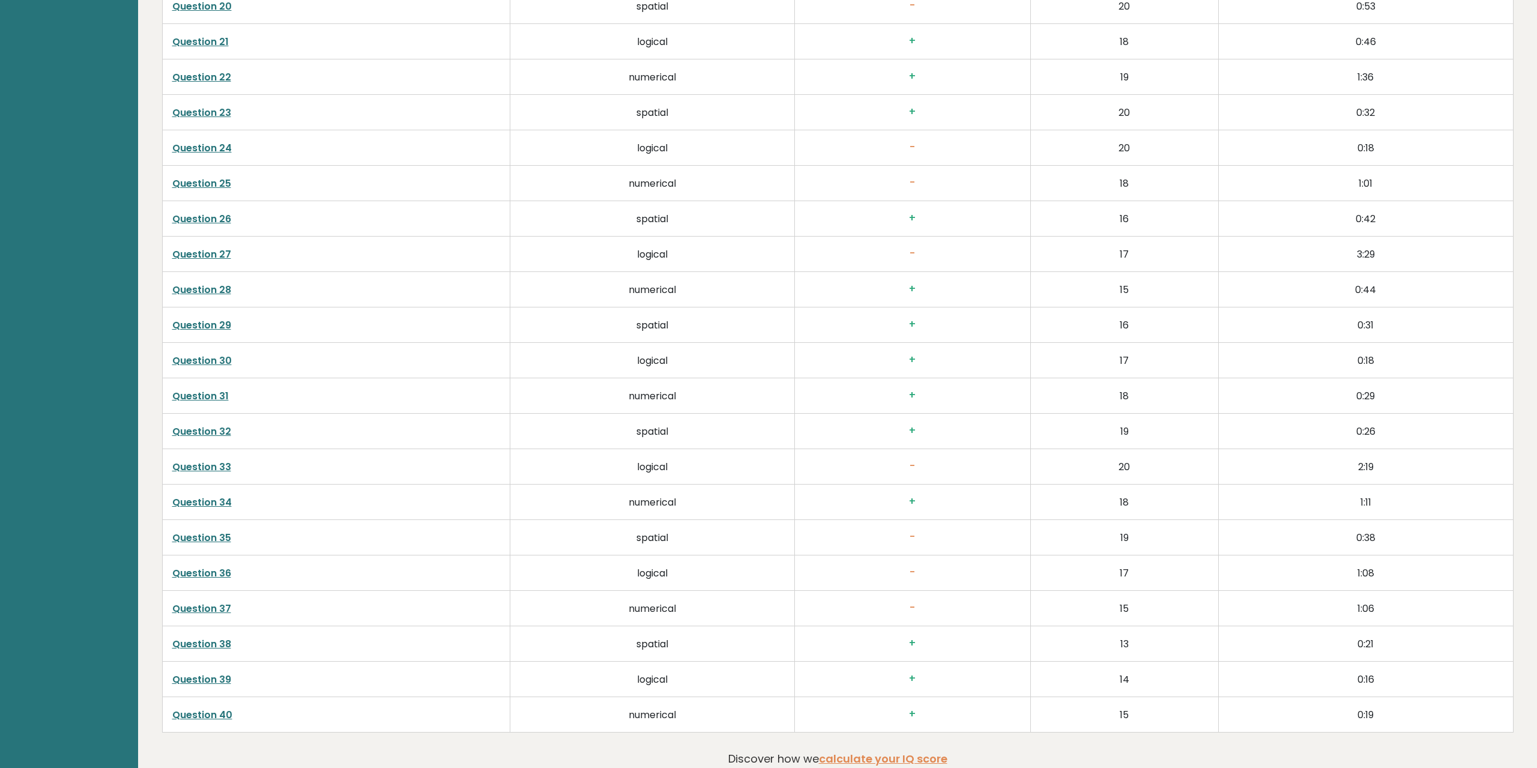
click at [220, 610] on link "Question 37" at bounding box center [201, 609] width 59 height 14
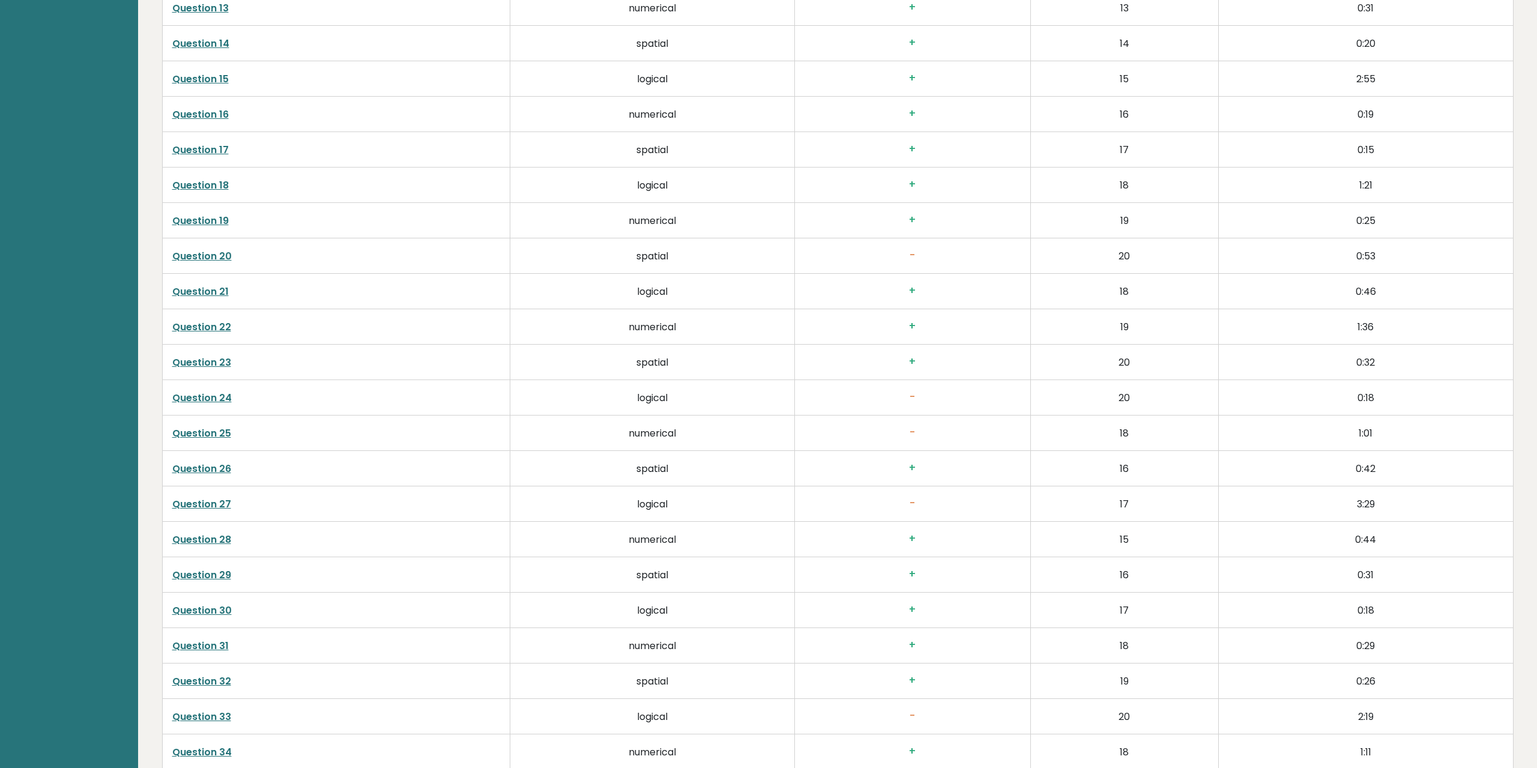
scroll to position [2756, 0]
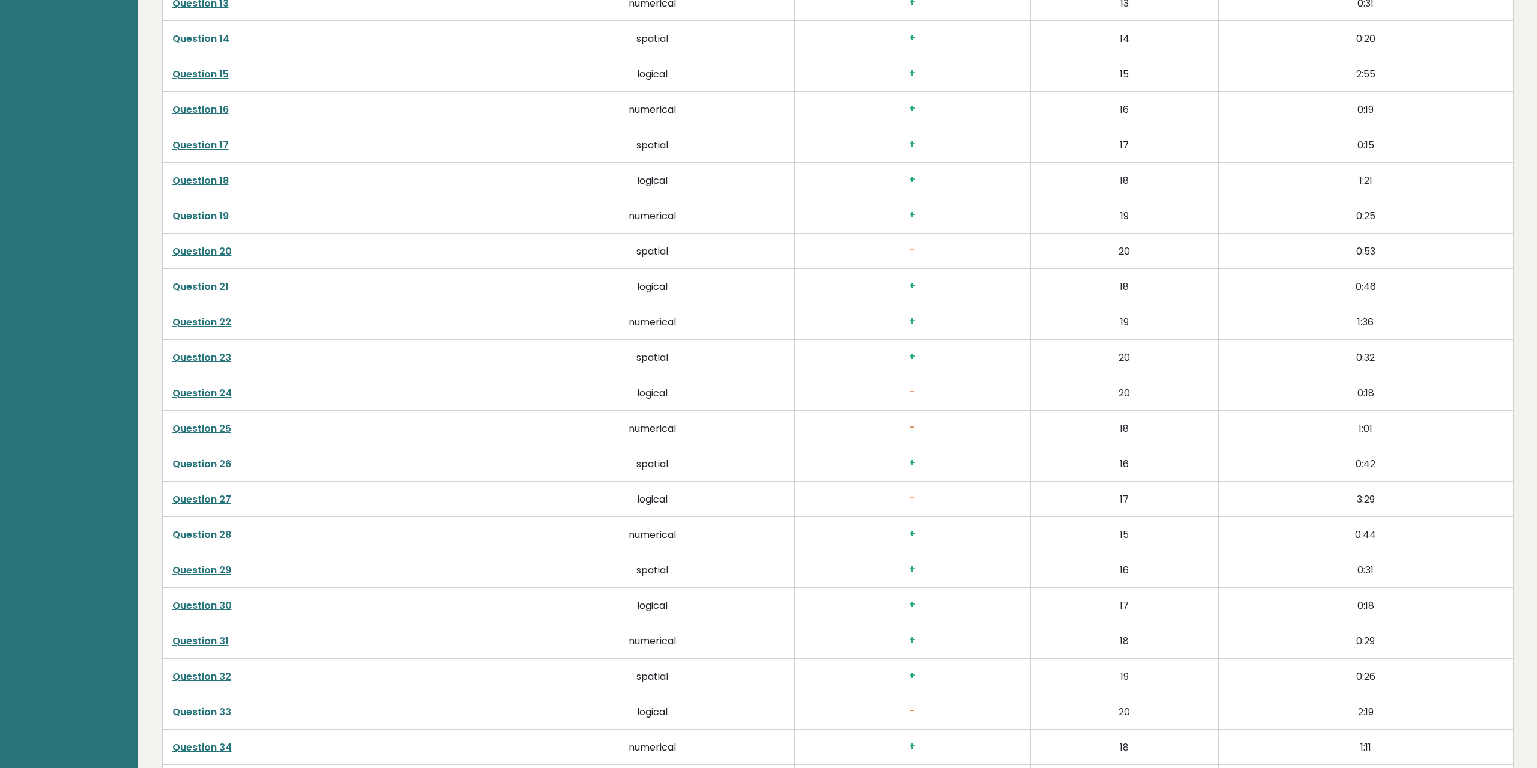
click at [213, 485] on td "Question 27" at bounding box center [336, 498] width 348 height 35
click at [213, 492] on td "Question 27" at bounding box center [336, 498] width 348 height 35
click at [213, 495] on link "Question 27" at bounding box center [201, 499] width 59 height 14
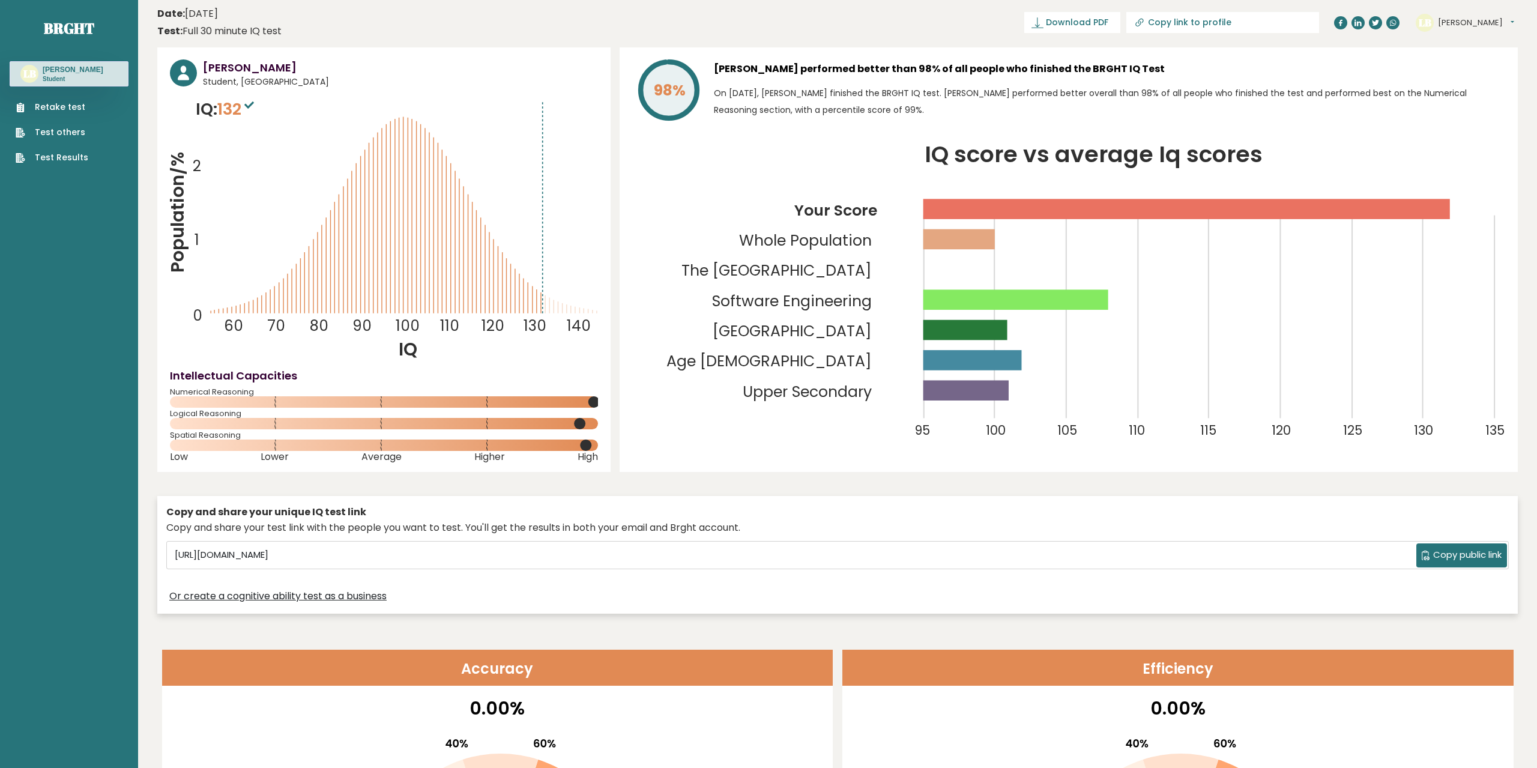
scroll to position [0, 0]
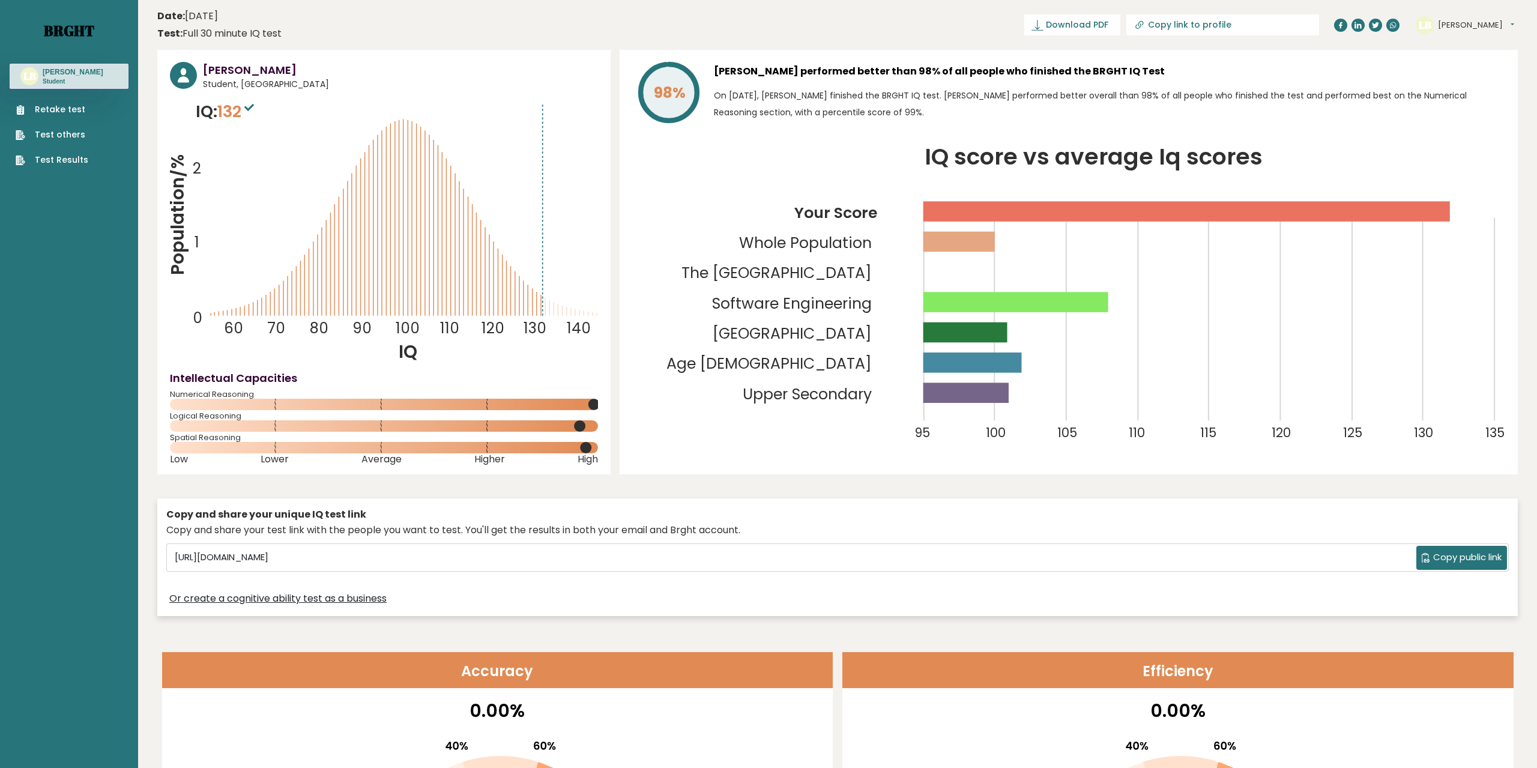
click at [71, 33] on link "Brght" at bounding box center [69, 30] width 50 height 19
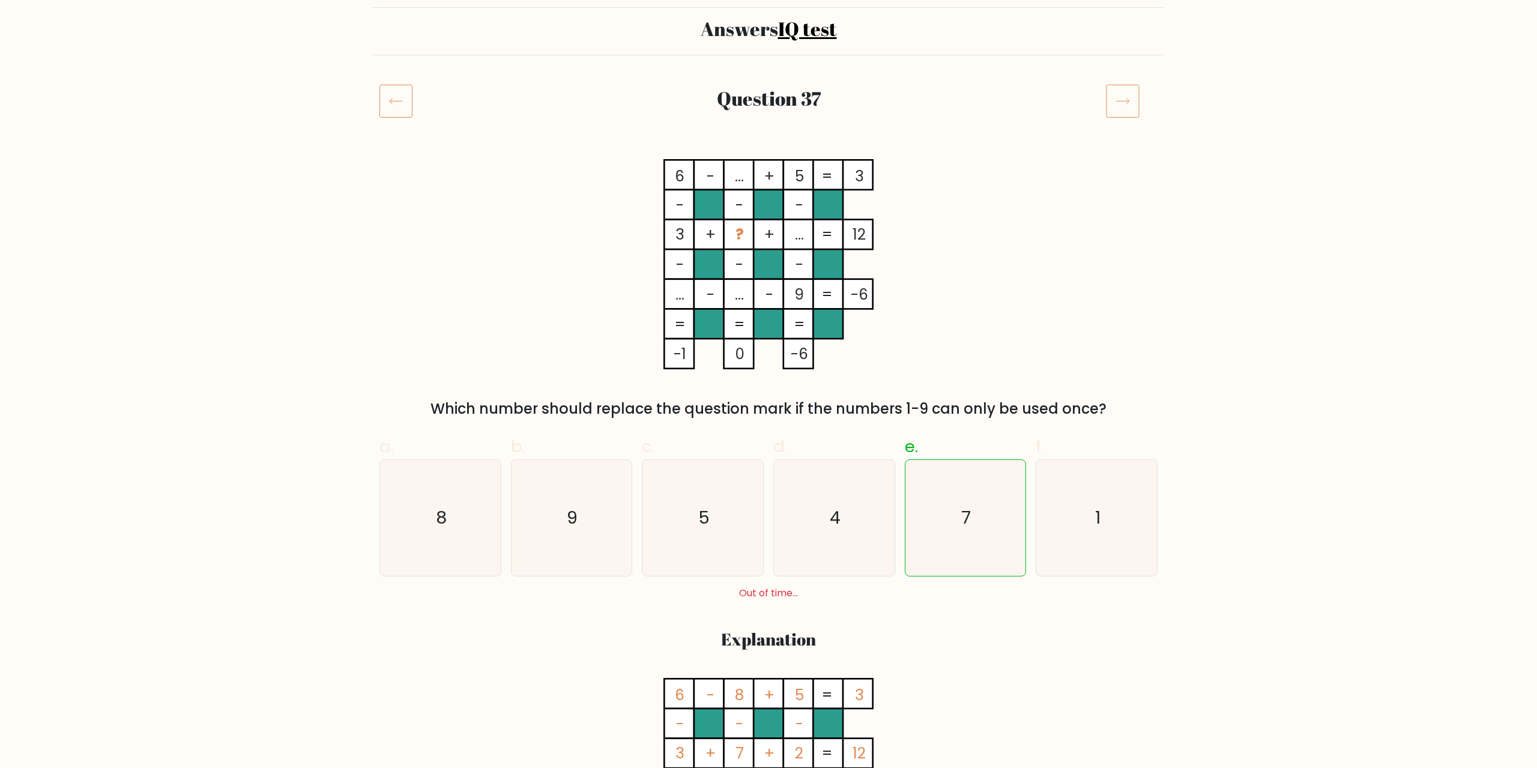
scroll to position [61, 0]
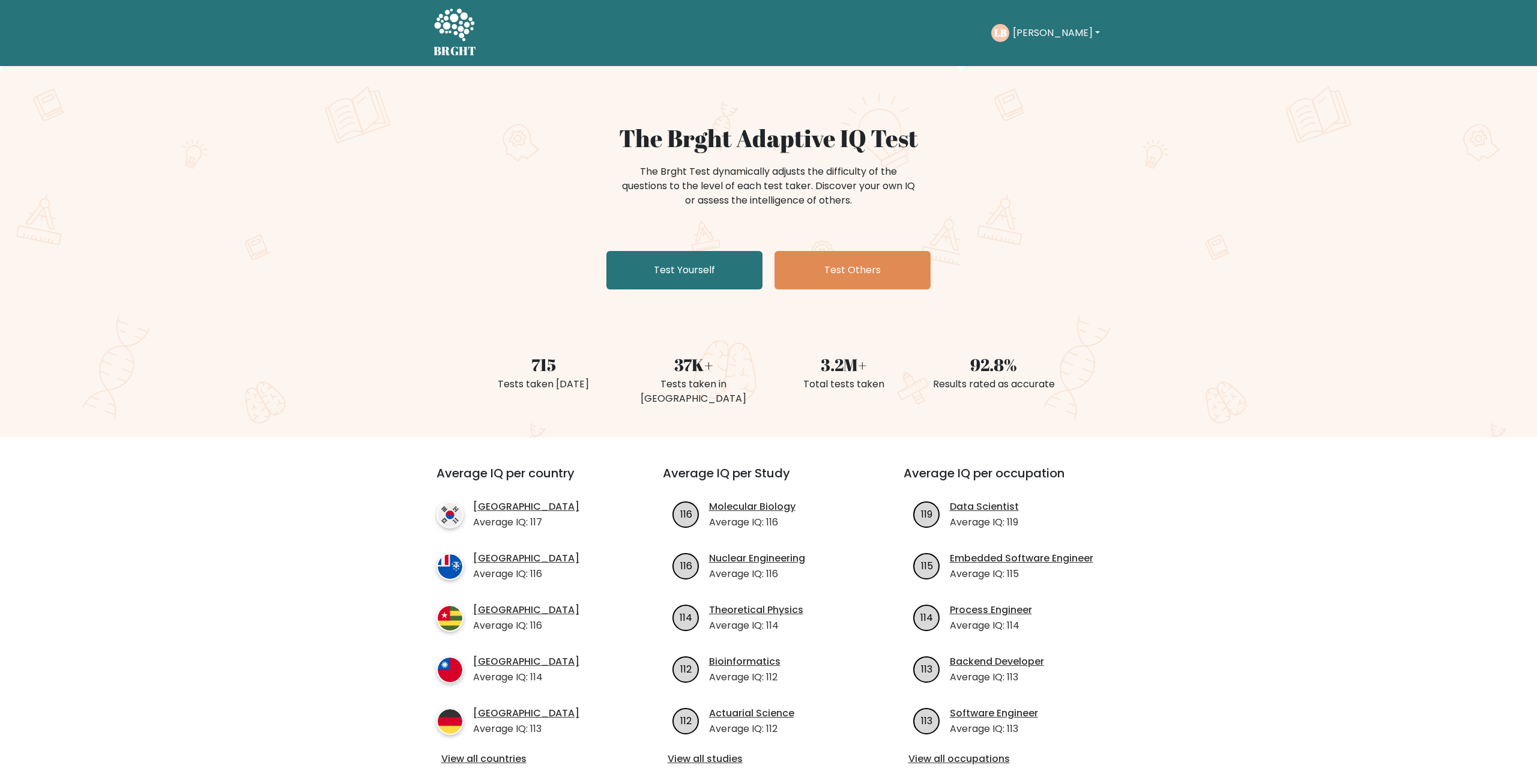
click at [1030, 35] on button "[PERSON_NAME]" at bounding box center [1056, 33] width 94 height 16
click at [1030, 64] on link "Dashboard" at bounding box center [1039, 58] width 95 height 19
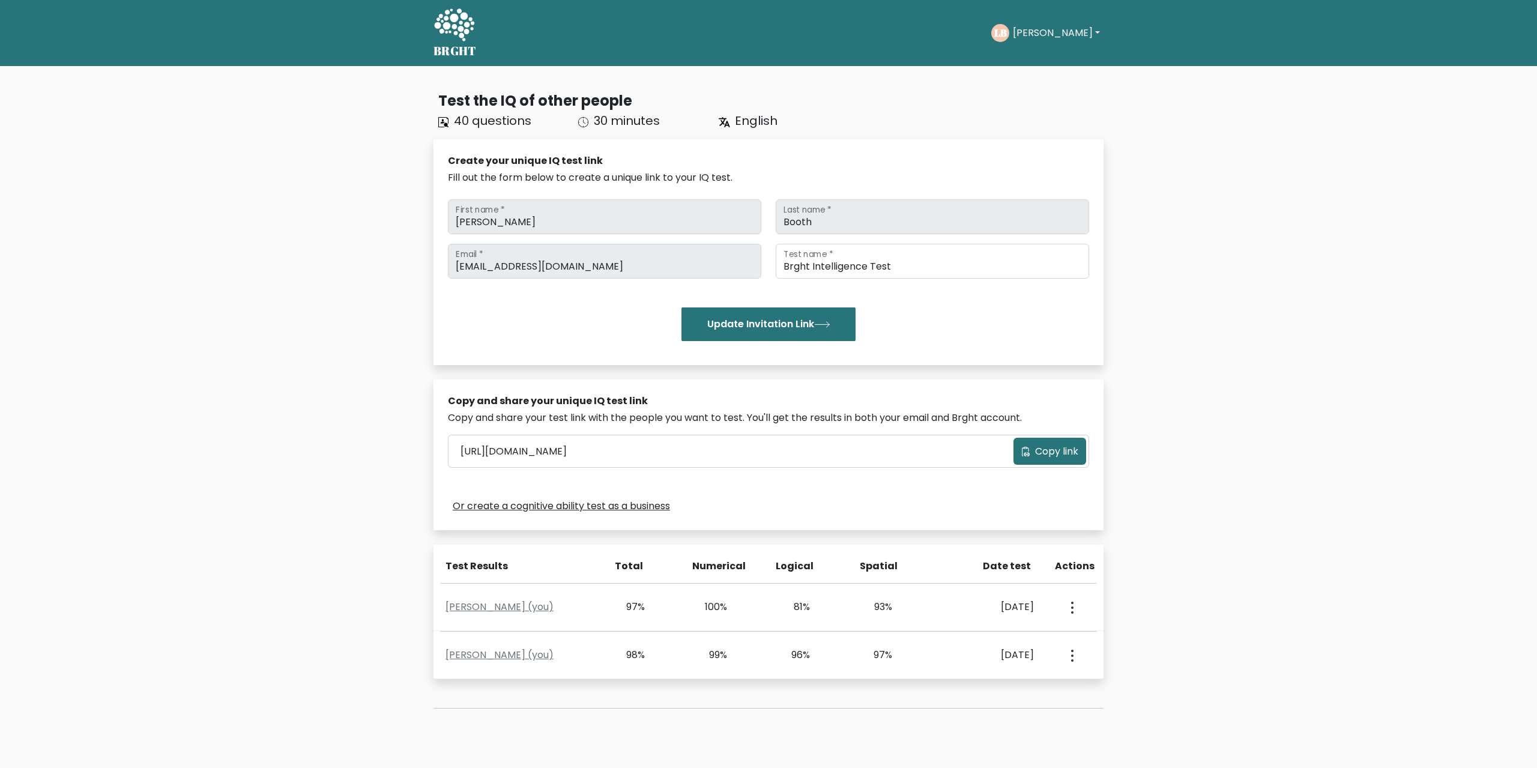
click at [1036, 35] on button "[PERSON_NAME]" at bounding box center [1056, 33] width 94 height 16
click at [1043, 71] on link "Profile" at bounding box center [1039, 77] width 95 height 19
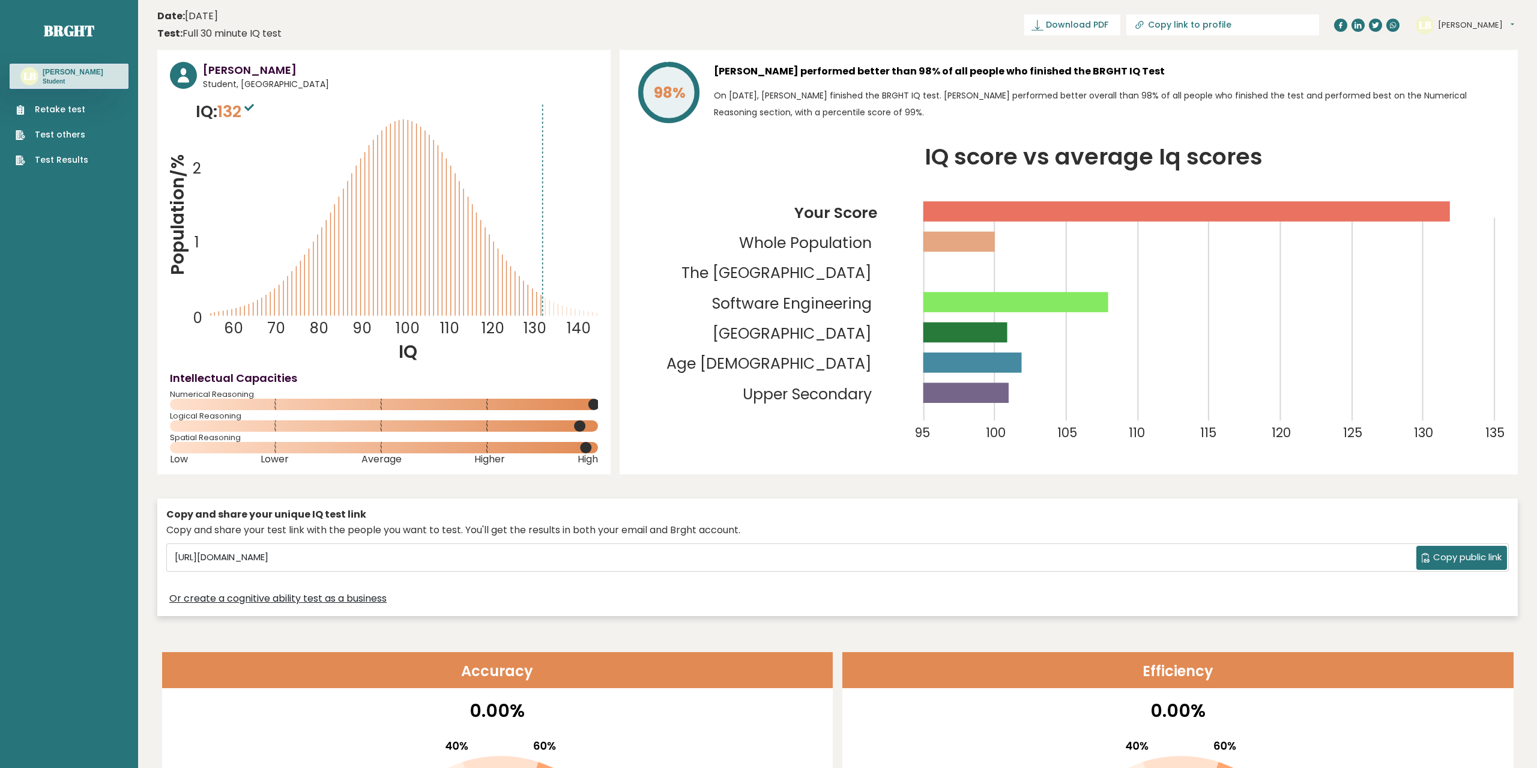
click at [63, 134] on link "Test others" at bounding box center [52, 134] width 73 height 13
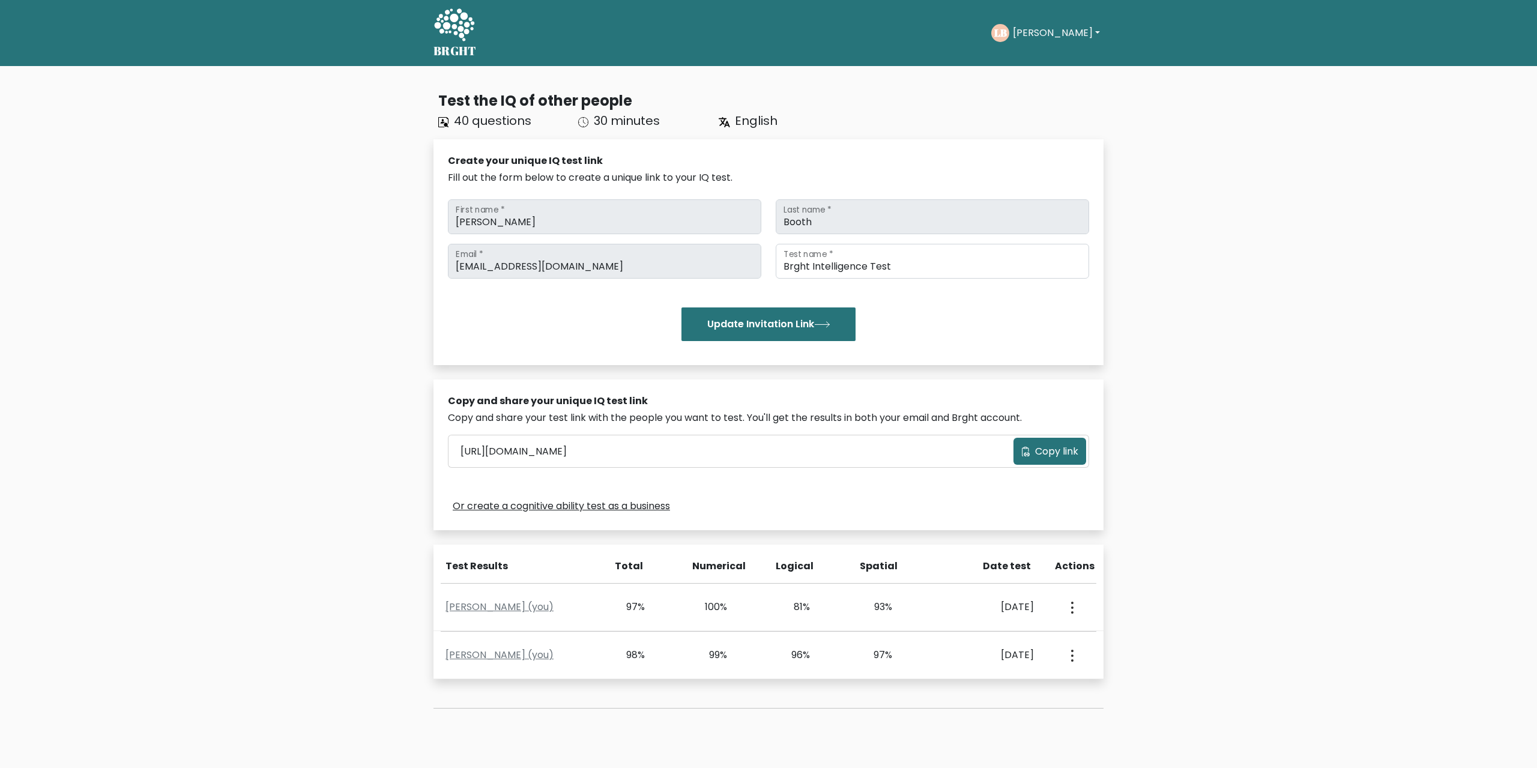
click at [1024, 37] on button "[PERSON_NAME]" at bounding box center [1056, 33] width 94 height 16
click at [1037, 64] on link "Dashboard" at bounding box center [1039, 58] width 95 height 19
click at [1006, 39] on text "LB" at bounding box center [1000, 33] width 13 height 14
click at [1027, 34] on ul "Take the test LB Logan Dashboard Profile Settings Logout Dashboard Profile Sett…" at bounding box center [1047, 32] width 112 height 37
click at [1033, 40] on button "[PERSON_NAME]" at bounding box center [1056, 33] width 94 height 16
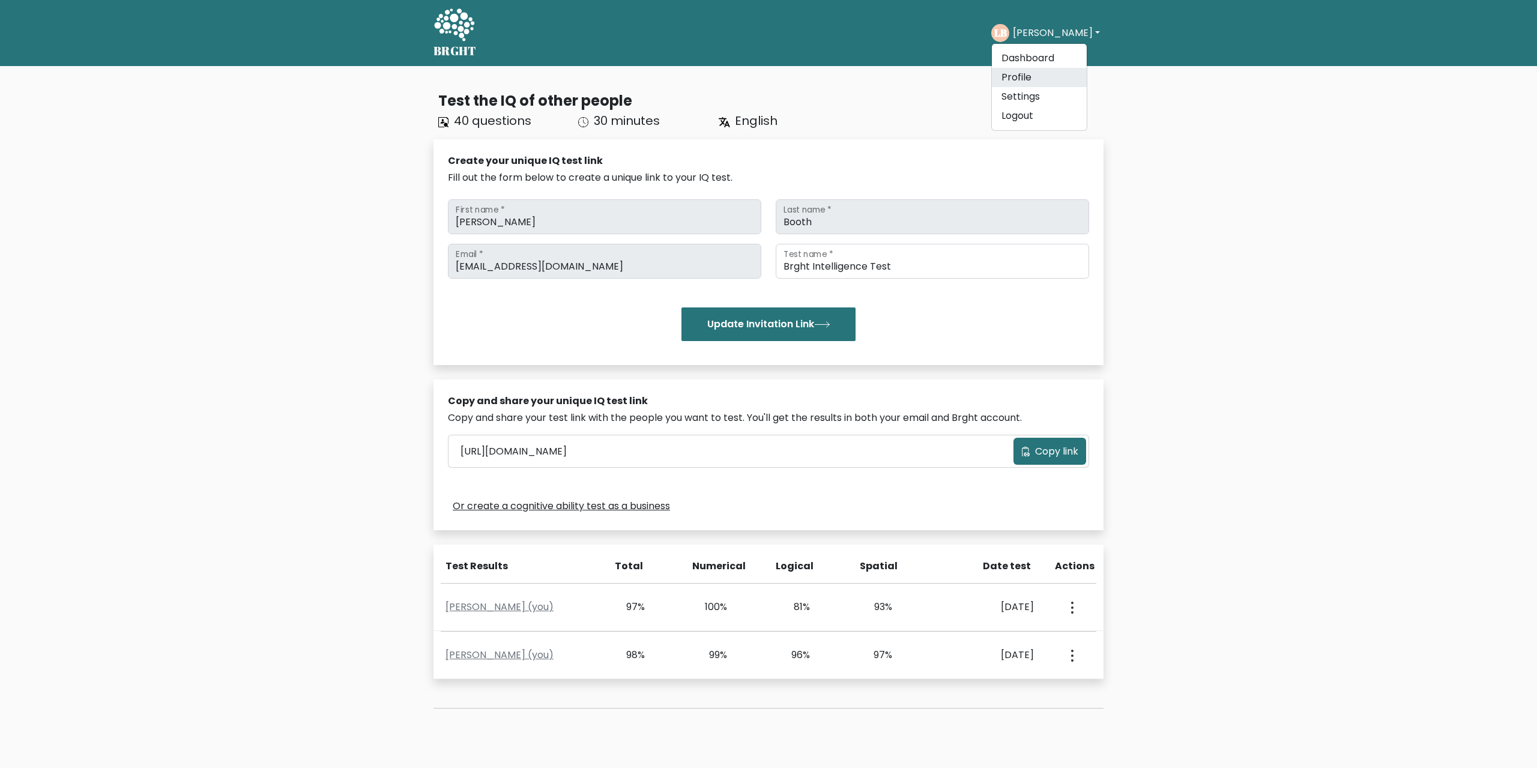
click at [1027, 82] on link "Profile" at bounding box center [1039, 77] width 95 height 19
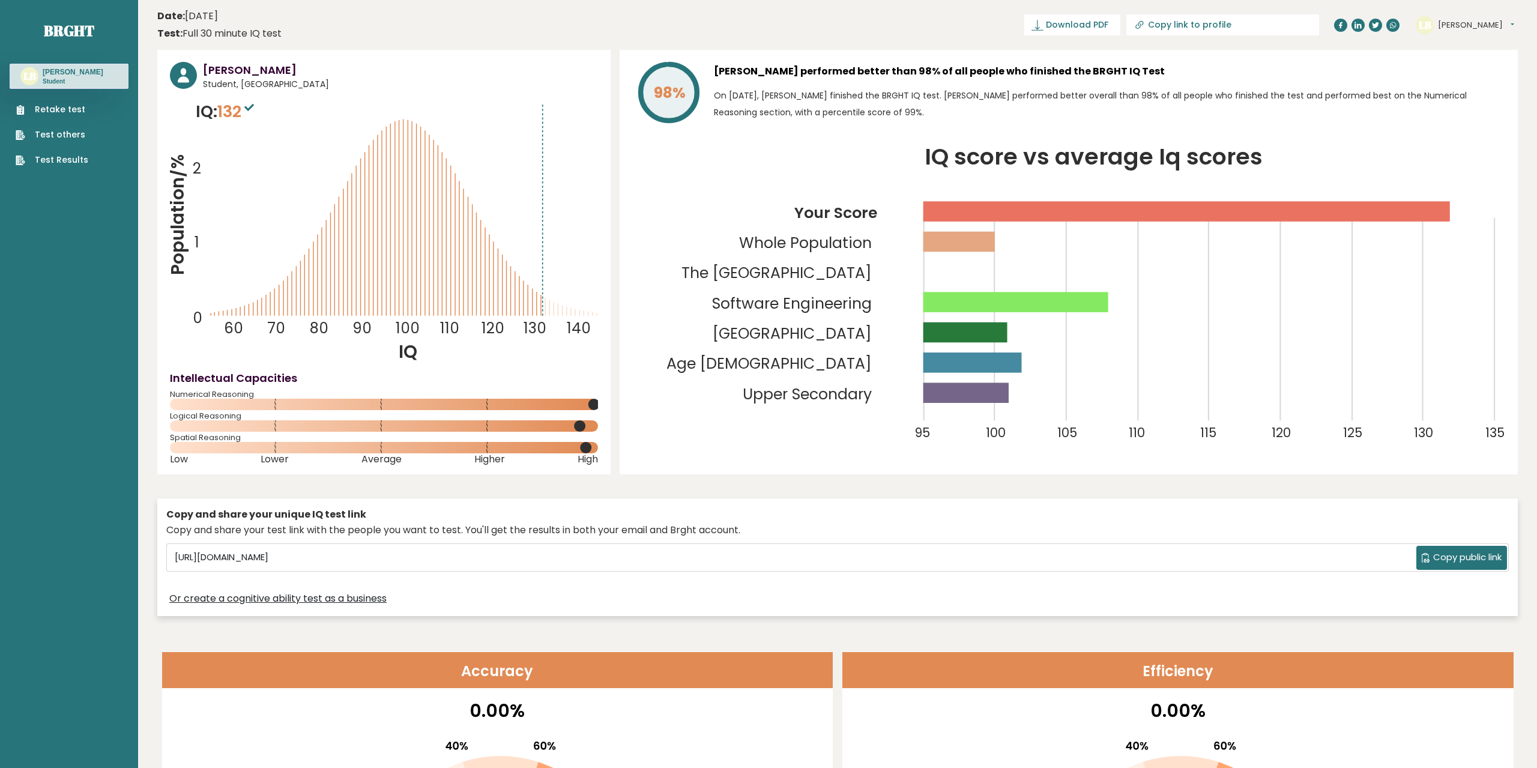
click at [73, 161] on link "Test Results" at bounding box center [52, 160] width 73 height 13
click at [869, 344] on text "[GEOGRAPHIC_DATA]" at bounding box center [802, 249] width 214 height 189
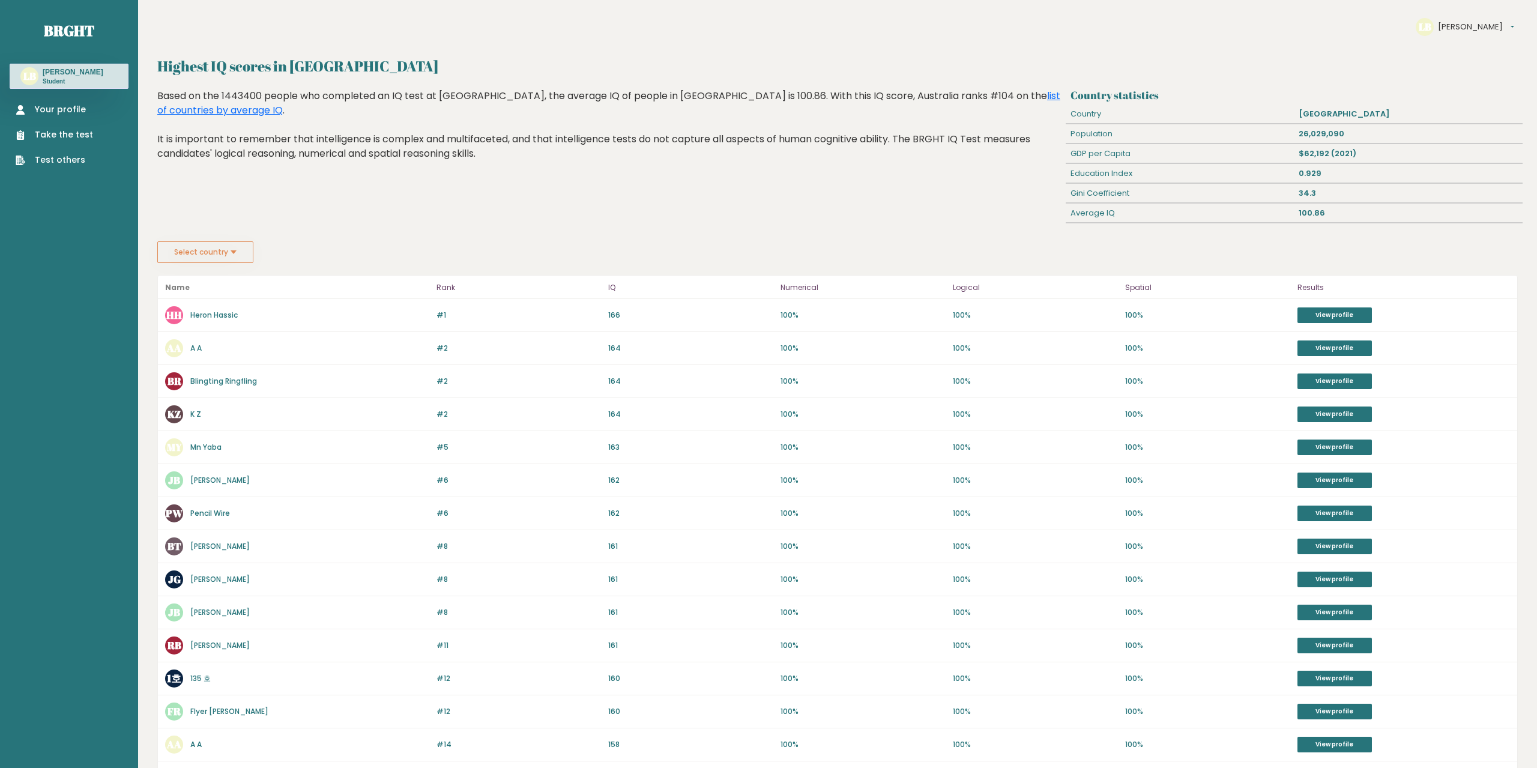
click at [71, 116] on ul "Your profile Take the test Test others" at bounding box center [54, 134] width 89 height 63
click at [71, 105] on link "Your profile" at bounding box center [54, 109] width 77 height 13
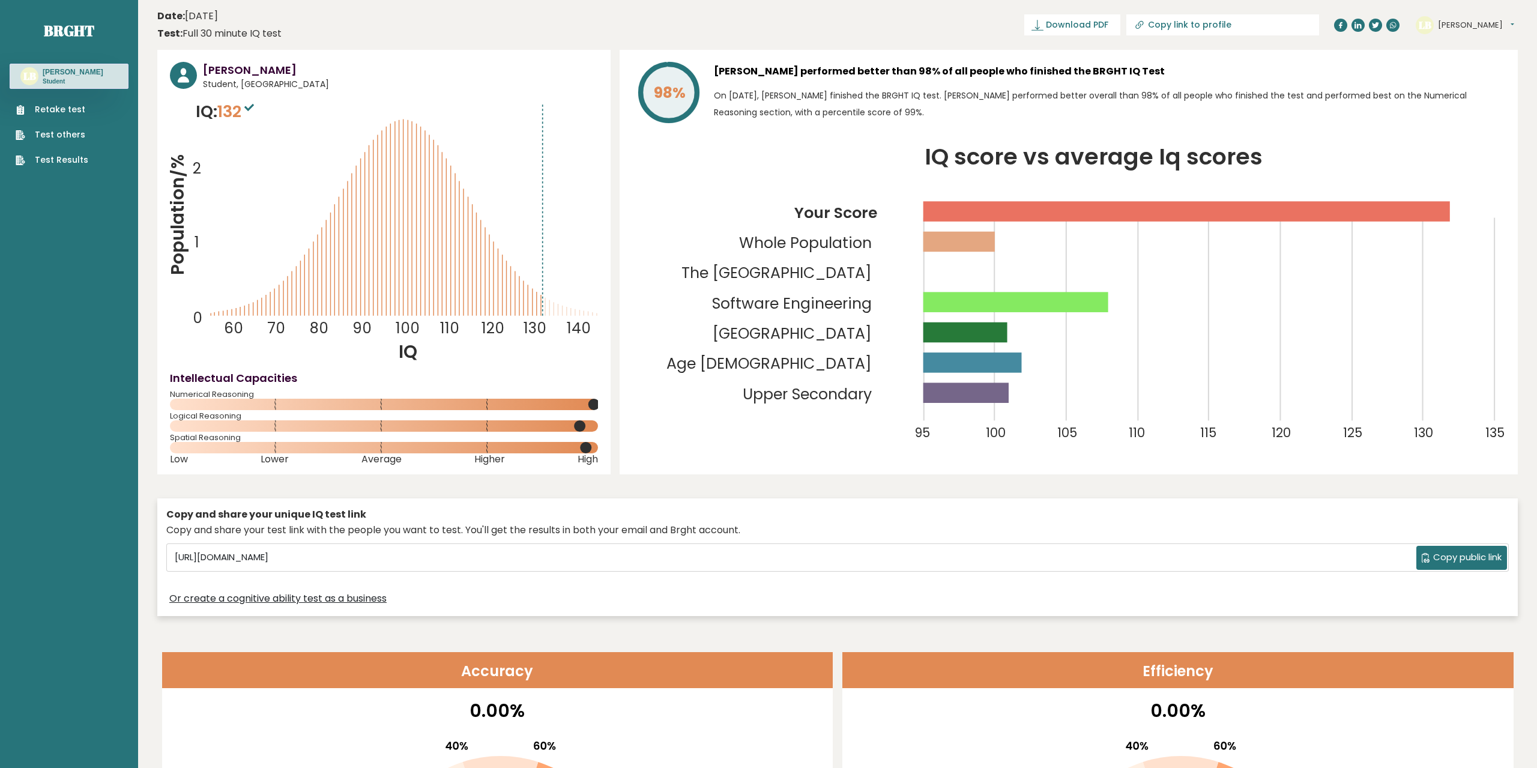
click at [824, 262] on tspan "The University Of Queensland" at bounding box center [776, 272] width 190 height 21
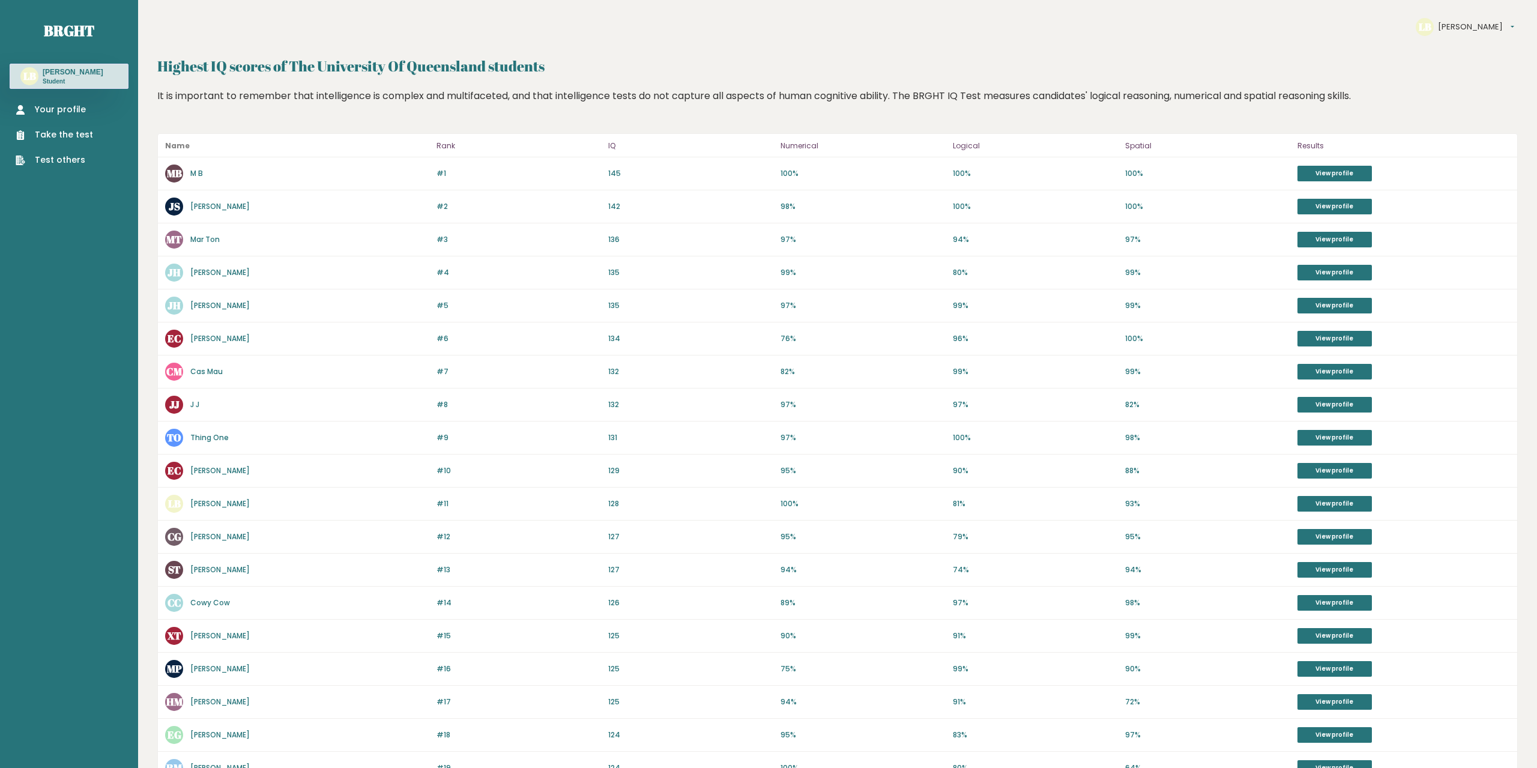
click at [63, 77] on h3 "[PERSON_NAME]" at bounding box center [73, 72] width 61 height 10
click at [73, 109] on link "Your profile" at bounding box center [54, 109] width 77 height 13
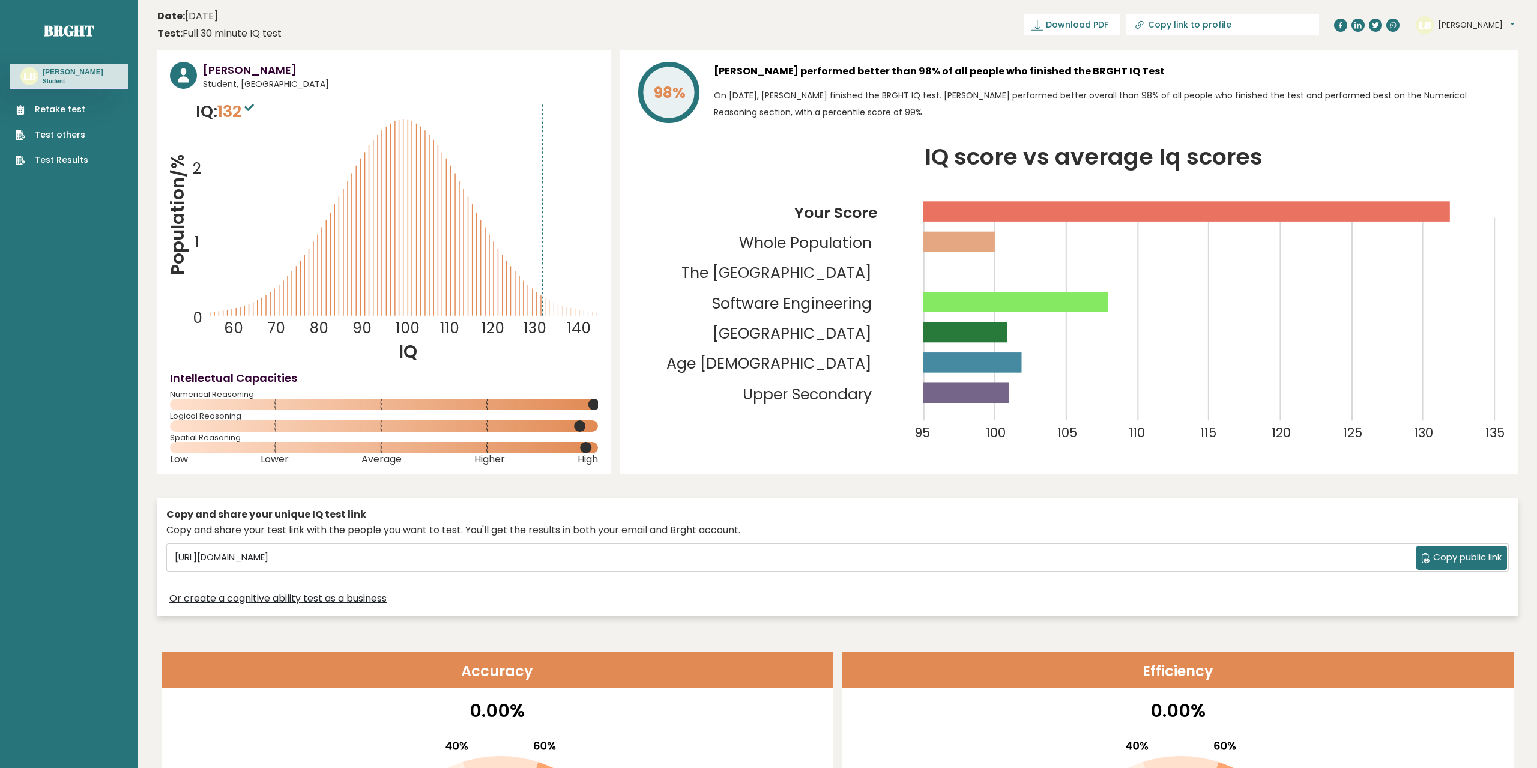
click at [257, 119] on span "132" at bounding box center [237, 111] width 40 height 22
click at [279, 148] on icon "Population/% IQ 0 1 2 60 70 80 90 100 110 120 130 140" at bounding box center [384, 232] width 428 height 264
click at [872, 363] on tspan "Age [DEMOGRAPHIC_DATA]" at bounding box center [768, 363] width 205 height 21
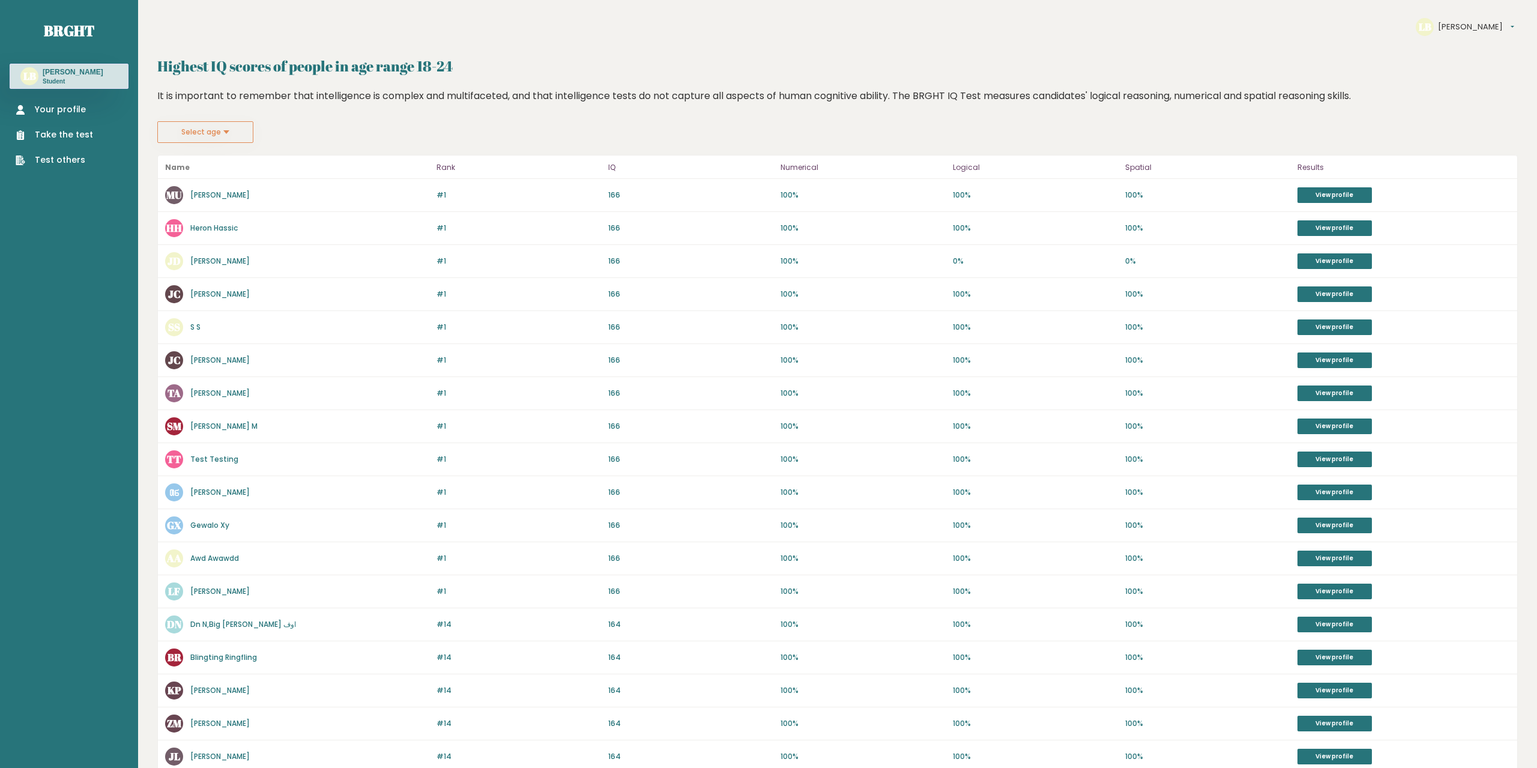
click at [71, 115] on link "Your profile" at bounding box center [54, 109] width 77 height 13
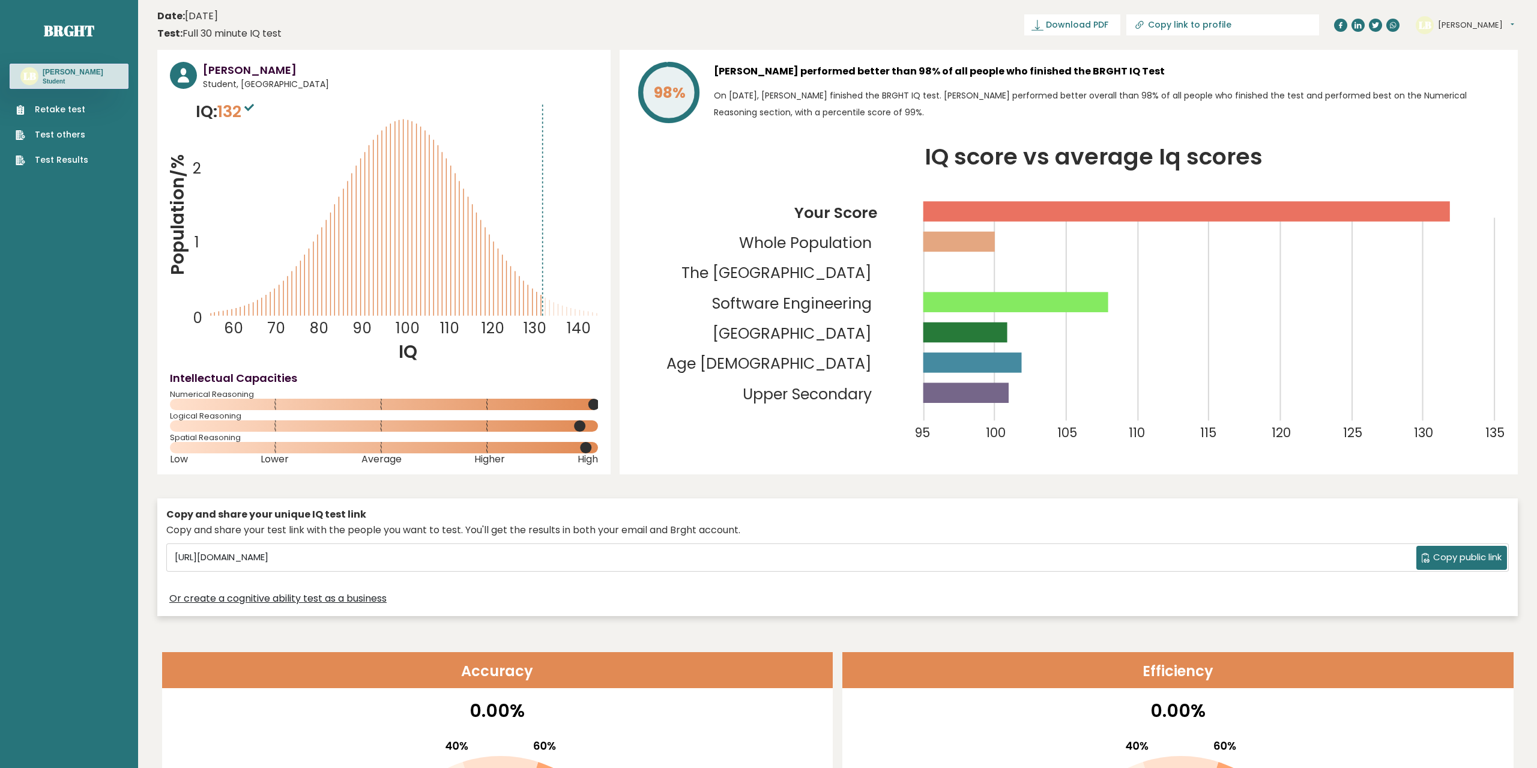
click at [871, 297] on tspan "Software Engineering" at bounding box center [792, 303] width 160 height 21
click at [847, 277] on tspan "The [GEOGRAPHIC_DATA]" at bounding box center [776, 272] width 190 height 21
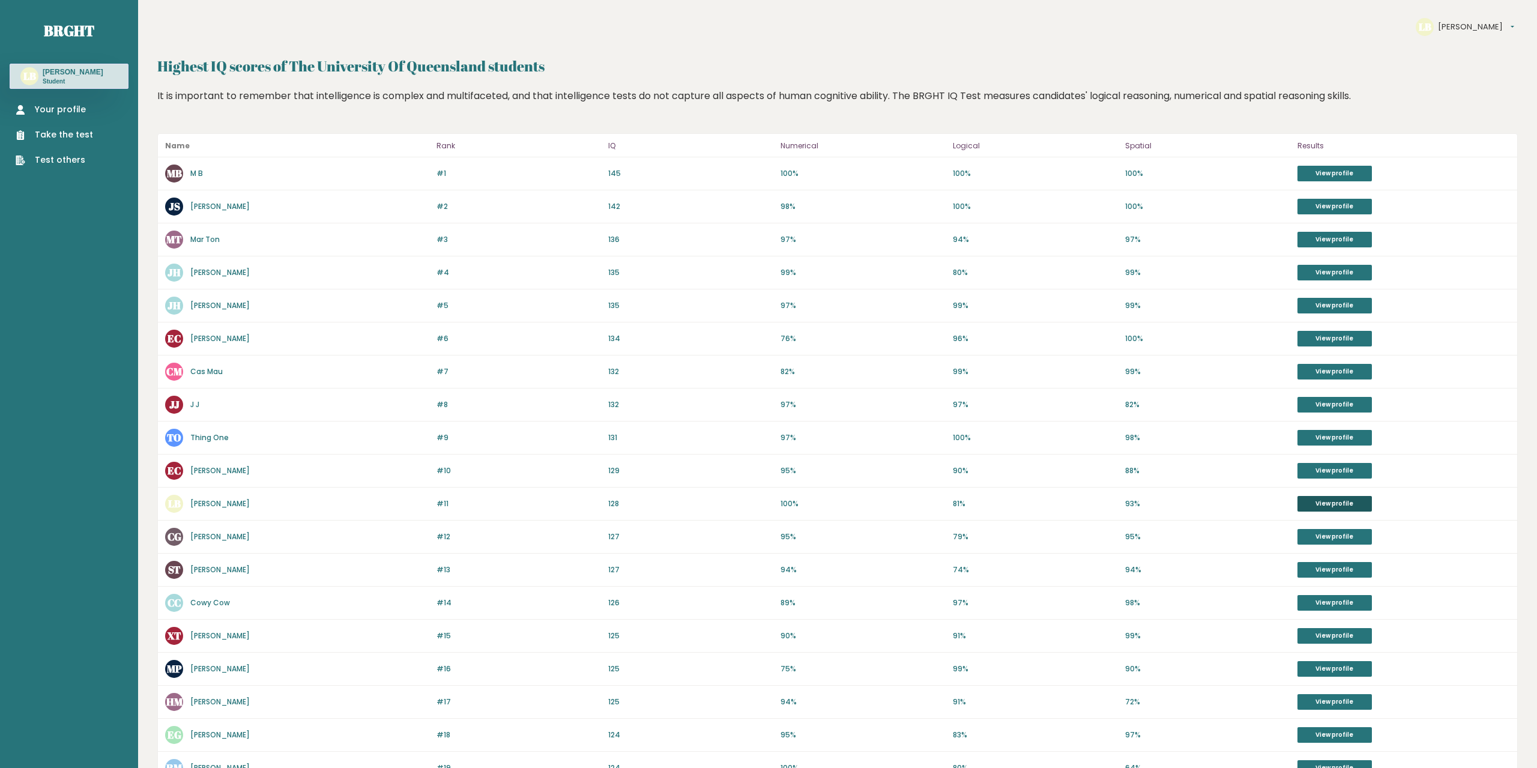
click at [1305, 508] on link "View profile" at bounding box center [1334, 504] width 74 height 16
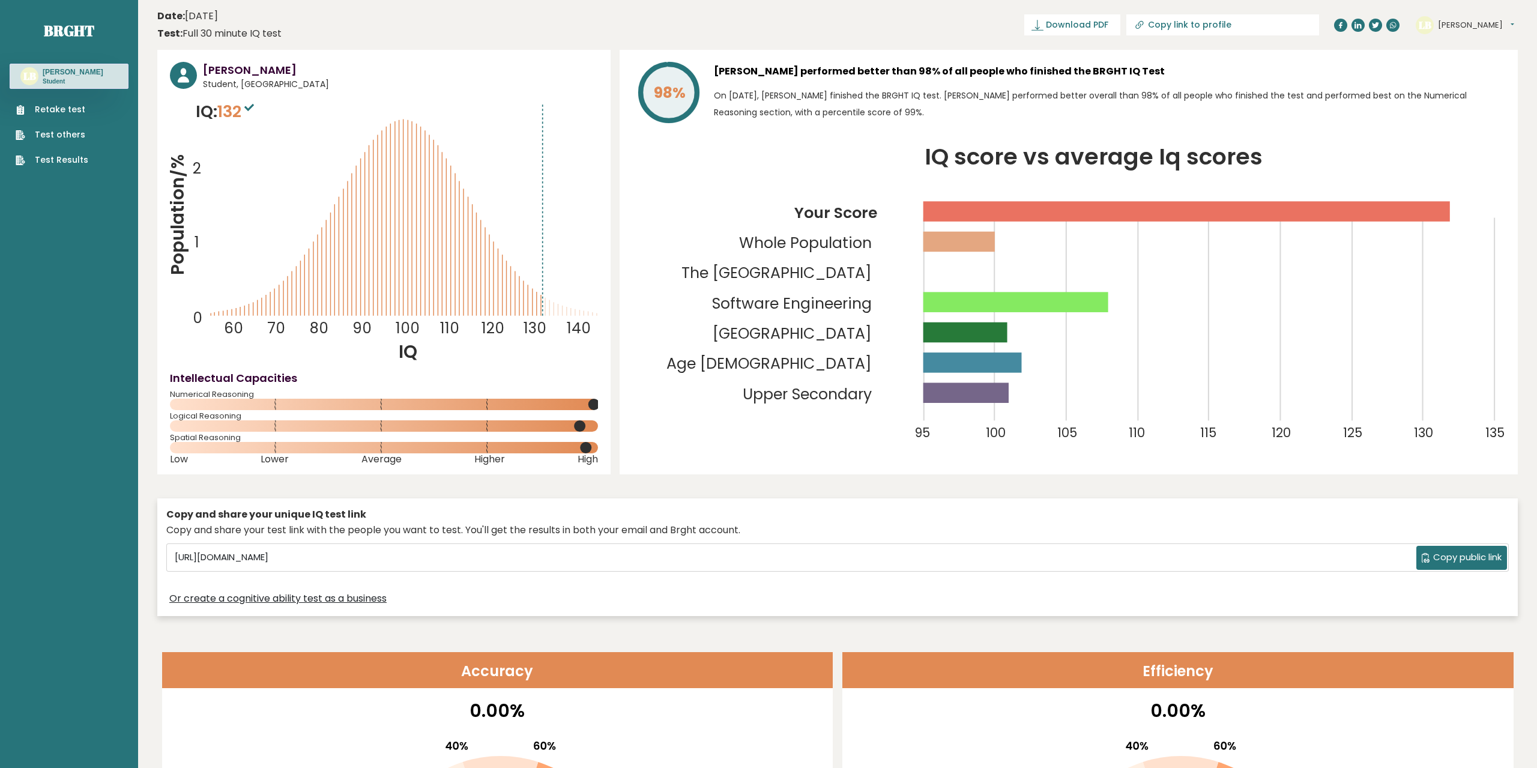
click at [854, 270] on tspan "The [GEOGRAPHIC_DATA]" at bounding box center [776, 272] width 190 height 21
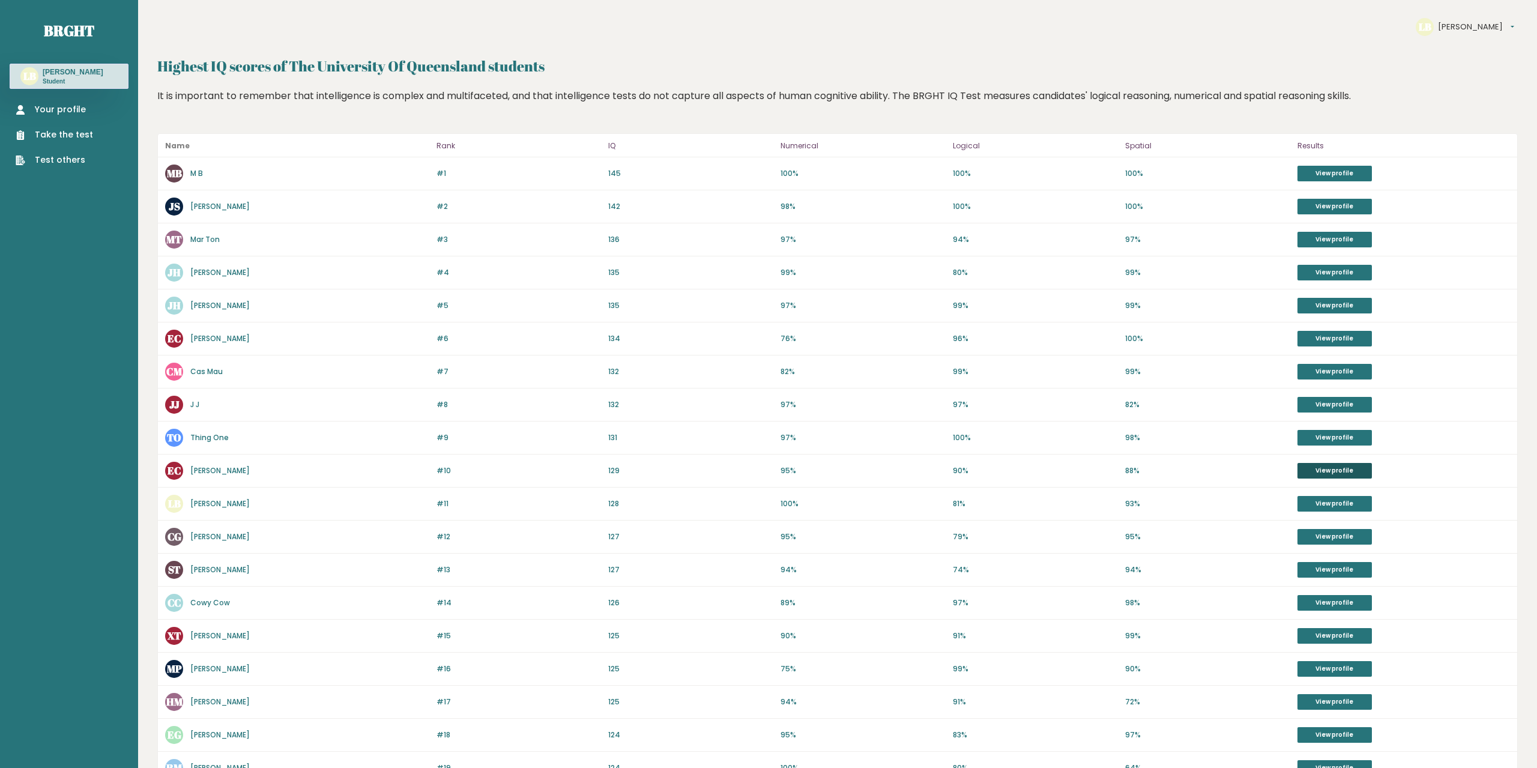
click at [1320, 470] on link "View profile" at bounding box center [1334, 471] width 74 height 16
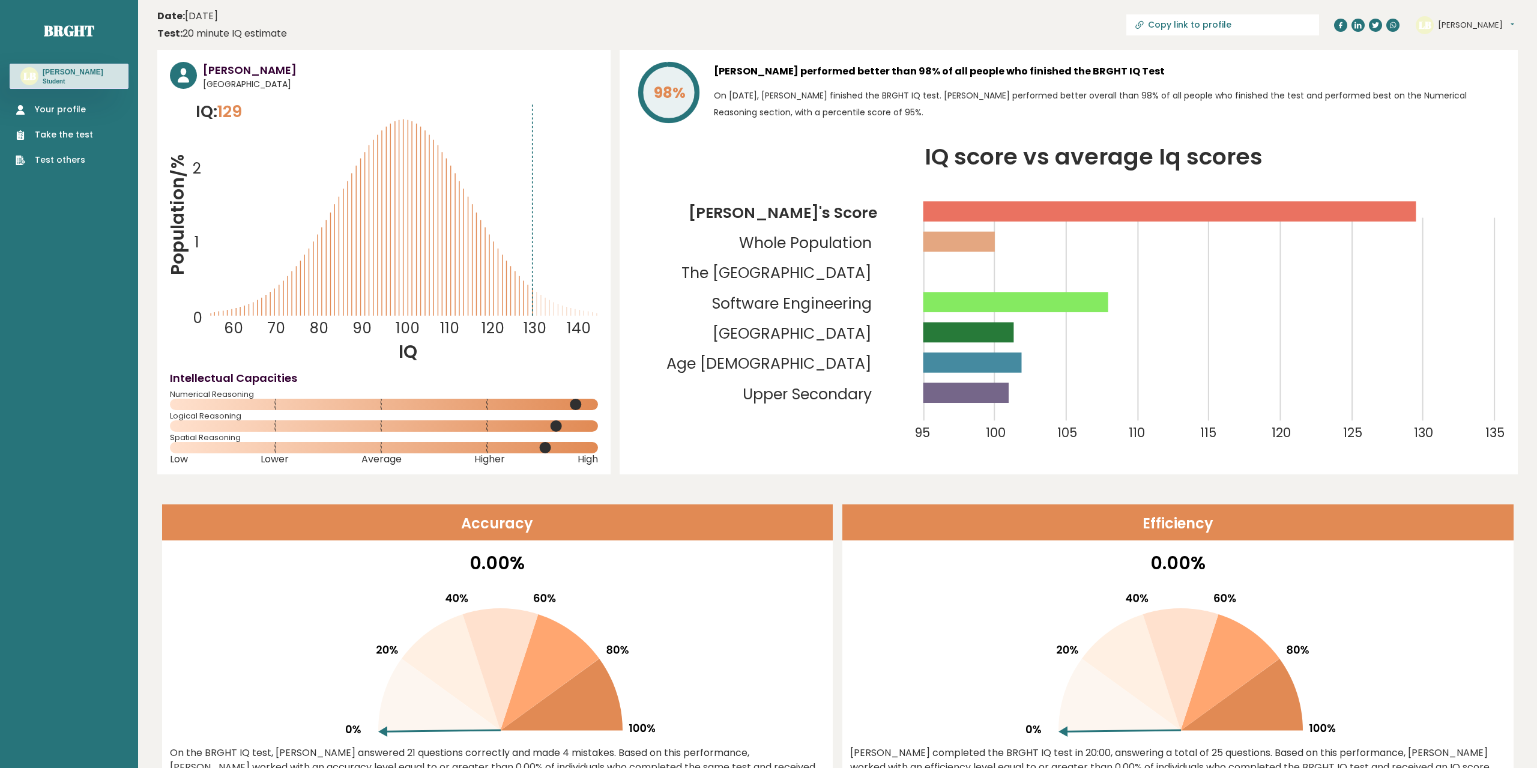
click at [73, 79] on p "Student" at bounding box center [73, 81] width 61 height 8
click at [60, 104] on link "Your profile" at bounding box center [54, 109] width 77 height 13
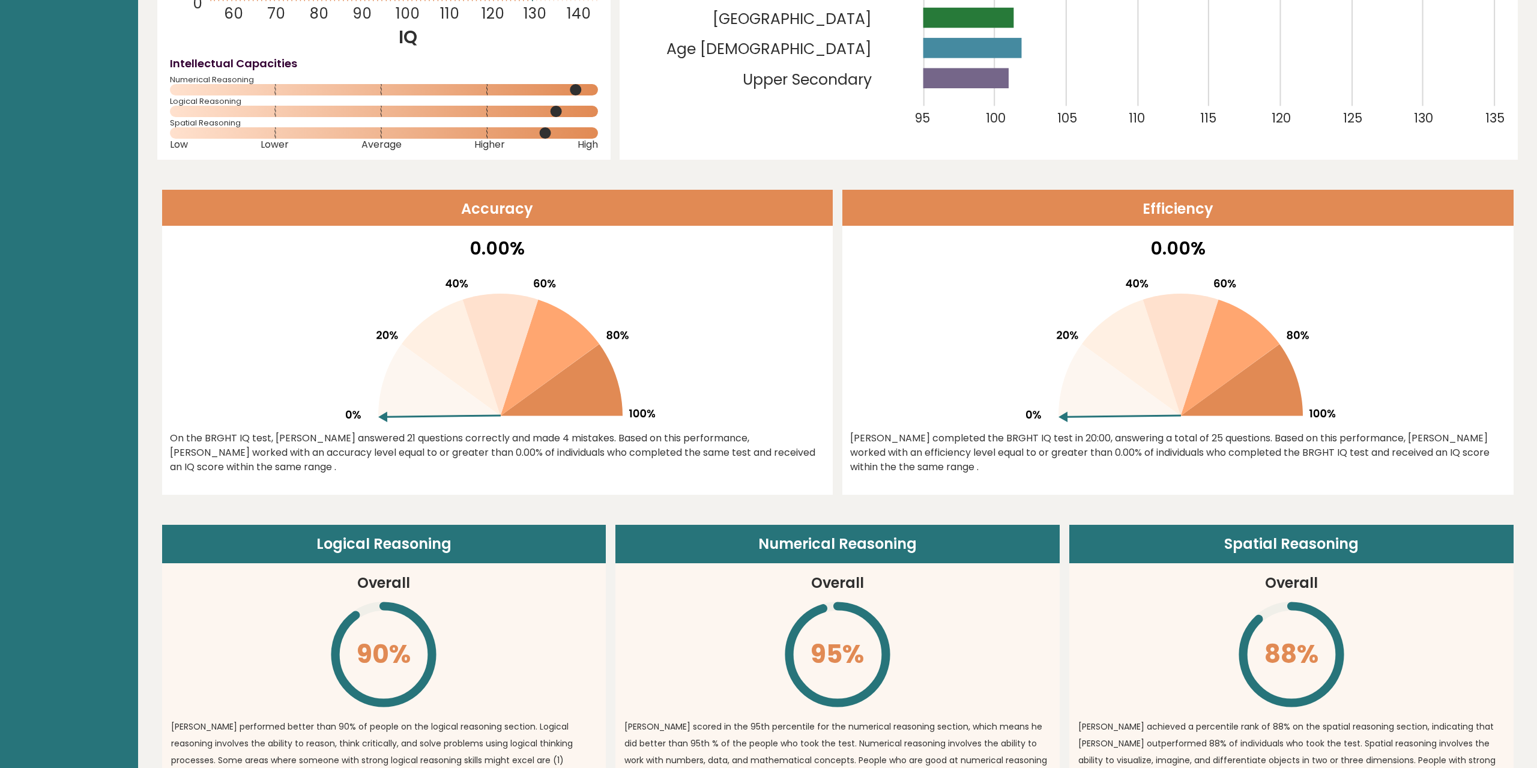
scroll to position [490, 0]
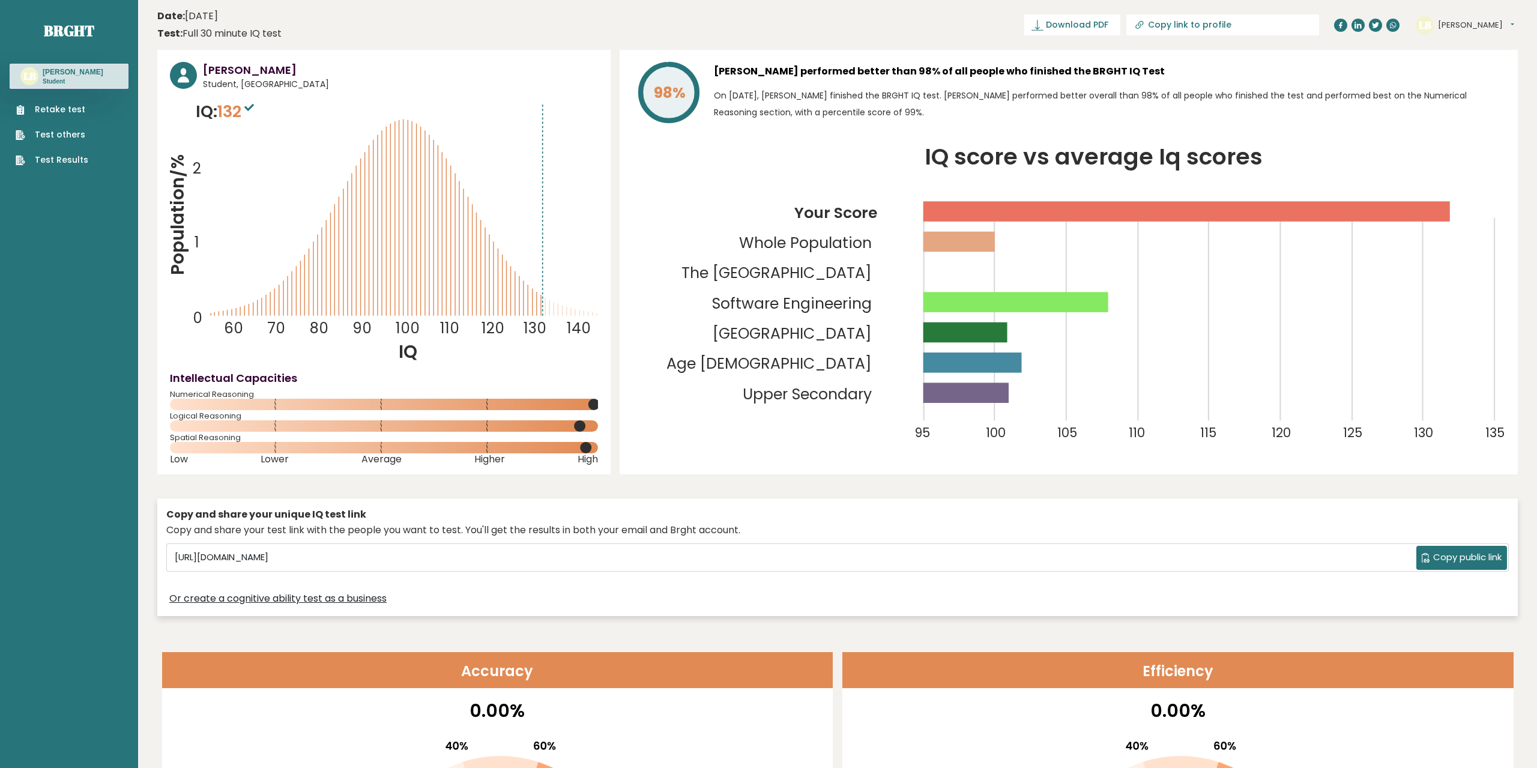
click at [848, 269] on tspan "The [GEOGRAPHIC_DATA]" at bounding box center [776, 272] width 190 height 21
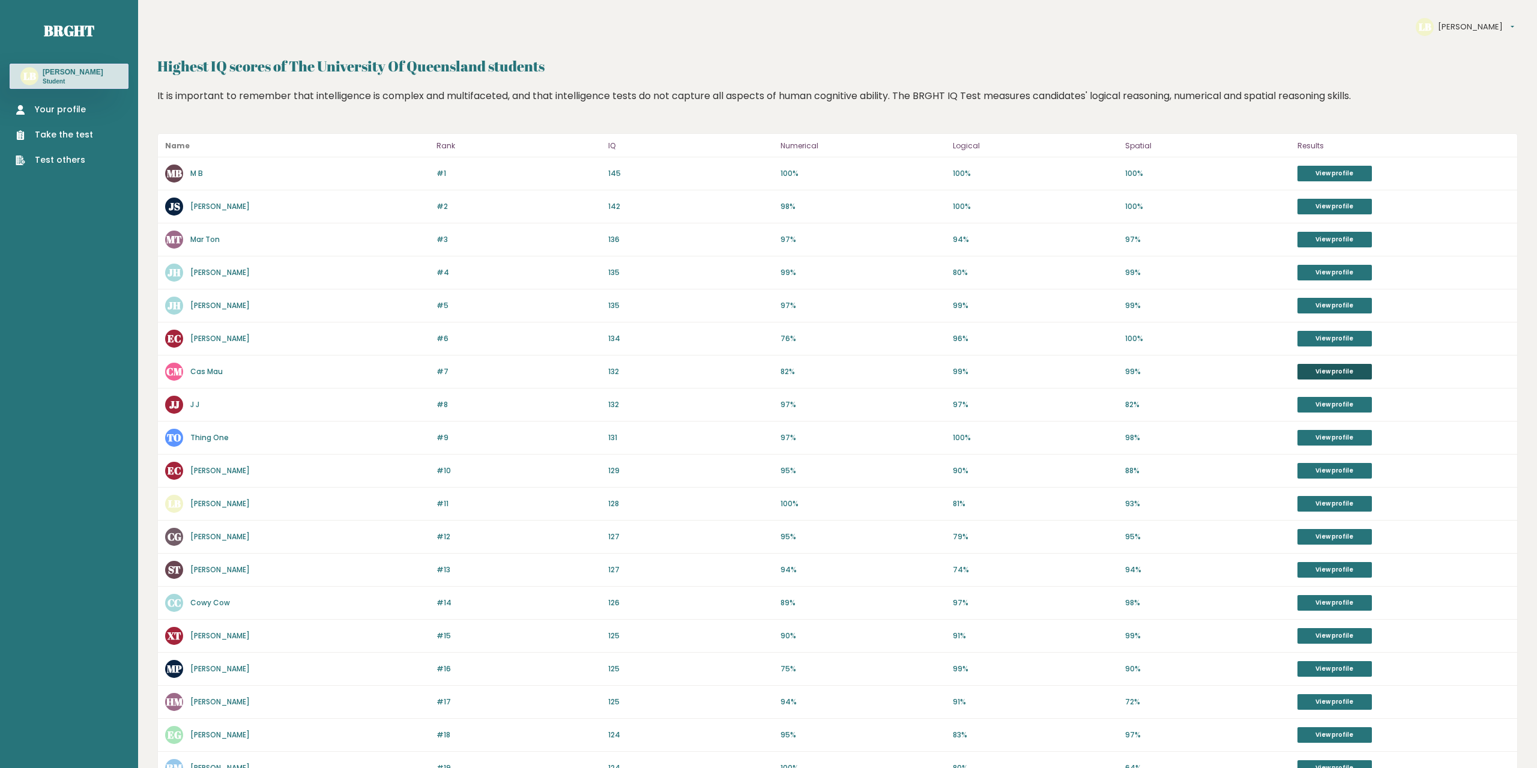
click at [1311, 374] on link "View profile" at bounding box center [1334, 372] width 74 height 16
click at [1309, 177] on link "View profile" at bounding box center [1334, 174] width 74 height 16
click at [1317, 206] on link "View profile" at bounding box center [1334, 207] width 74 height 16
click at [1323, 247] on link "View profile" at bounding box center [1334, 240] width 74 height 16
click at [1332, 282] on div "#4 JH James Hall 136 #4 135 99% 80% 99% View profile" at bounding box center [837, 272] width 1359 height 33
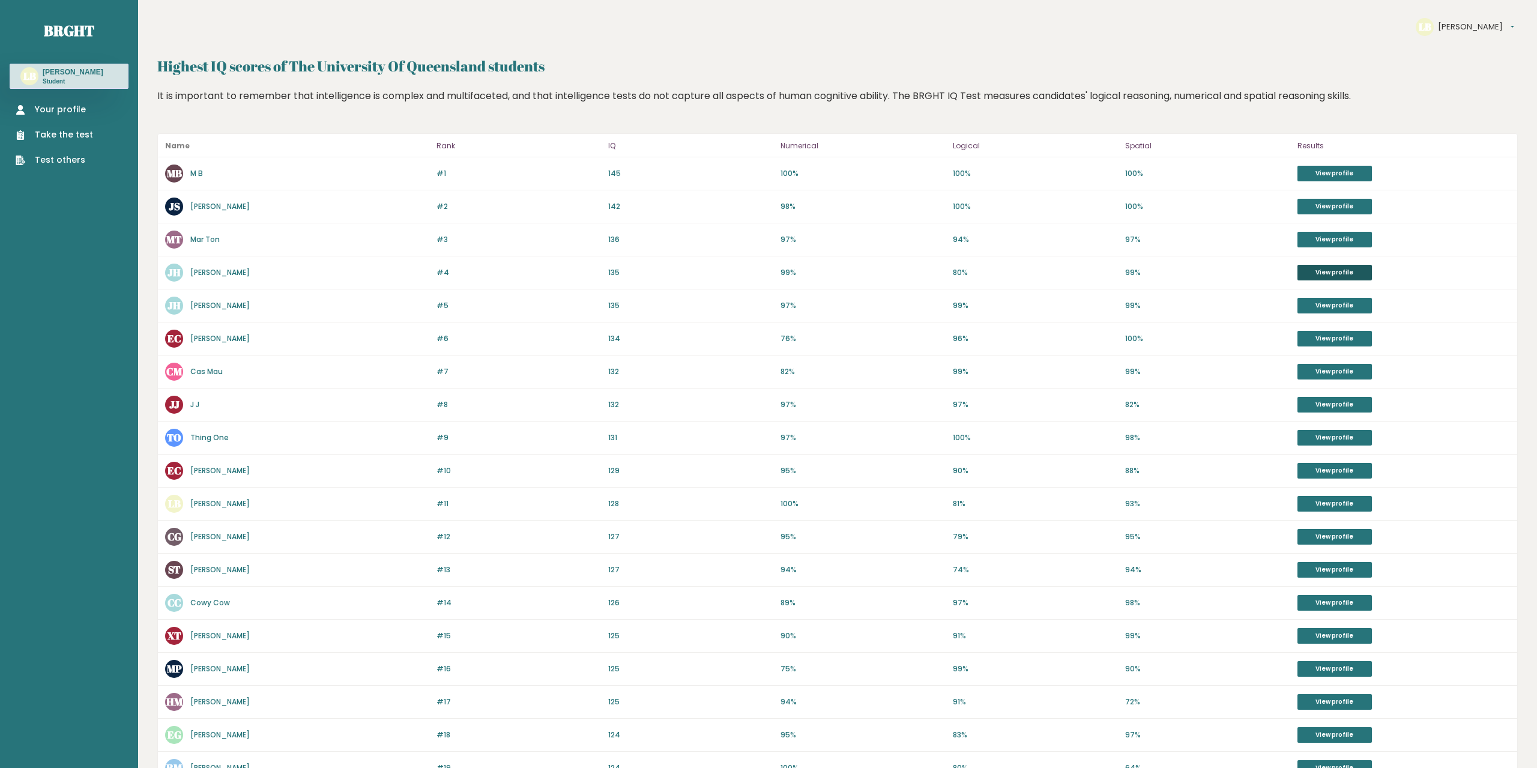
click at [1332, 274] on link "View profile" at bounding box center [1334, 273] width 74 height 16
click at [1308, 304] on link "View profile" at bounding box center [1334, 306] width 74 height 16
click at [1321, 342] on link "View profile" at bounding box center [1334, 339] width 74 height 16
click at [1322, 364] on link "View profile" at bounding box center [1334, 372] width 74 height 16
click at [1336, 404] on link "View profile" at bounding box center [1334, 405] width 74 height 16
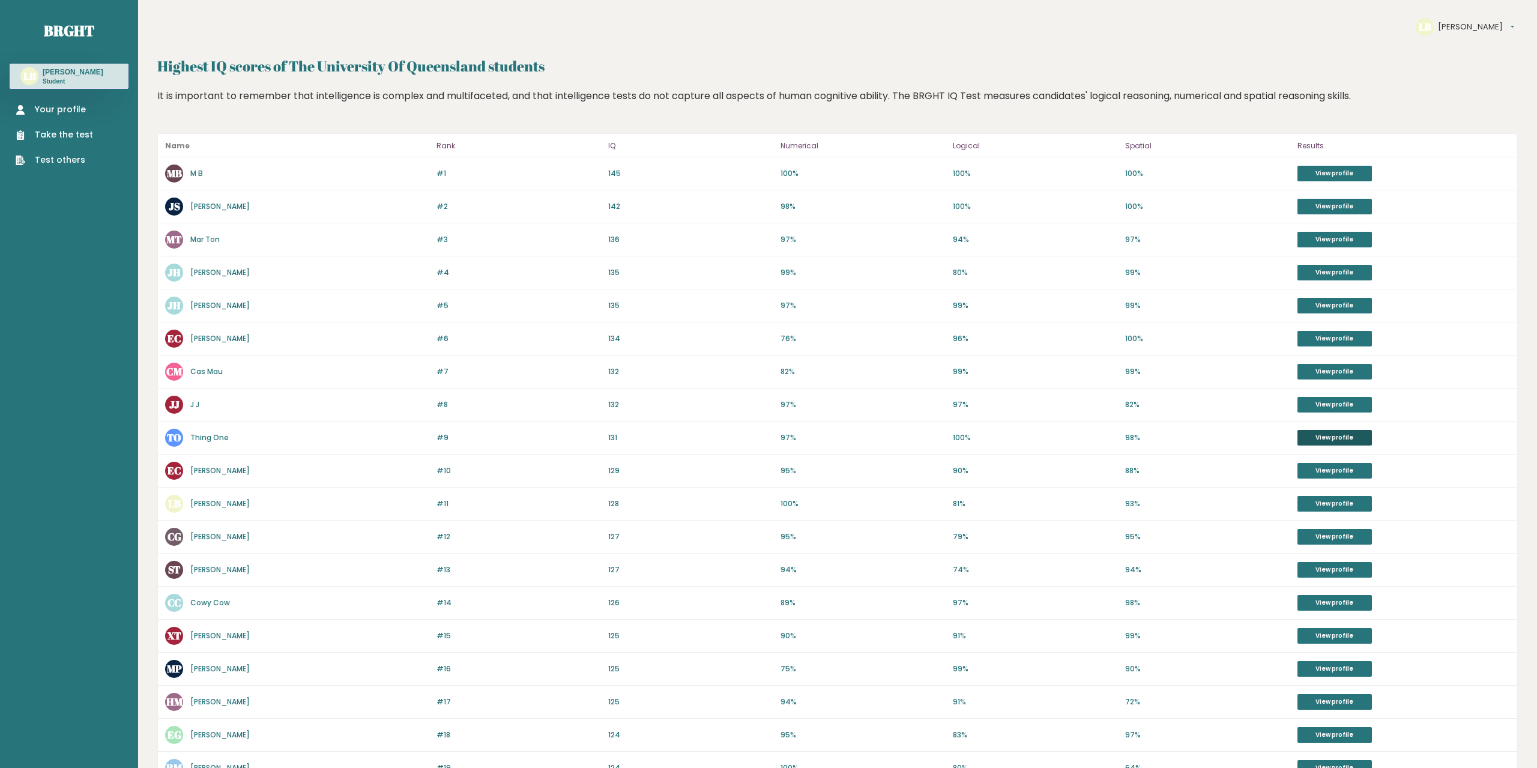
click at [1337, 438] on link "View profile" at bounding box center [1334, 438] width 74 height 16
click at [1317, 440] on link "View profile" at bounding box center [1334, 438] width 74 height 16
click at [1318, 468] on link "View profile" at bounding box center [1334, 471] width 74 height 16
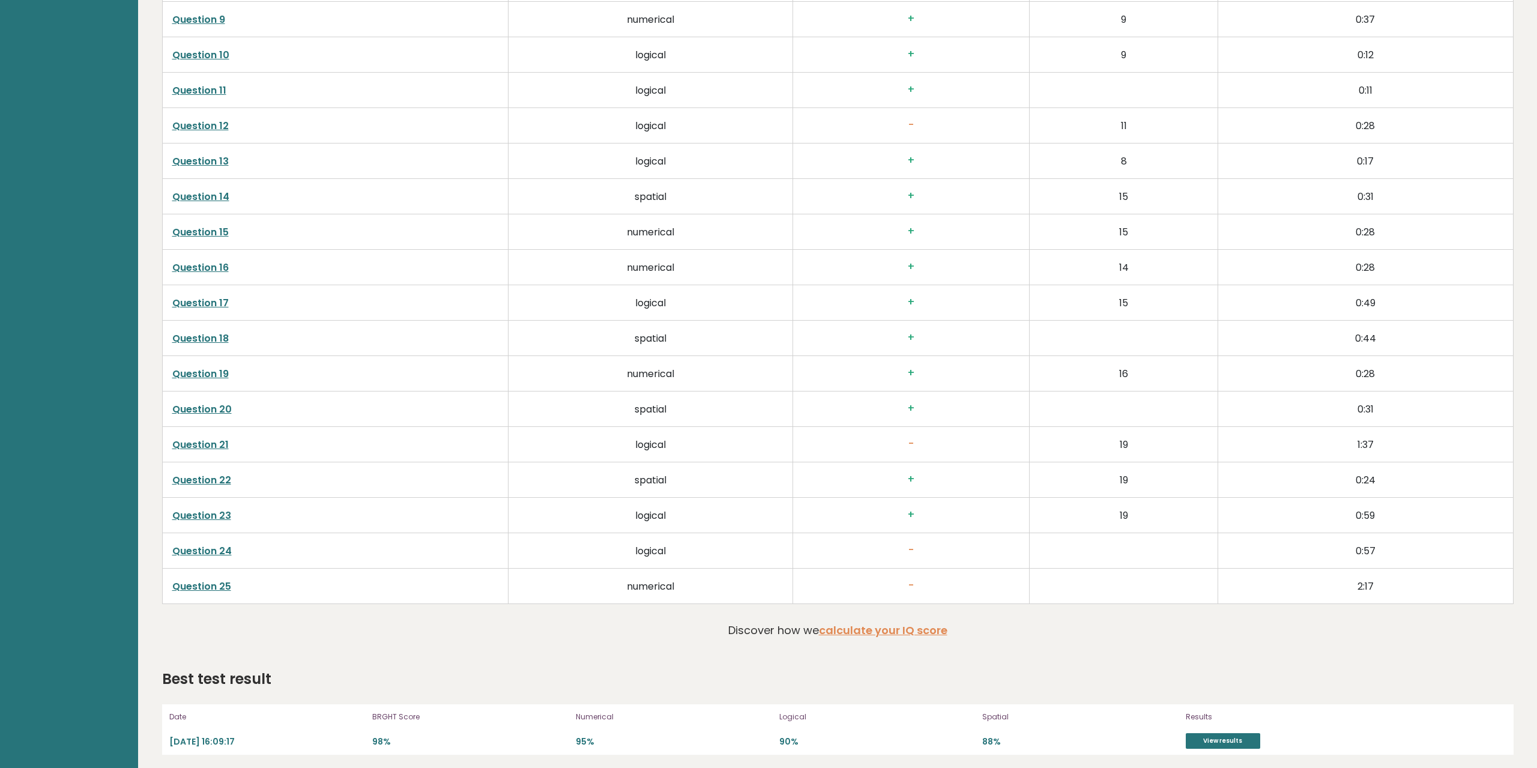
scroll to position [2454, 0]
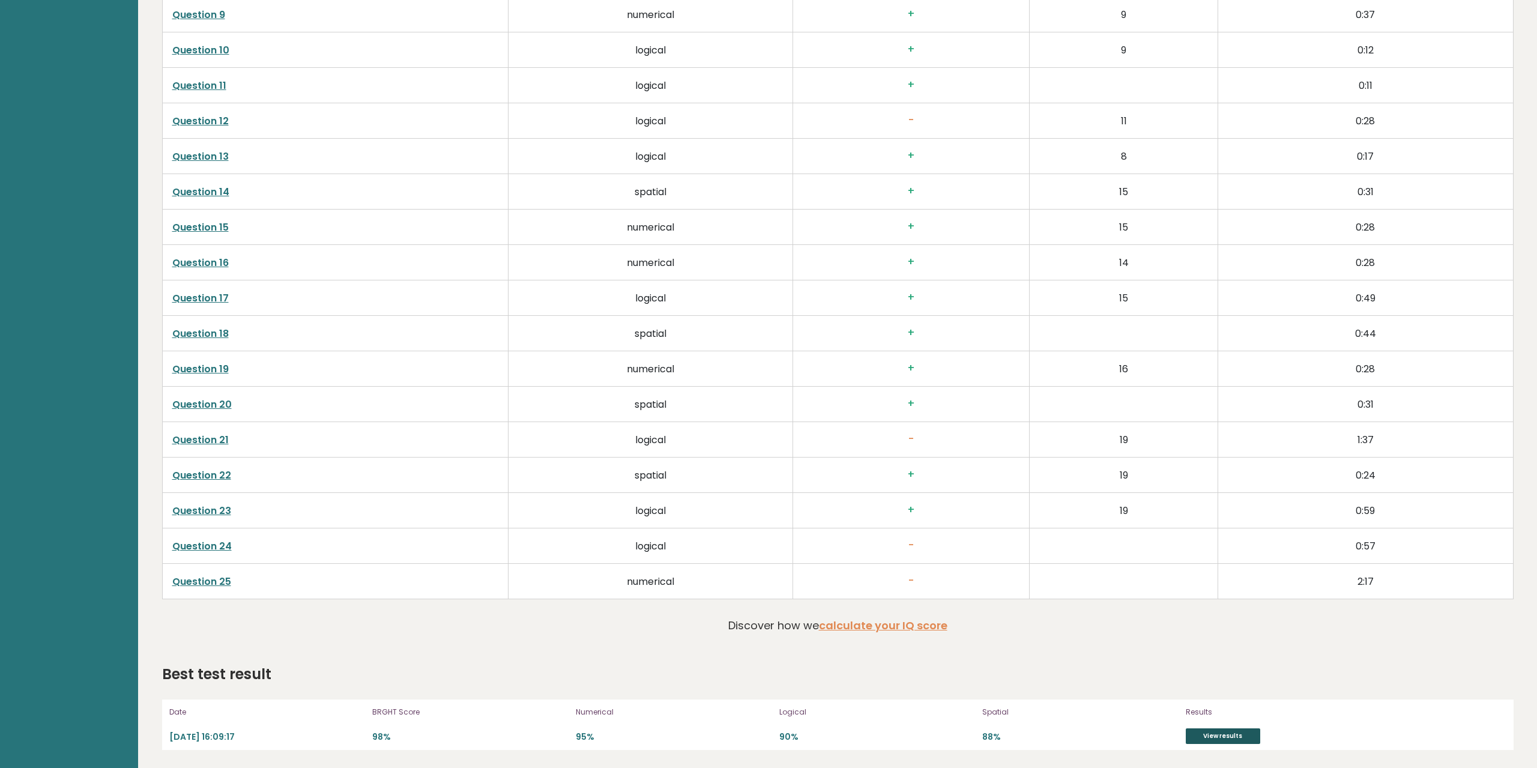
click at [1214, 738] on link "View results" at bounding box center [1223, 736] width 74 height 16
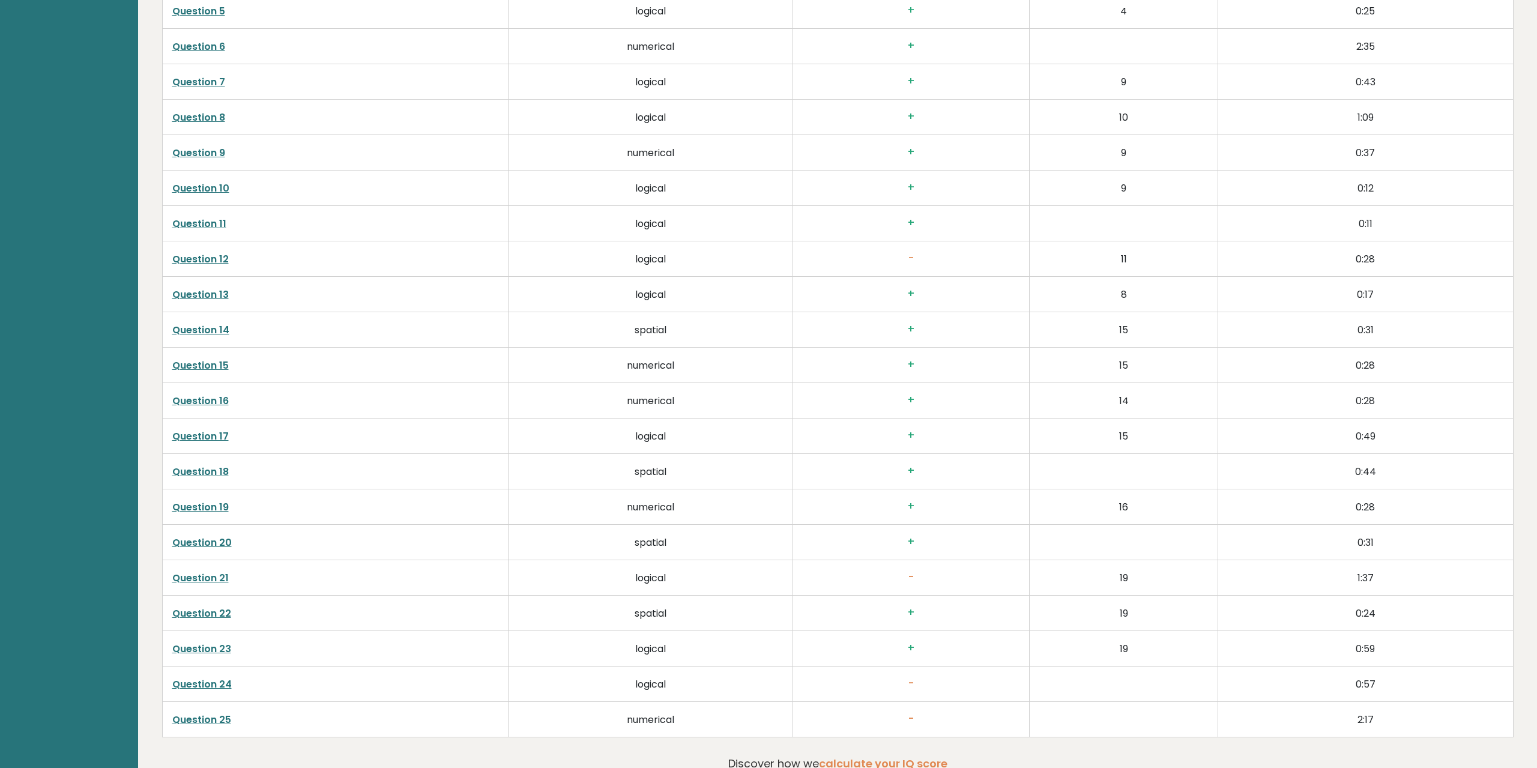
scroll to position [2209, 0]
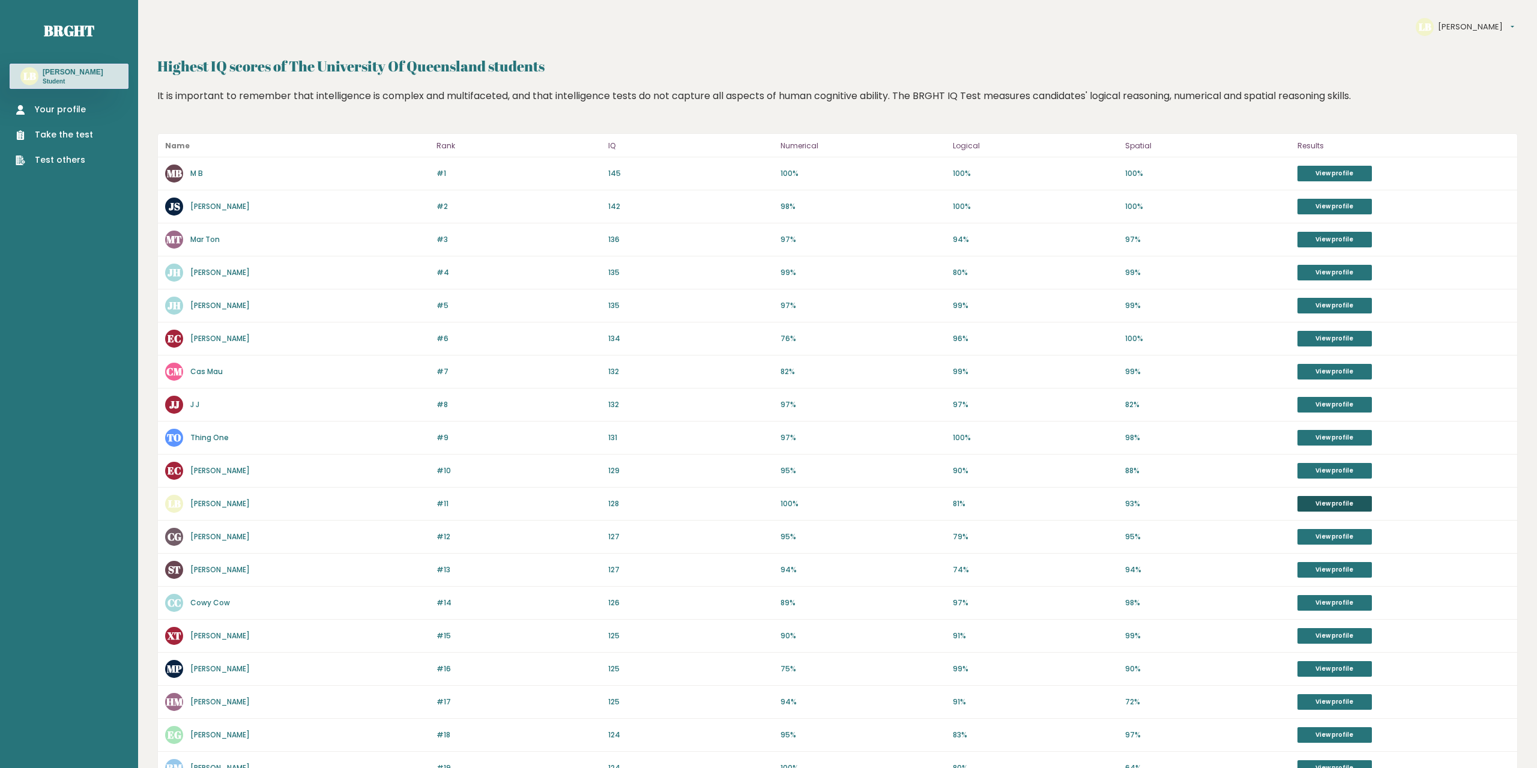
click at [1319, 504] on link "View profile" at bounding box center [1334, 504] width 74 height 16
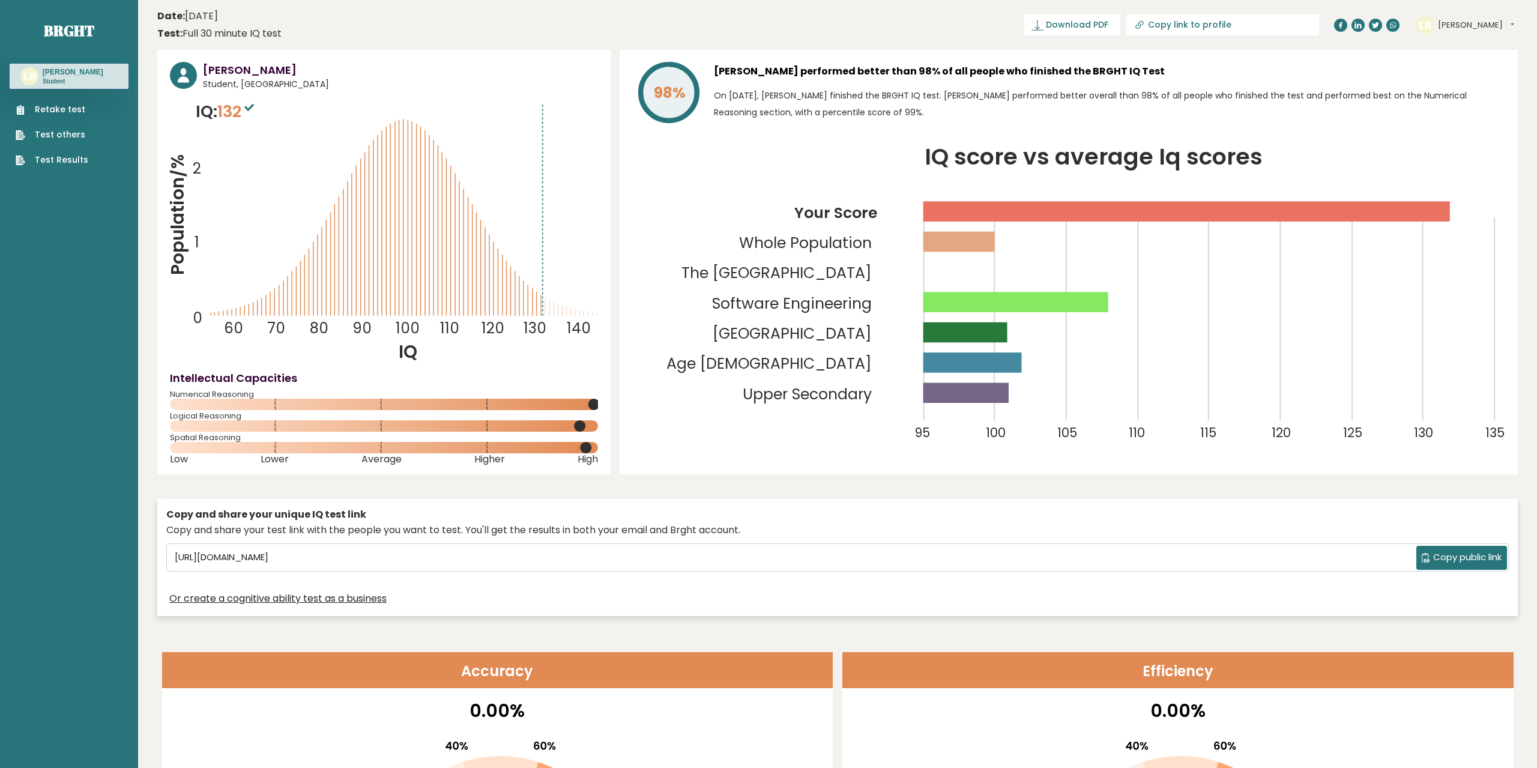
click at [748, 392] on icon "IQ score vs average Iq scores 95 100 105 110 115 120 125 130 135 Your Score Who…" at bounding box center [1068, 304] width 873 height 316
click at [872, 327] on tspan "[GEOGRAPHIC_DATA]" at bounding box center [792, 333] width 159 height 21
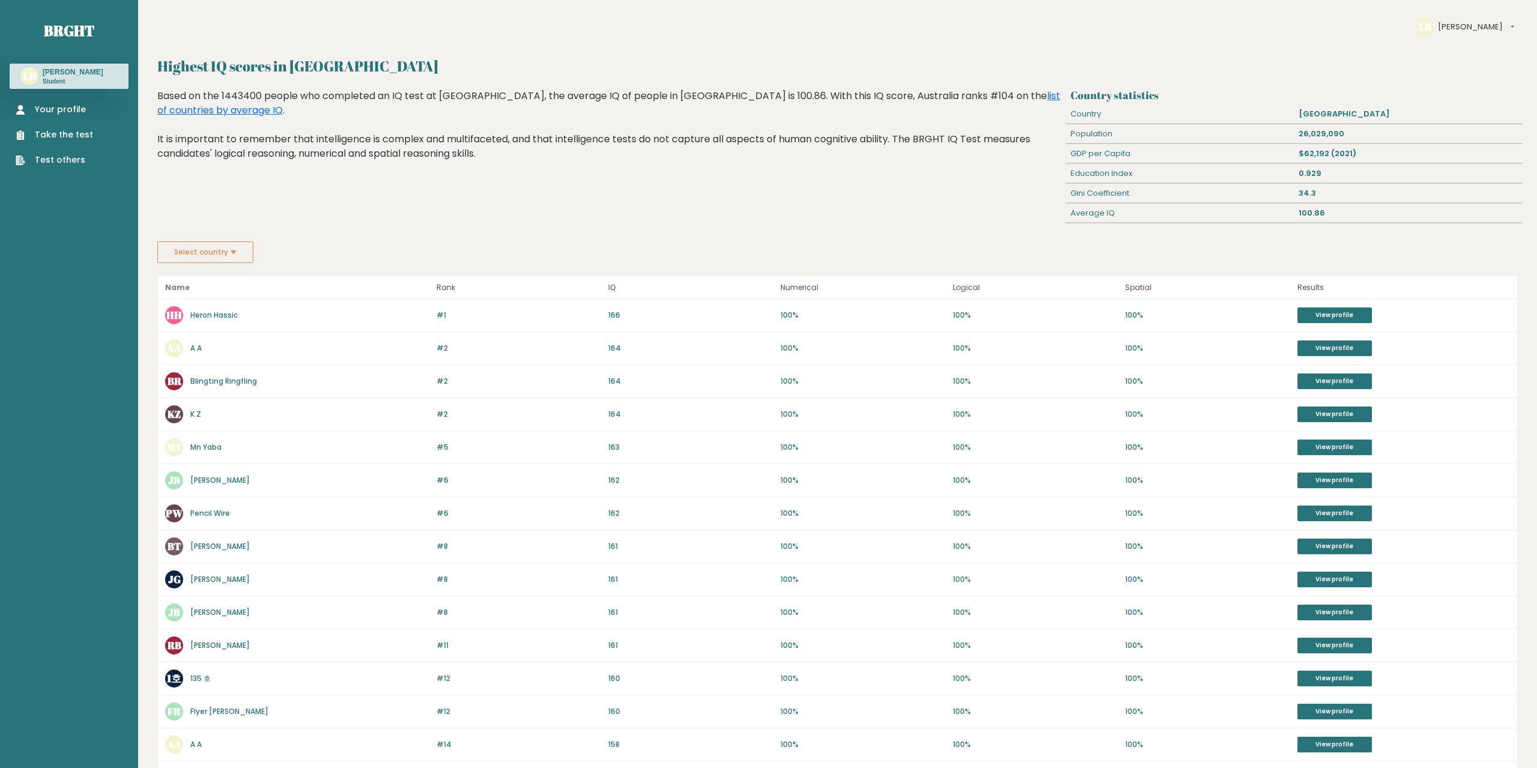
click at [228, 246] on button "Select country" at bounding box center [205, 252] width 96 height 22
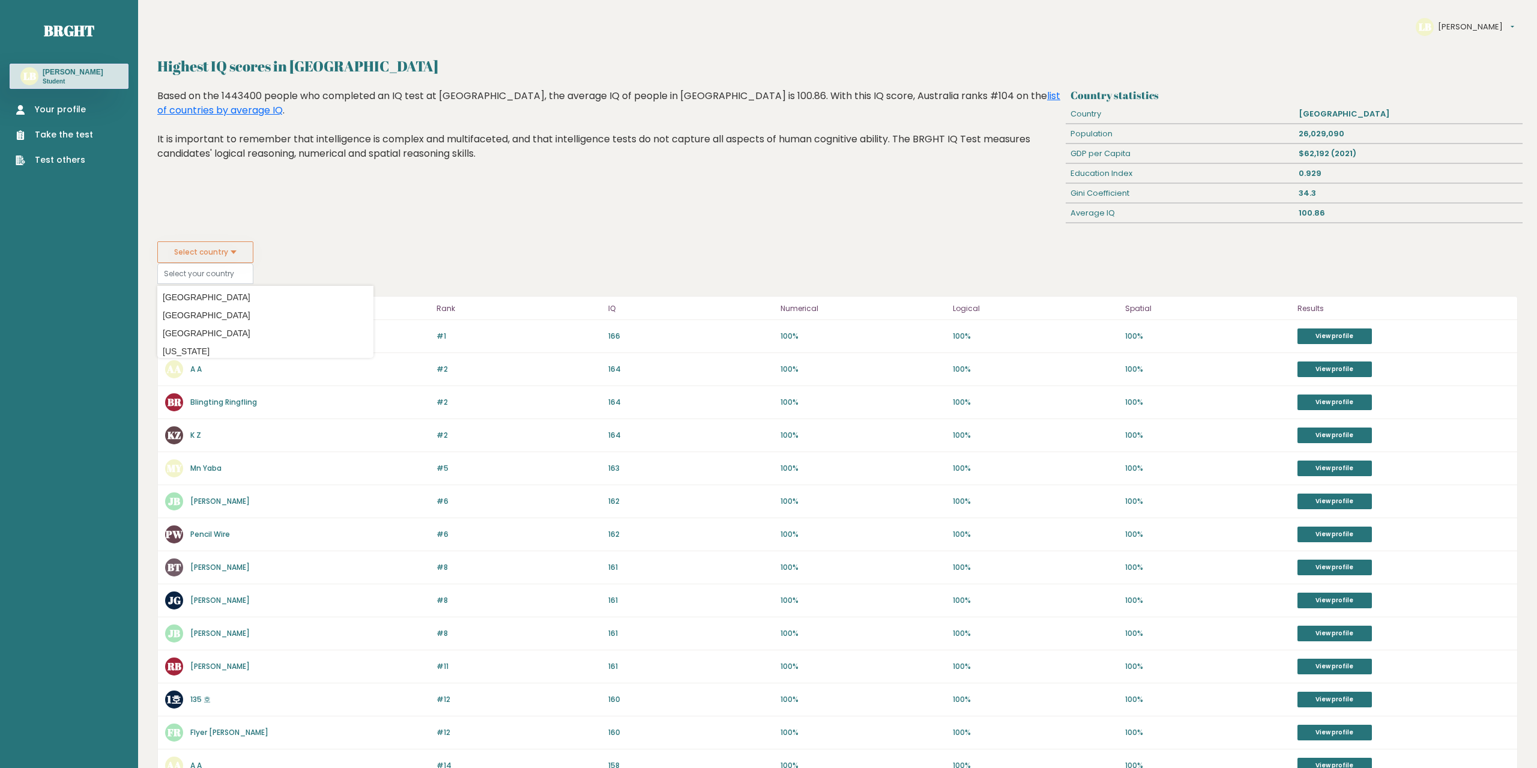
click at [389, 245] on div "Select country Country [GEOGRAPHIC_DATA] [GEOGRAPHIC_DATA] [GEOGRAPHIC_DATA] [U…" at bounding box center [837, 262] width 1360 height 43
click at [65, 113] on link "Your profile" at bounding box center [54, 109] width 77 height 13
